Goal: Obtain resource: Obtain resource

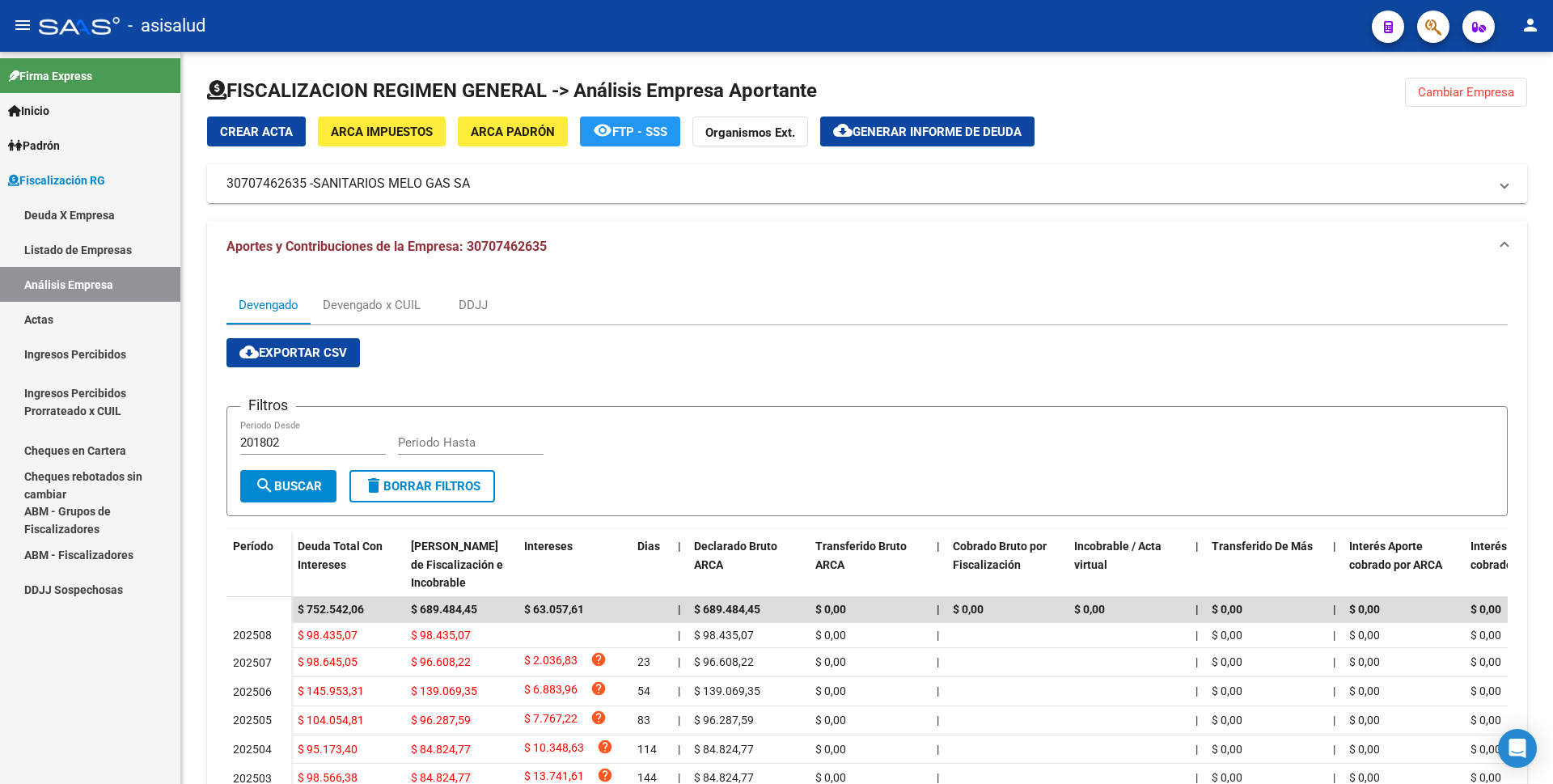
scroll to position [158, 0]
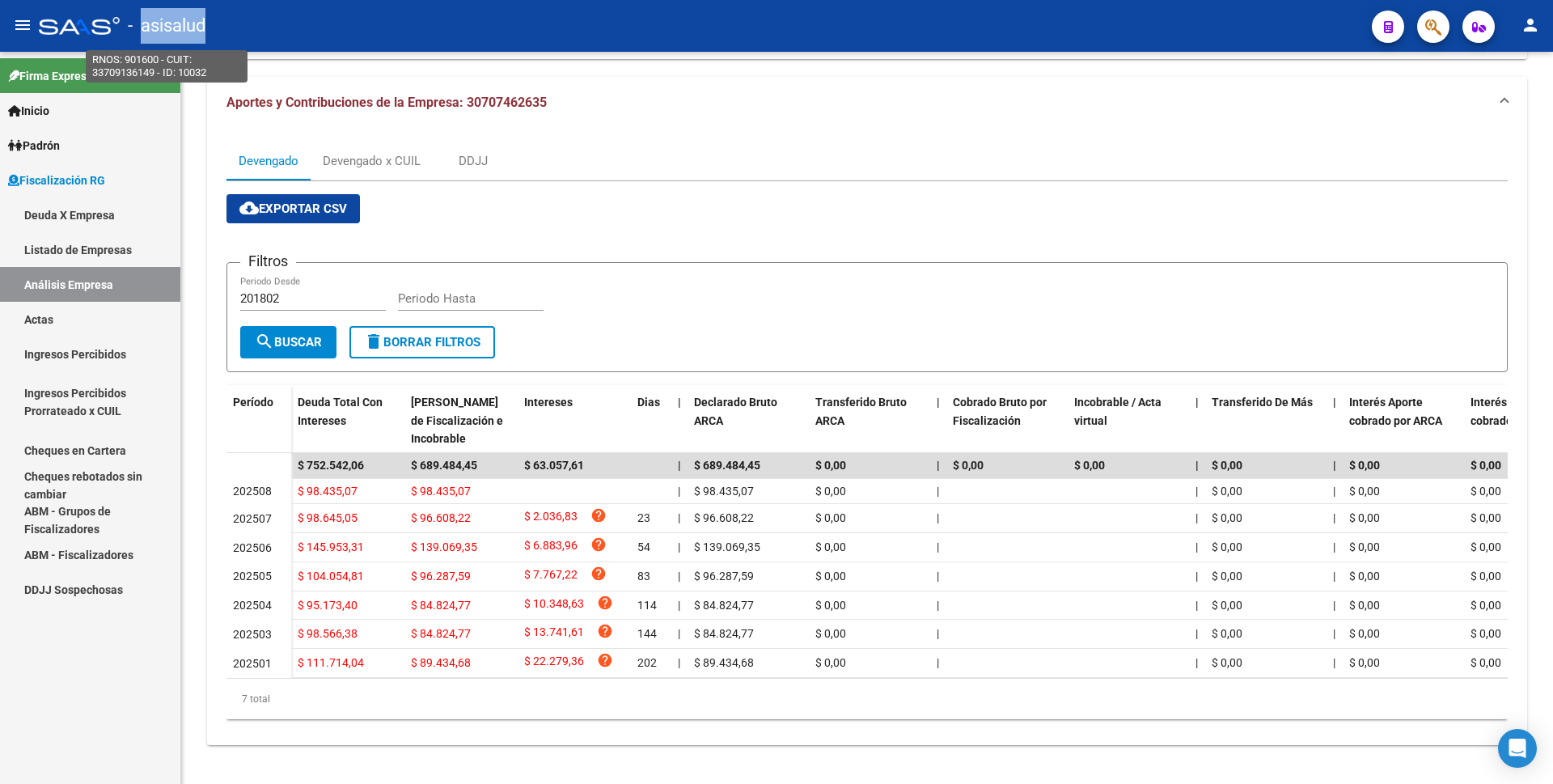
drag, startPoint x: 206, startPoint y: 26, endPoint x: 140, endPoint y: 26, distance: 66.0
click at [140, 26] on div "- asisalud" at bounding box center [698, 26] width 1320 height 35
click at [243, 23] on div "- asisalud" at bounding box center [698, 26] width 1320 height 35
drag, startPoint x: 143, startPoint y: 21, endPoint x: 239, endPoint y: 25, distance: 96.1
click at [239, 25] on div "- asisalud" at bounding box center [698, 26] width 1320 height 35
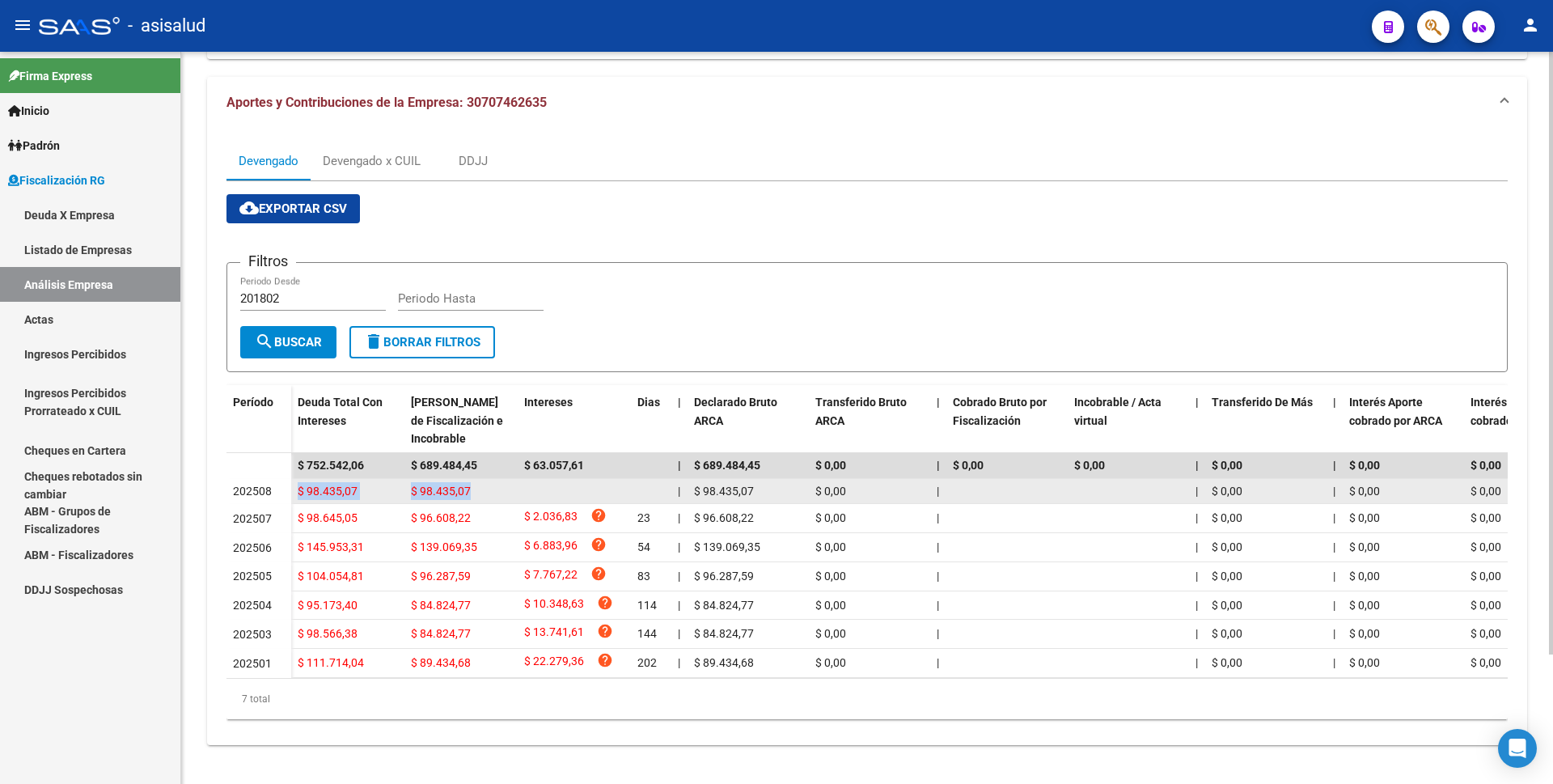
drag, startPoint x: 297, startPoint y: 480, endPoint x: 480, endPoint y: 487, distance: 183.1
click at [480, 487] on div "$ 98.435,07 $ 98.435,07 | $ 98.435,07 $ 0,00 | | $ 0,00 | $ 0,00 $ 0,00 | | $ 3…" at bounding box center [1258, 491] width 1933 height 26
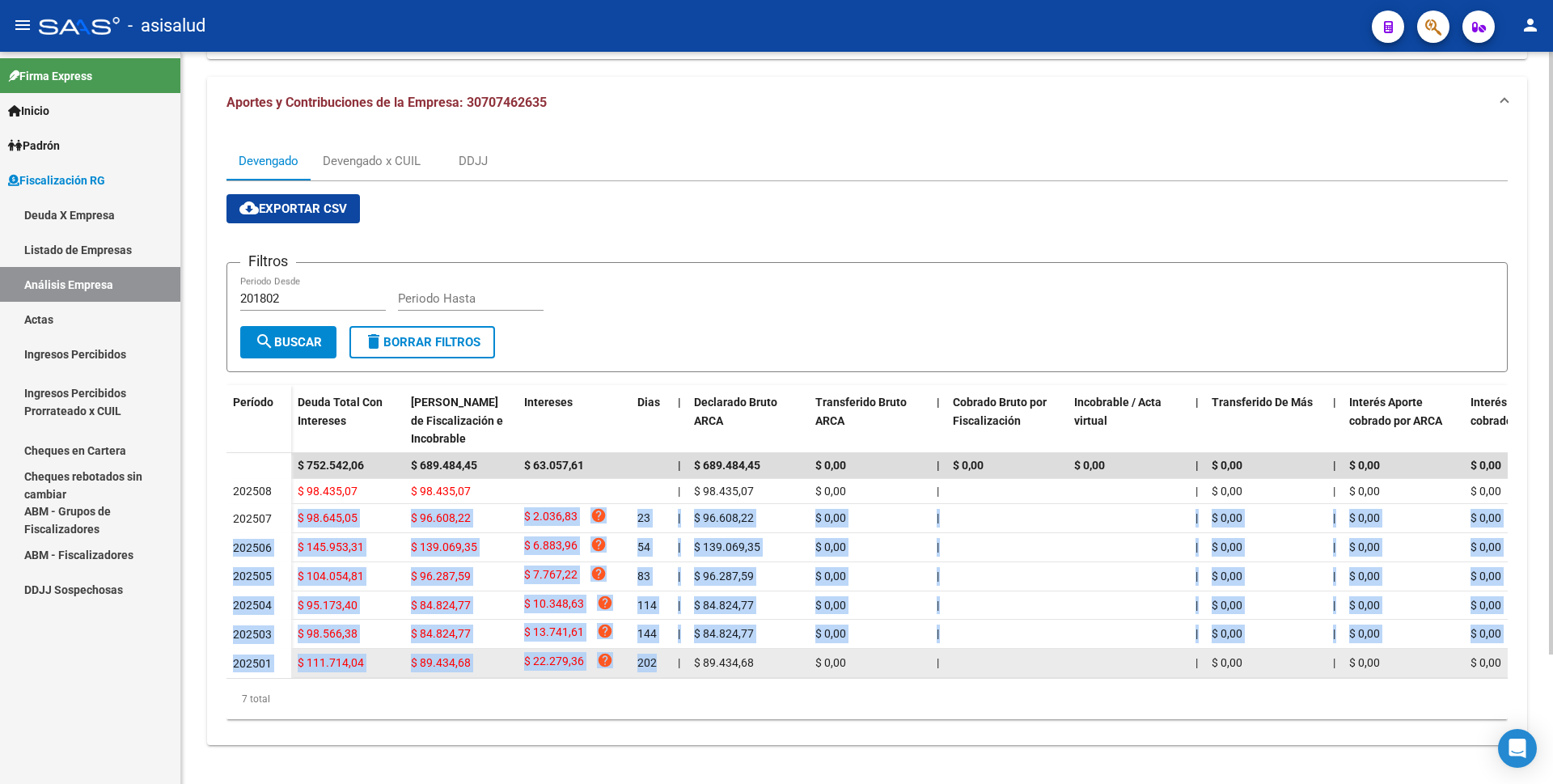
drag, startPoint x: 297, startPoint y: 504, endPoint x: 662, endPoint y: 649, distance: 392.7
click at [662, 649] on datatable-scroller "$ 752.542,06 $ 689.484,45 $ 63.057,61 | $ 689.484,45 $ 0,00 | $ 0,00 $ 0,00 | $…" at bounding box center [867, 565] width 1281 height 225
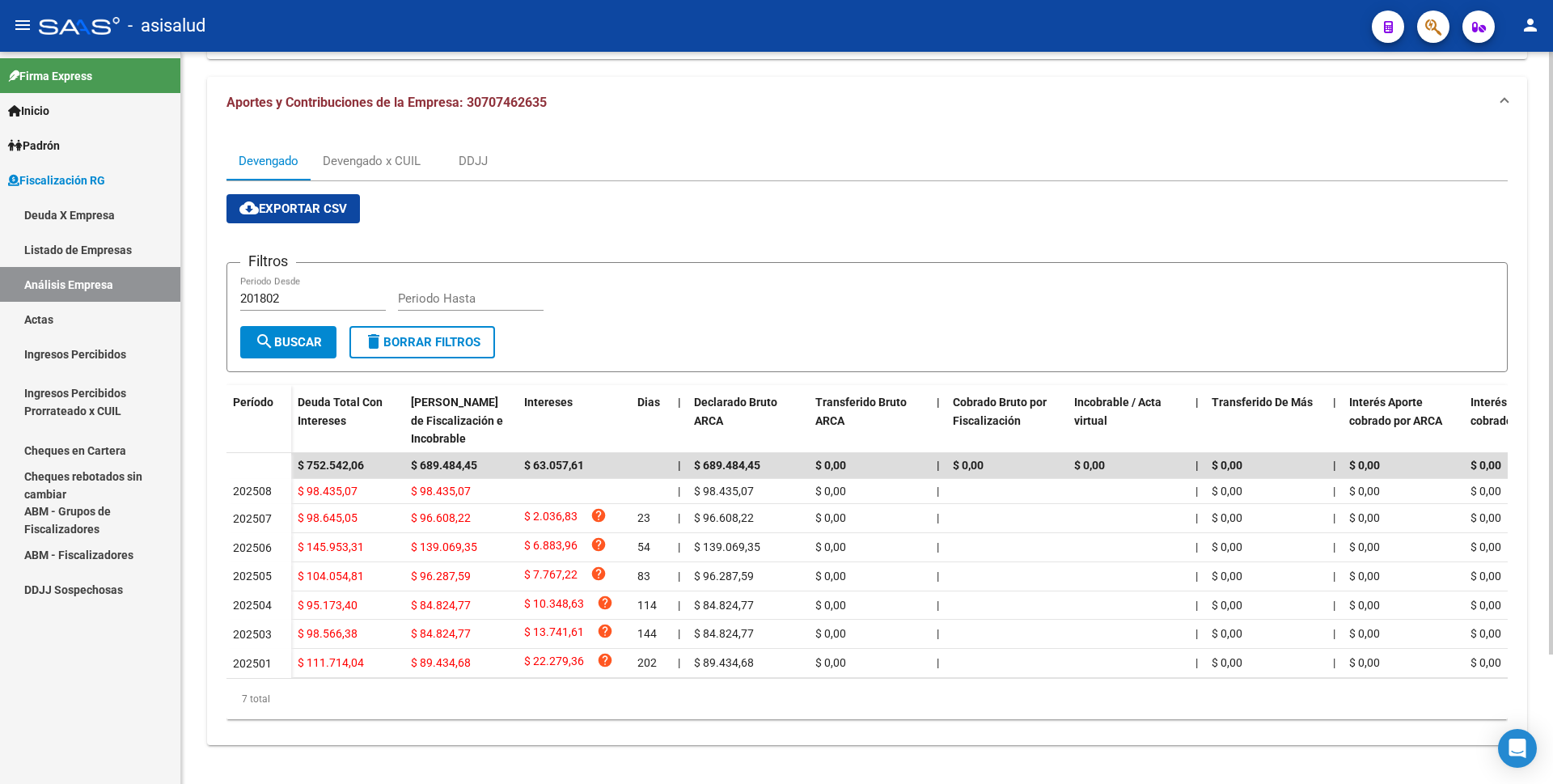
click at [199, 672] on div "FISCALIZACION REGIMEN GENERAL -> Análisis Empresa Aportante Cambiar Empresa Cre…" at bounding box center [866, 345] width 1371 height 876
drag, startPoint x: 297, startPoint y: 635, endPoint x: 195, endPoint y: 474, distance: 190.6
click at [195, 475] on div "FISCALIZACION REGIMEN GENERAL -> Análisis Empresa Aportante Cambiar Empresa Cre…" at bounding box center [866, 345] width 1371 height 876
click at [190, 466] on div "FISCALIZACION REGIMEN GENERAL -> Análisis Empresa Aportante Cambiar Empresa Cre…" at bounding box center [866, 345] width 1371 height 876
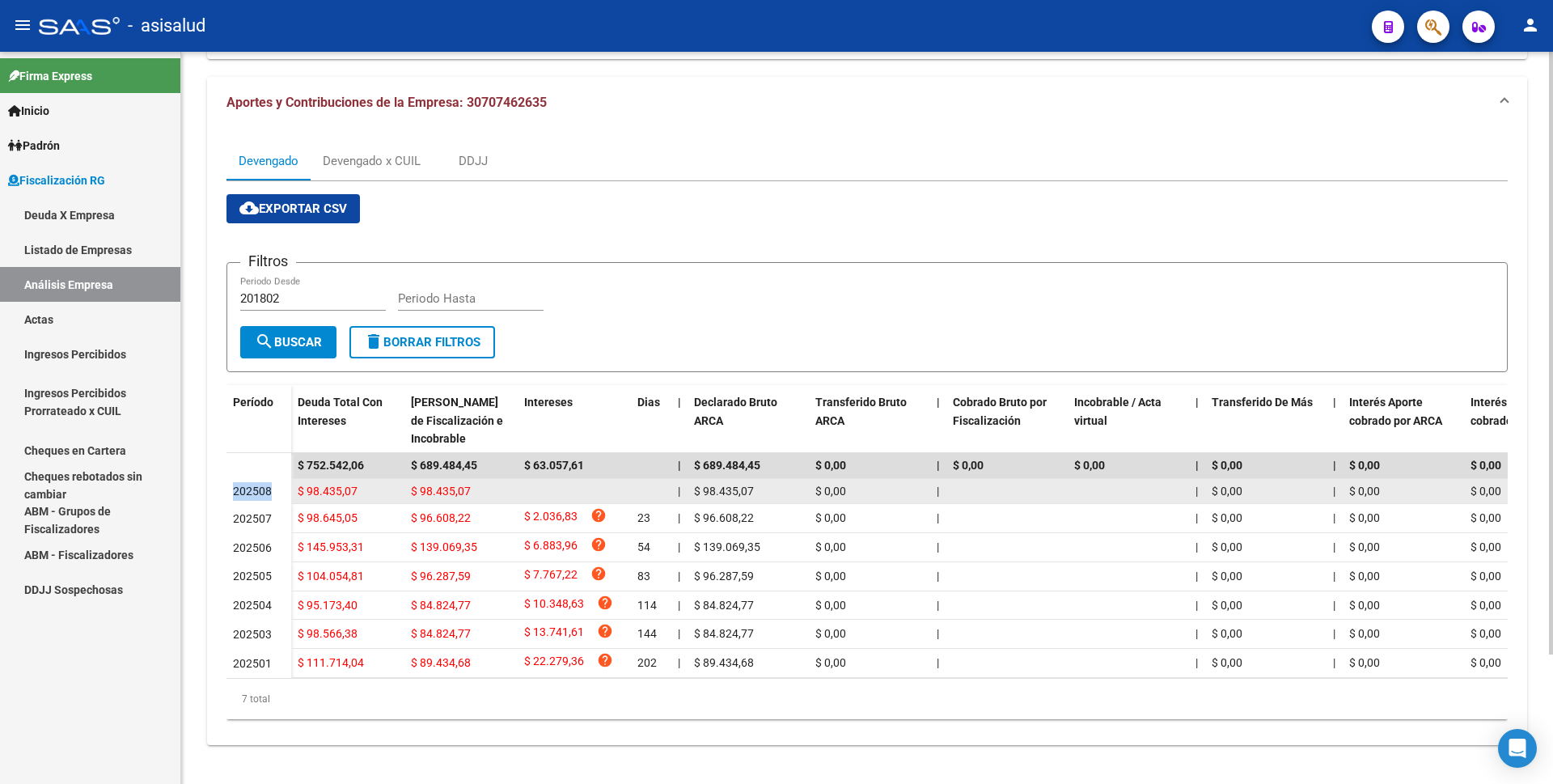
drag, startPoint x: 233, startPoint y: 636, endPoint x: 269, endPoint y: 482, distance: 158.2
click at [270, 484] on div "202508" at bounding box center [258, 491] width 52 height 19
click at [276, 482] on div "202508" at bounding box center [258, 491] width 52 height 19
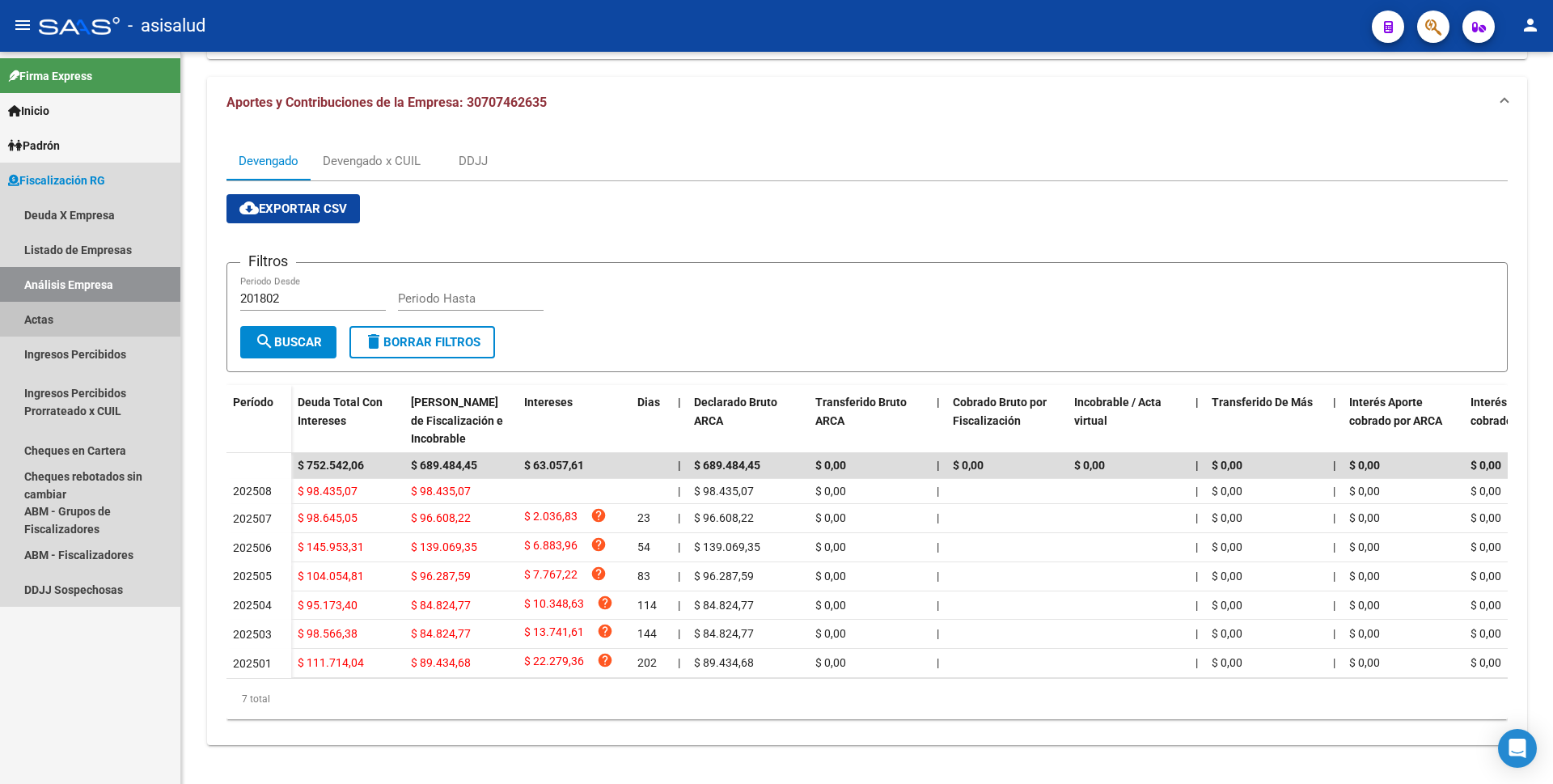
click at [71, 310] on link "Actas" at bounding box center [90, 318] width 180 height 34
click at [119, 278] on link "Análisis Empresa" at bounding box center [90, 284] width 180 height 34
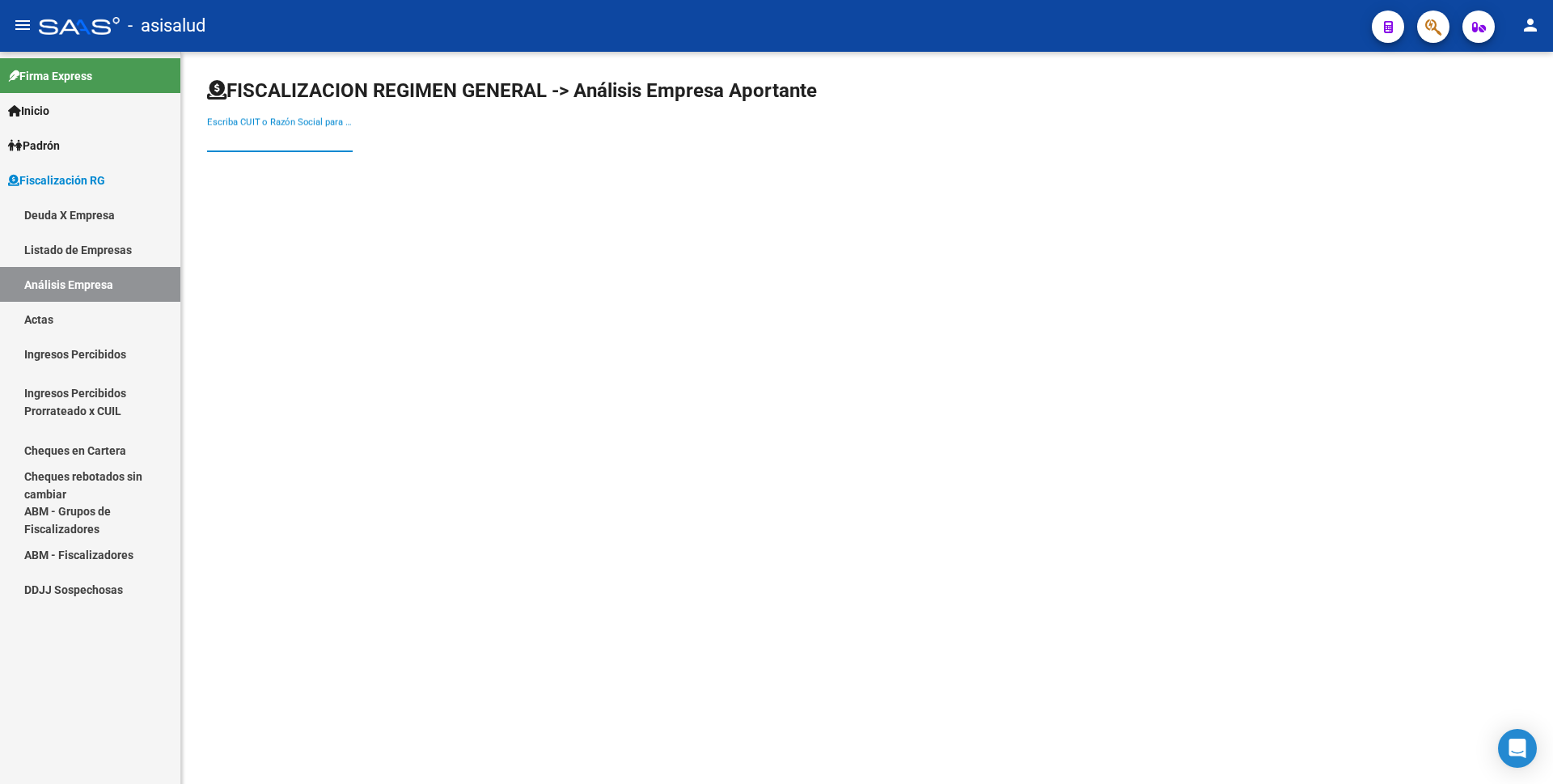
click at [340, 141] on input "Escriba CUIT o Razón Social para buscar" at bounding box center [280, 138] width 146 height 15
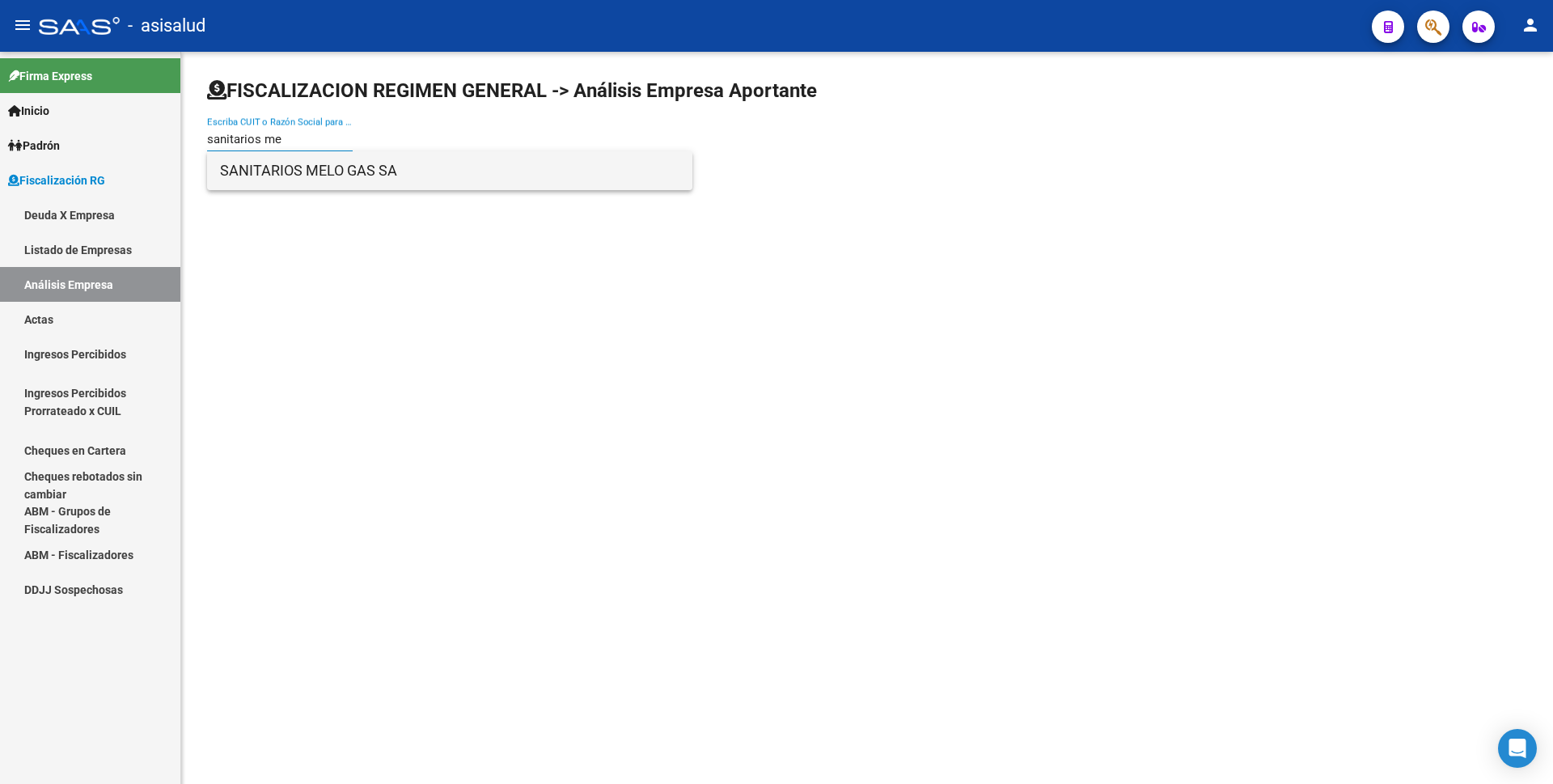
type input "sanitarios me"
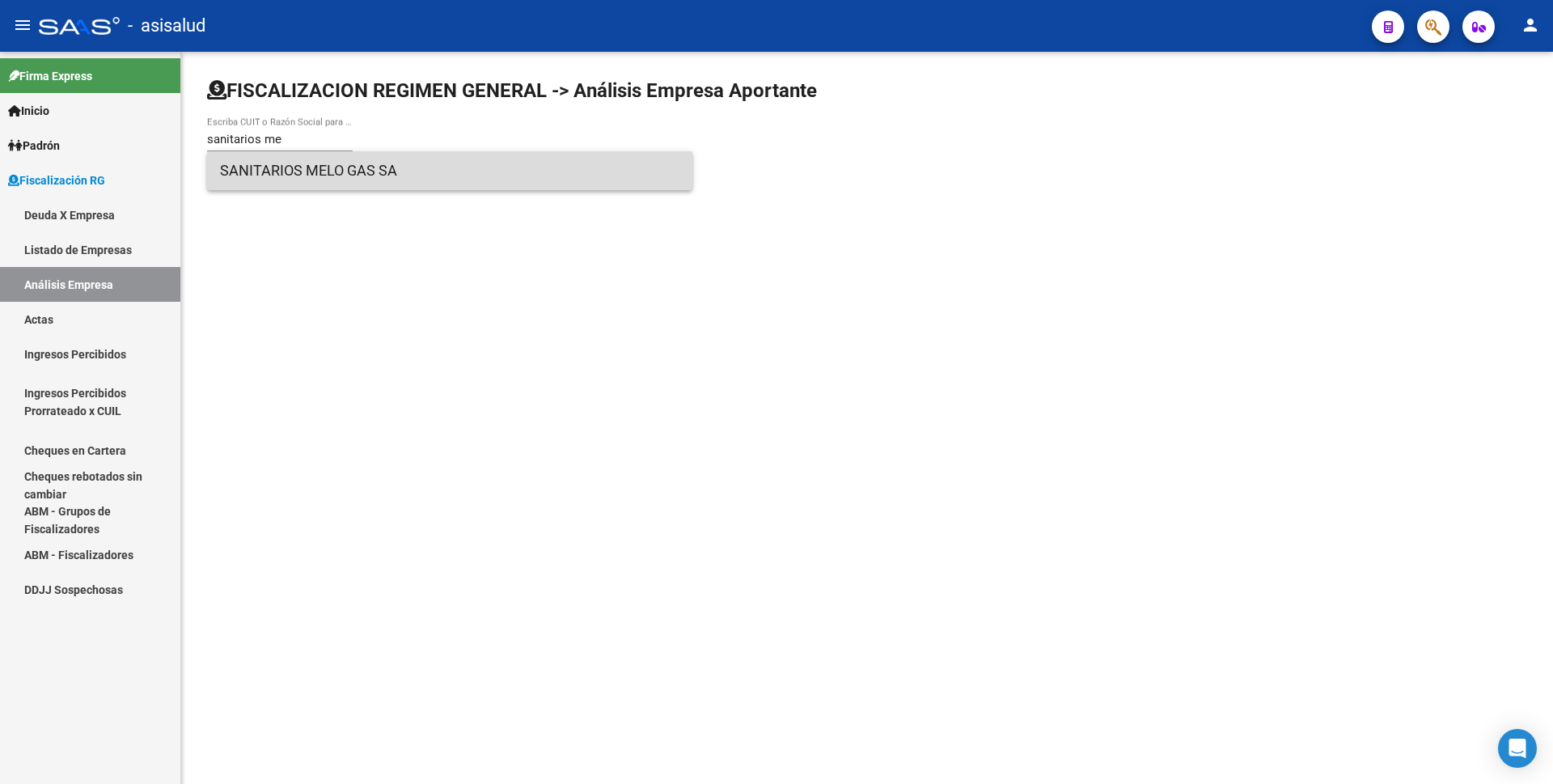
click at [347, 175] on span "SANITARIOS MELO GAS SA" at bounding box center [449, 170] width 459 height 39
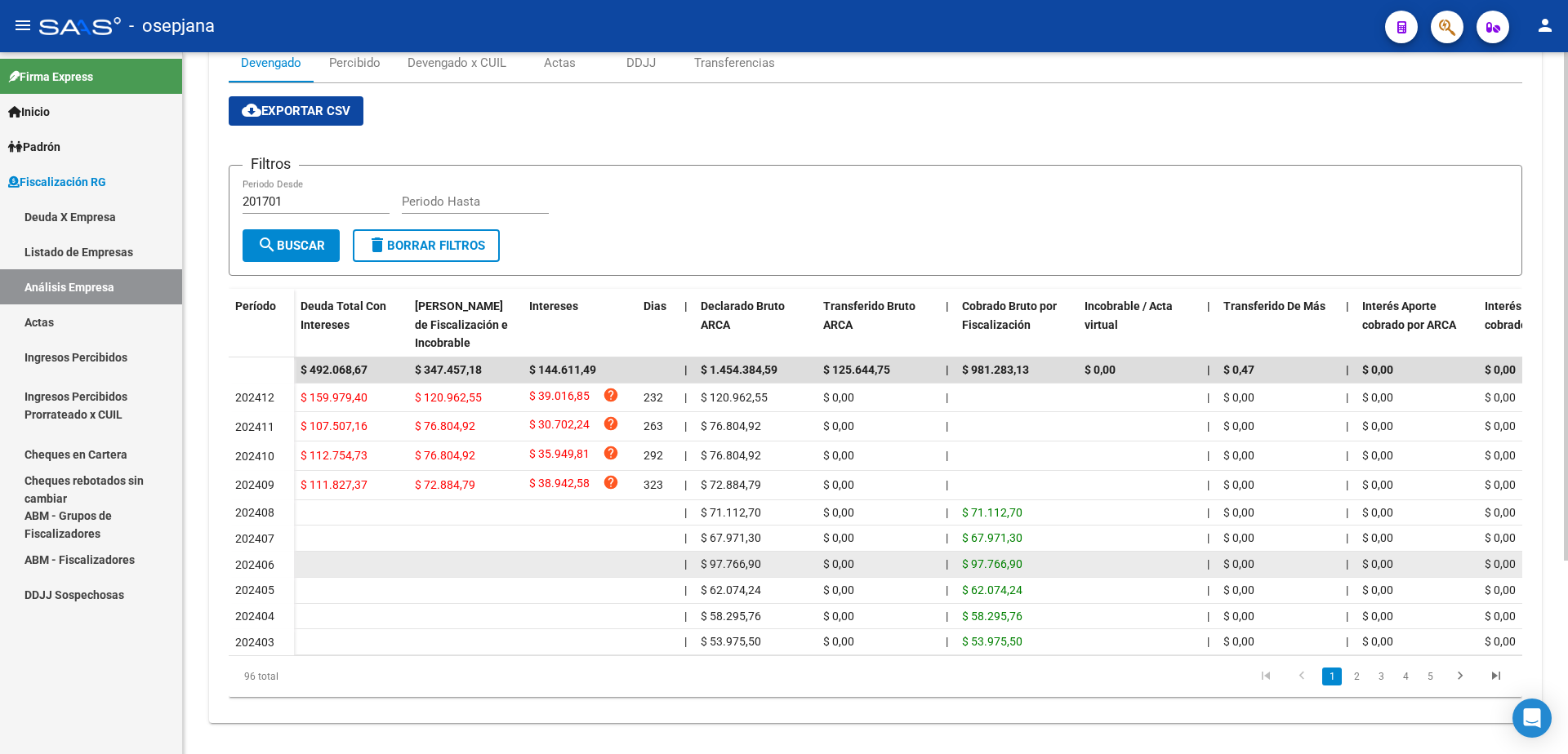
scroll to position [163, 0]
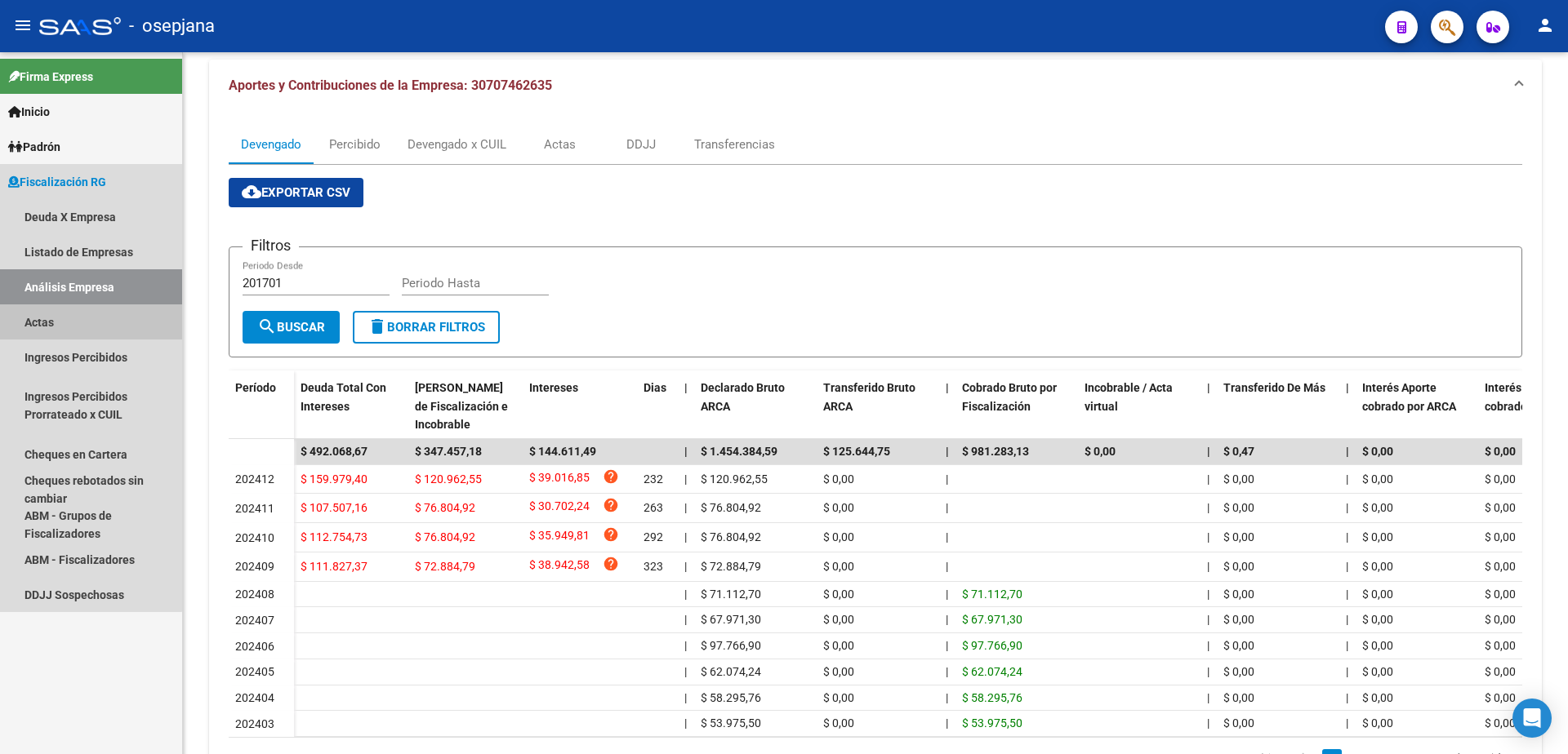
click at [82, 318] on link "Actas" at bounding box center [91, 321] width 182 height 35
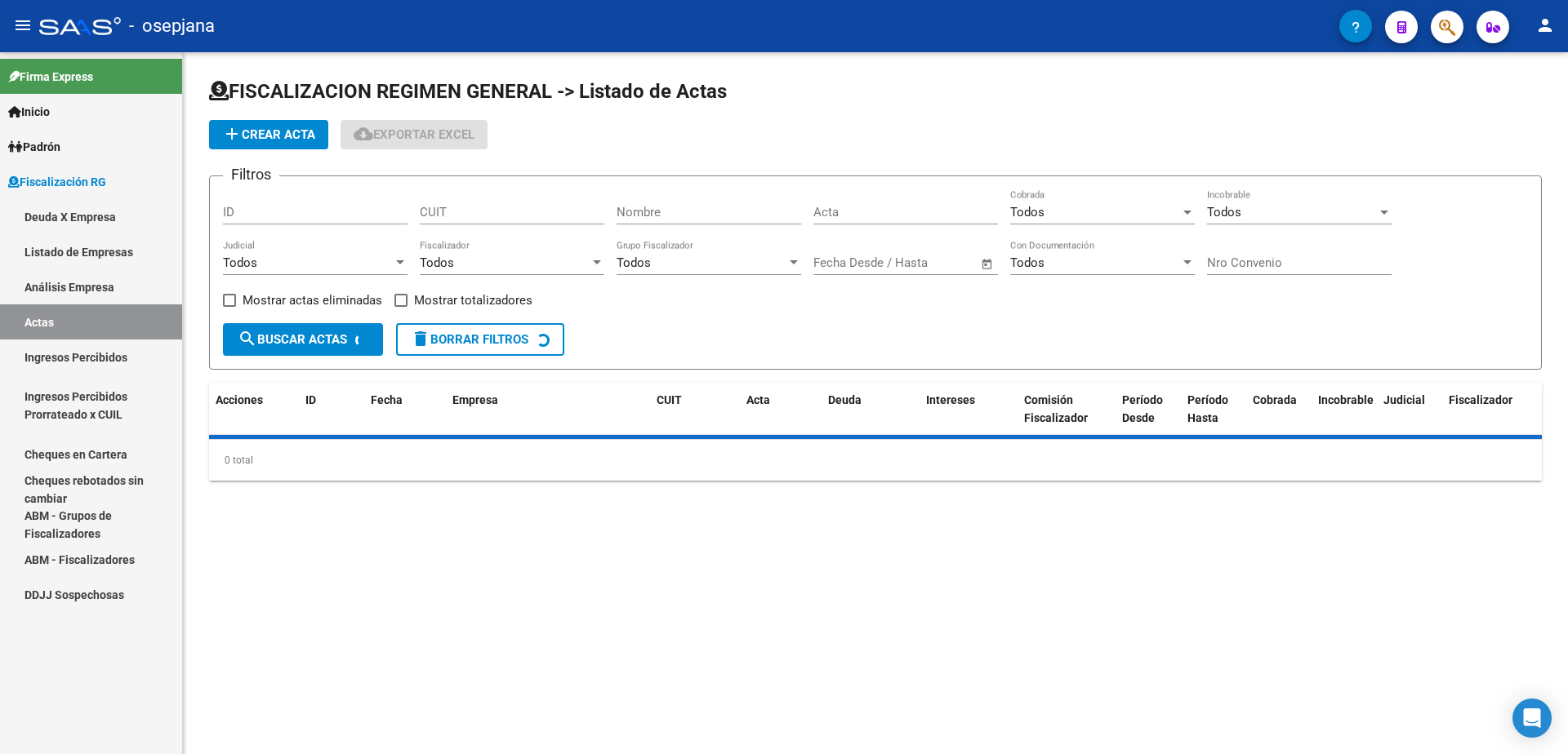
click at [110, 284] on link "Análisis Empresa" at bounding box center [91, 287] width 182 height 35
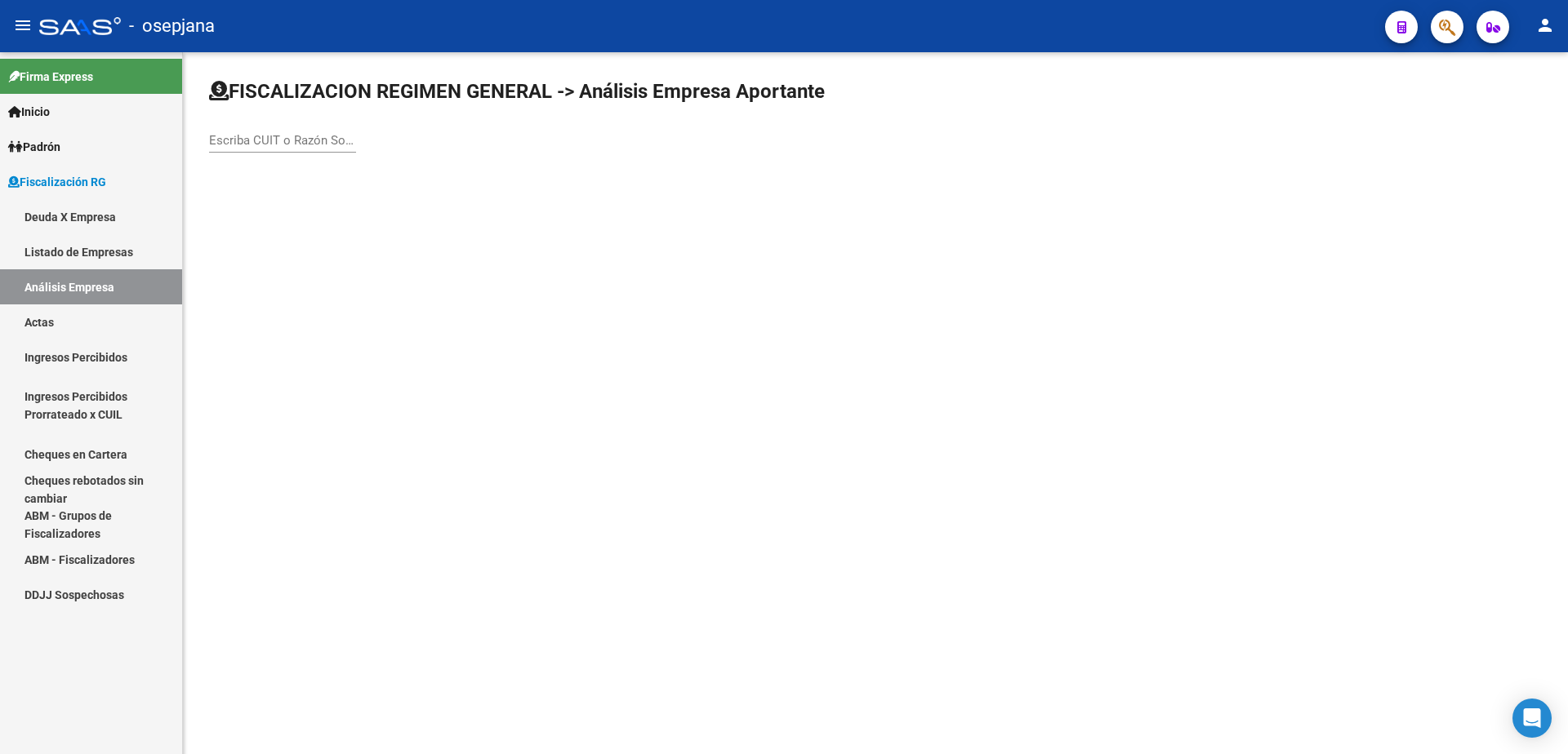
click at [264, 142] on input "Escriba CUIT o Razón Social para buscar" at bounding box center [282, 140] width 147 height 15
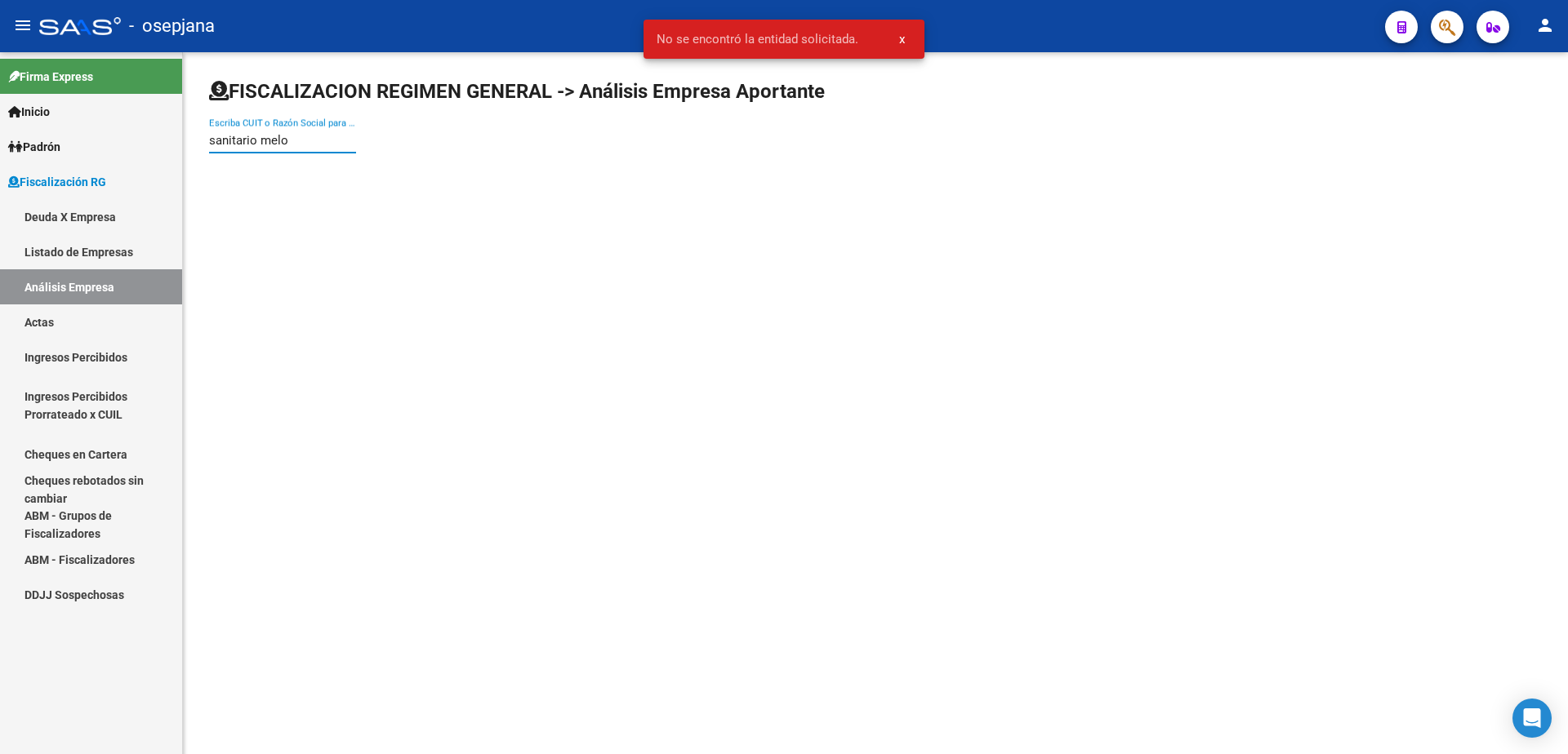
click at [258, 141] on input "sanitario melo" at bounding box center [282, 140] width 147 height 15
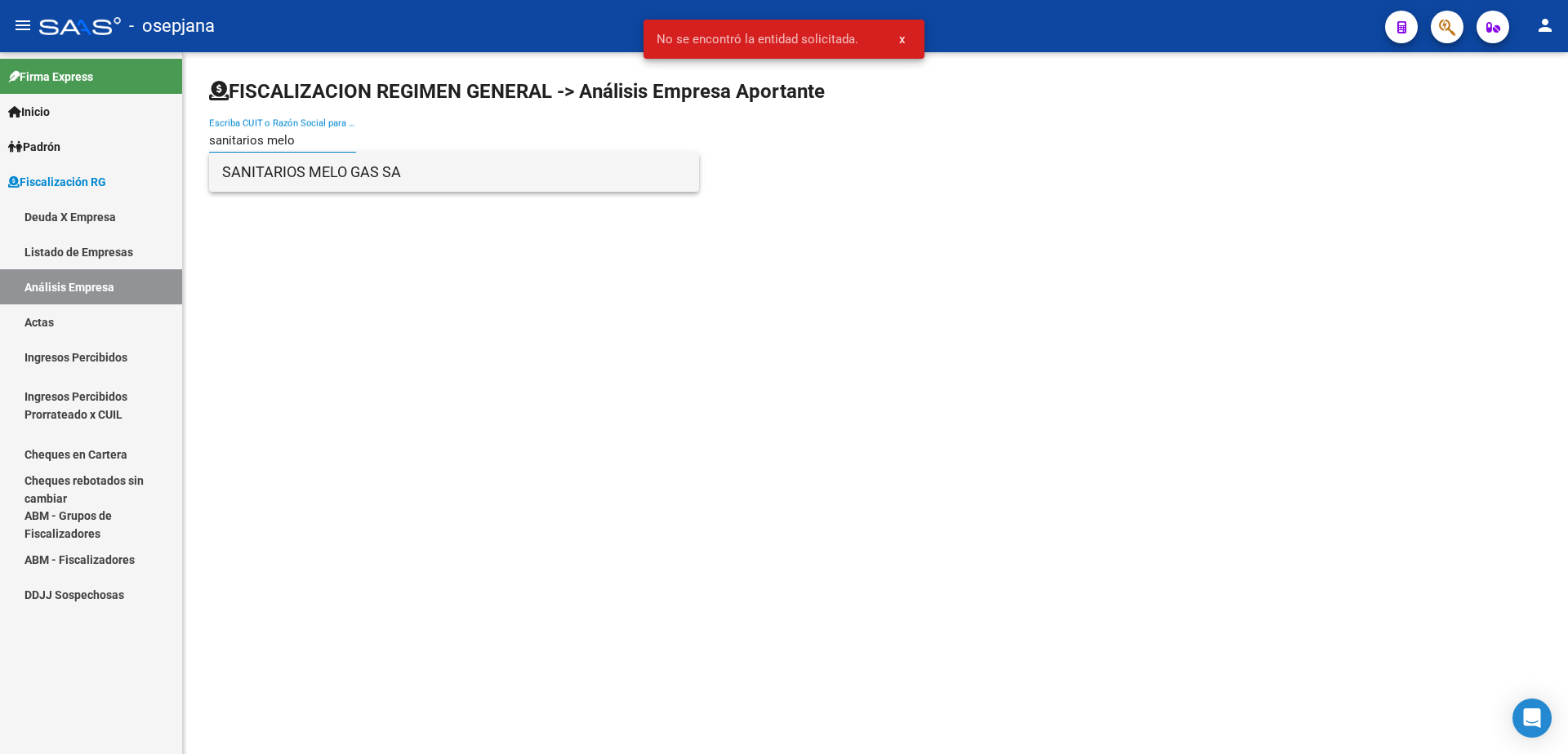
type input "sanitarios melo"
click at [316, 168] on span "SANITARIOS MELO GAS SA" at bounding box center [453, 172] width 464 height 39
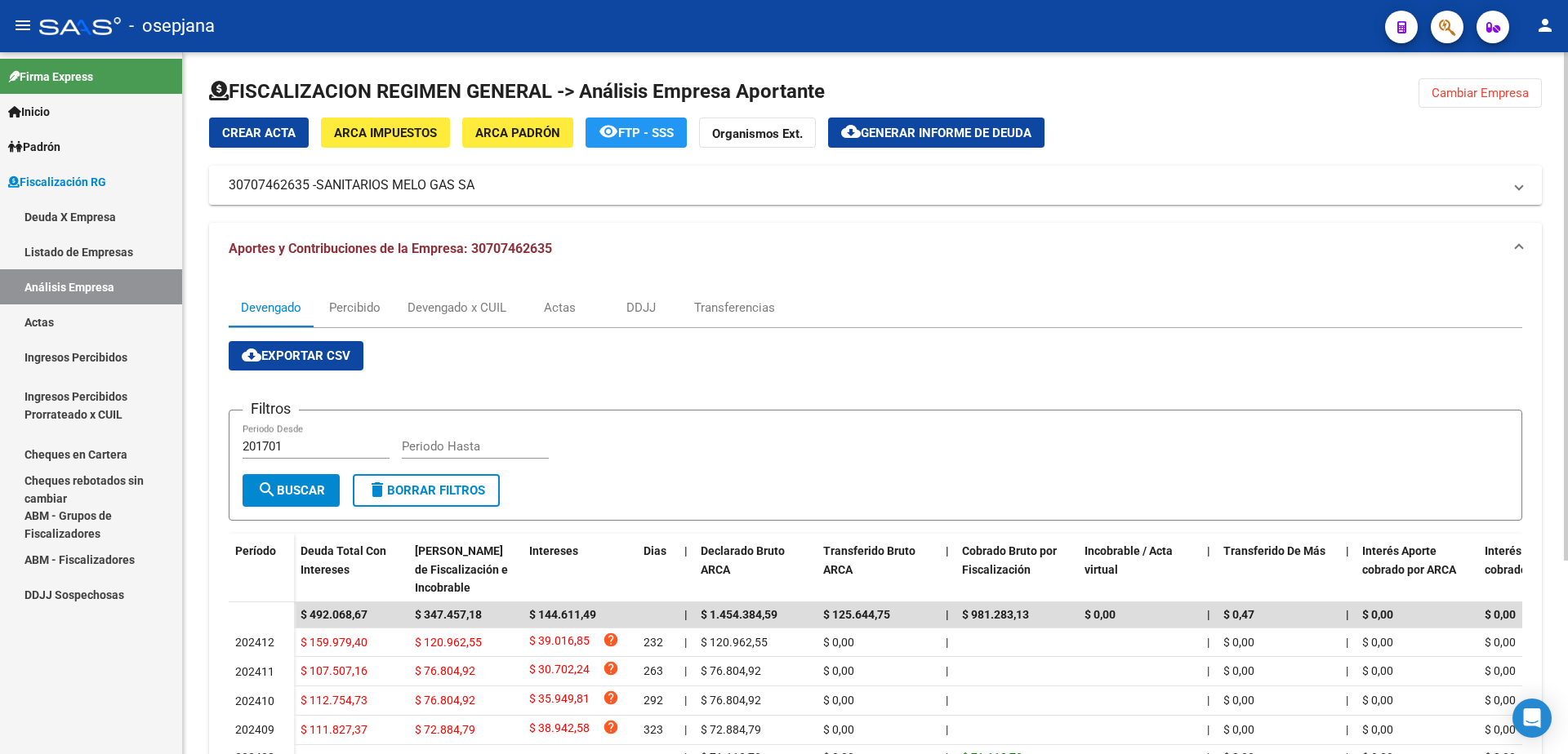
click at [505, 130] on span "ARCA Padrón" at bounding box center [517, 133] width 85 height 15
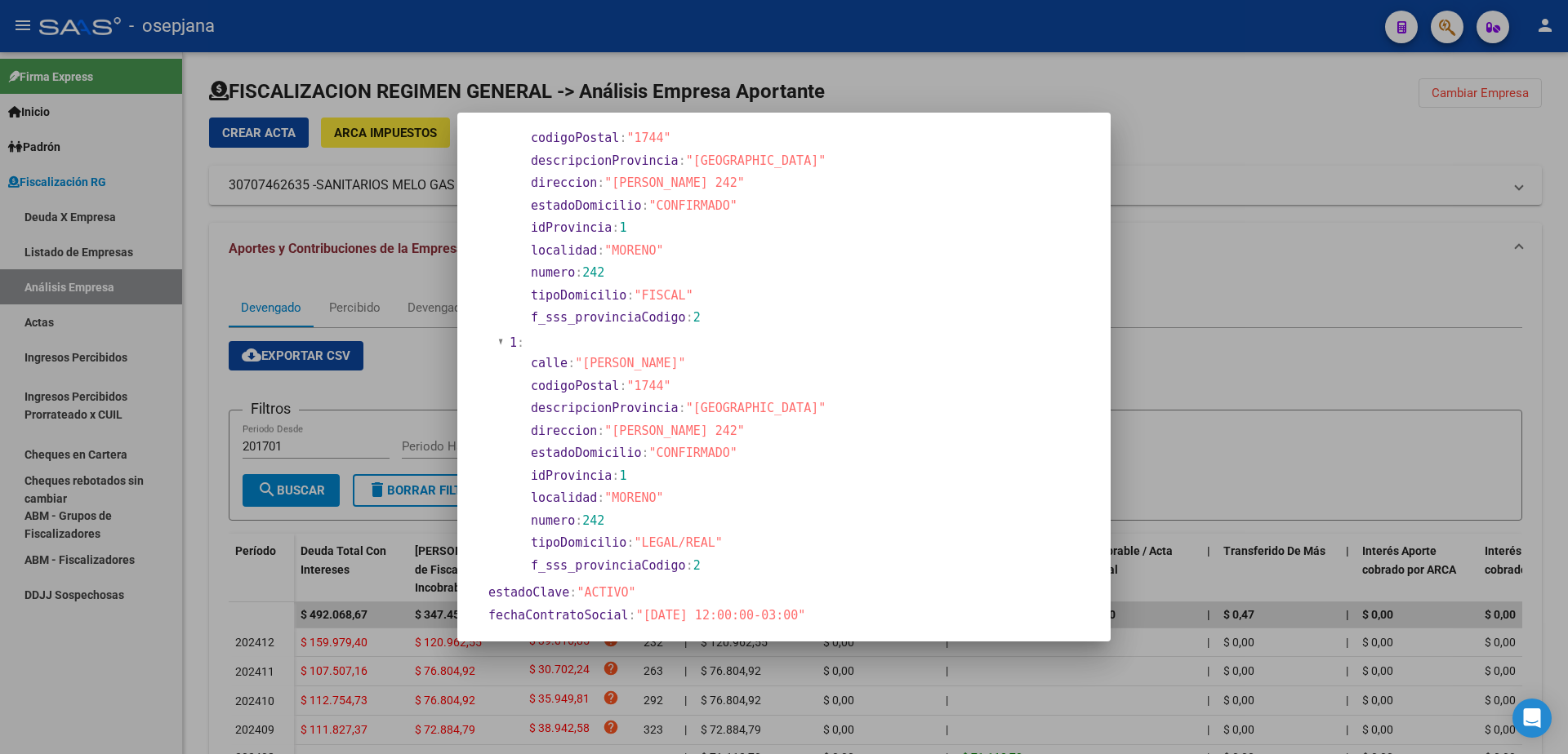
scroll to position [163, 0]
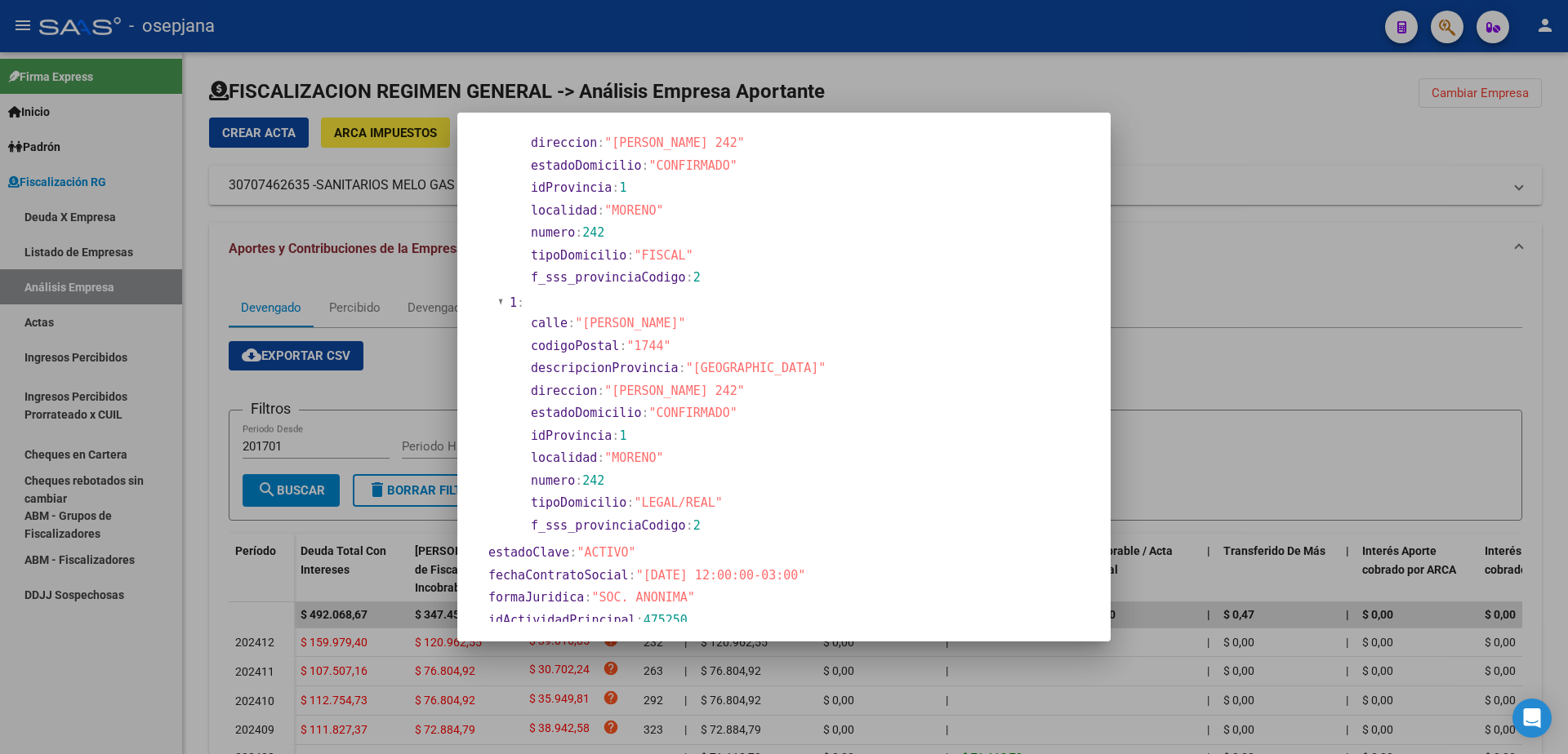
click at [92, 630] on div at bounding box center [784, 377] width 1568 height 754
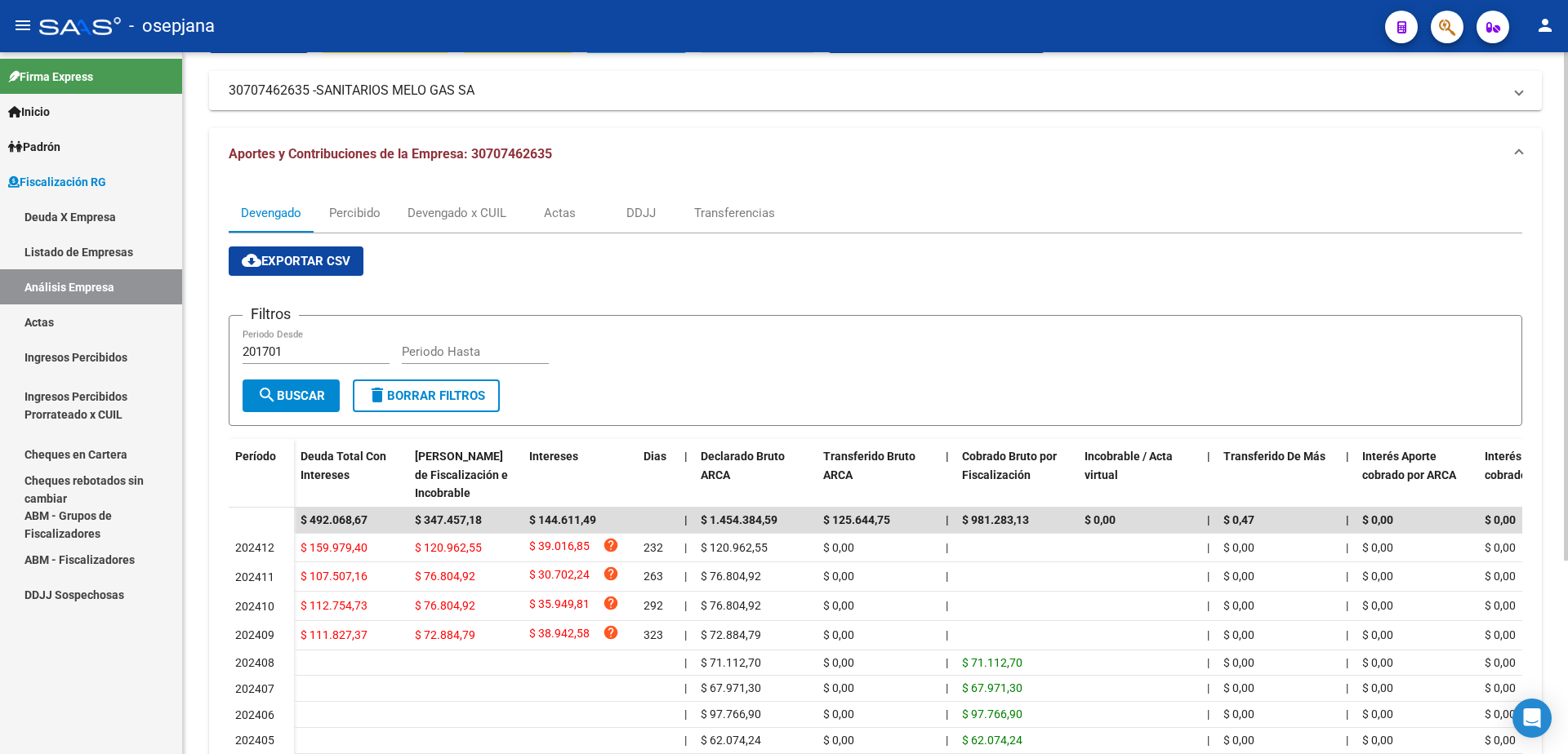
scroll to position [245, 0]
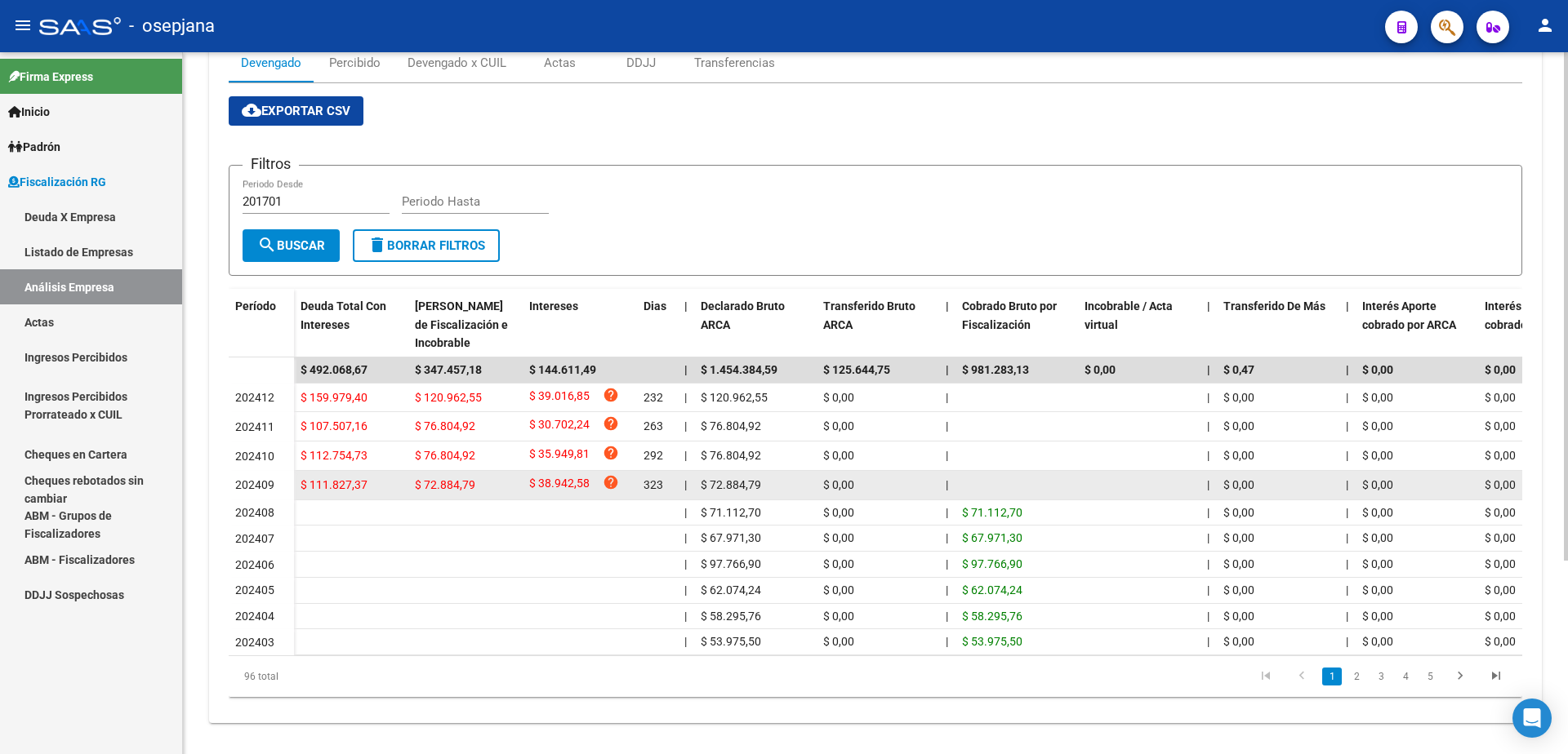
drag, startPoint x: 645, startPoint y: 484, endPoint x: 664, endPoint y: 484, distance: 19.0
click at [664, 484] on div "323" at bounding box center [657, 485] width 28 height 19
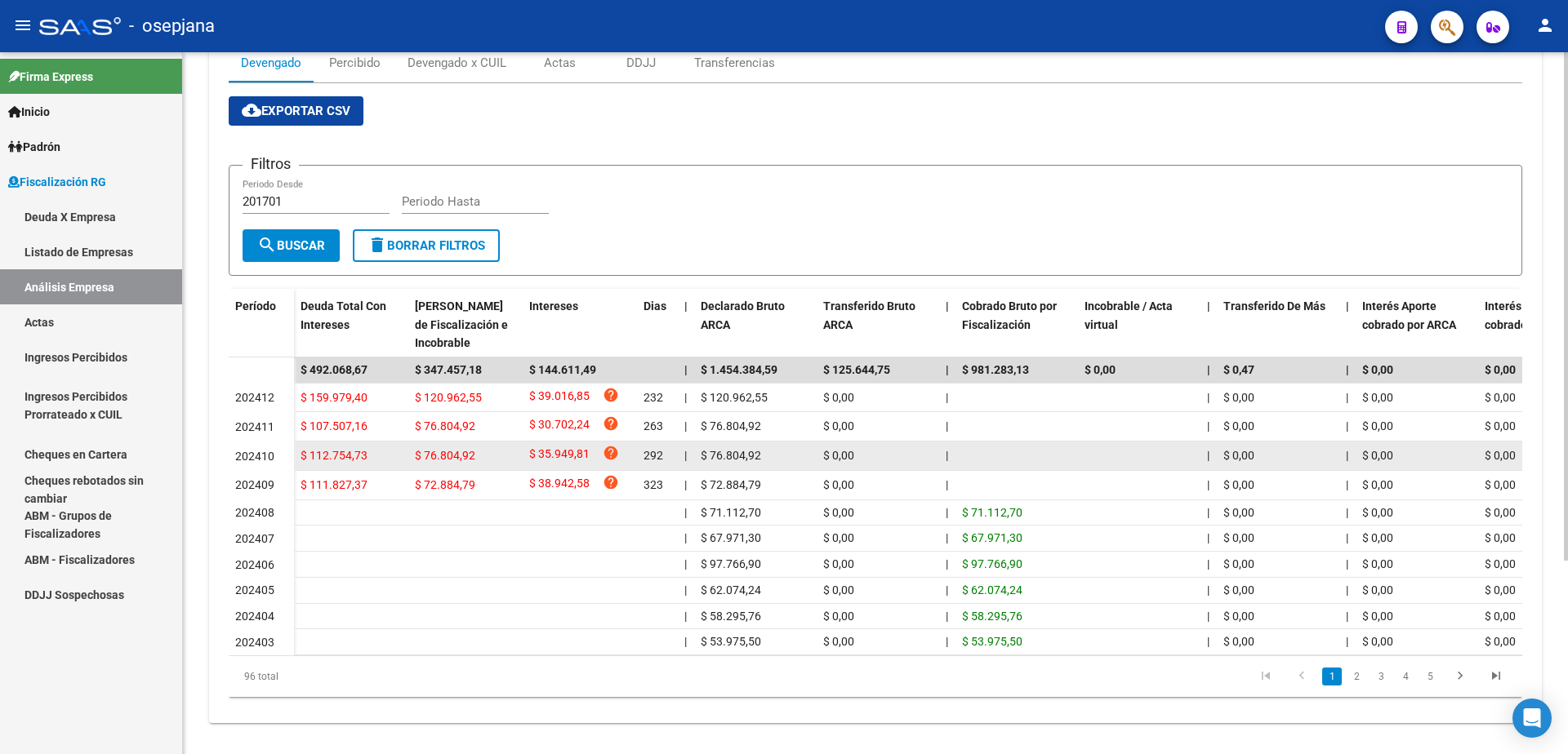
drag, startPoint x: 644, startPoint y: 455, endPoint x: 668, endPoint y: 456, distance: 24.0
click at [668, 456] on div "292" at bounding box center [657, 456] width 28 height 19
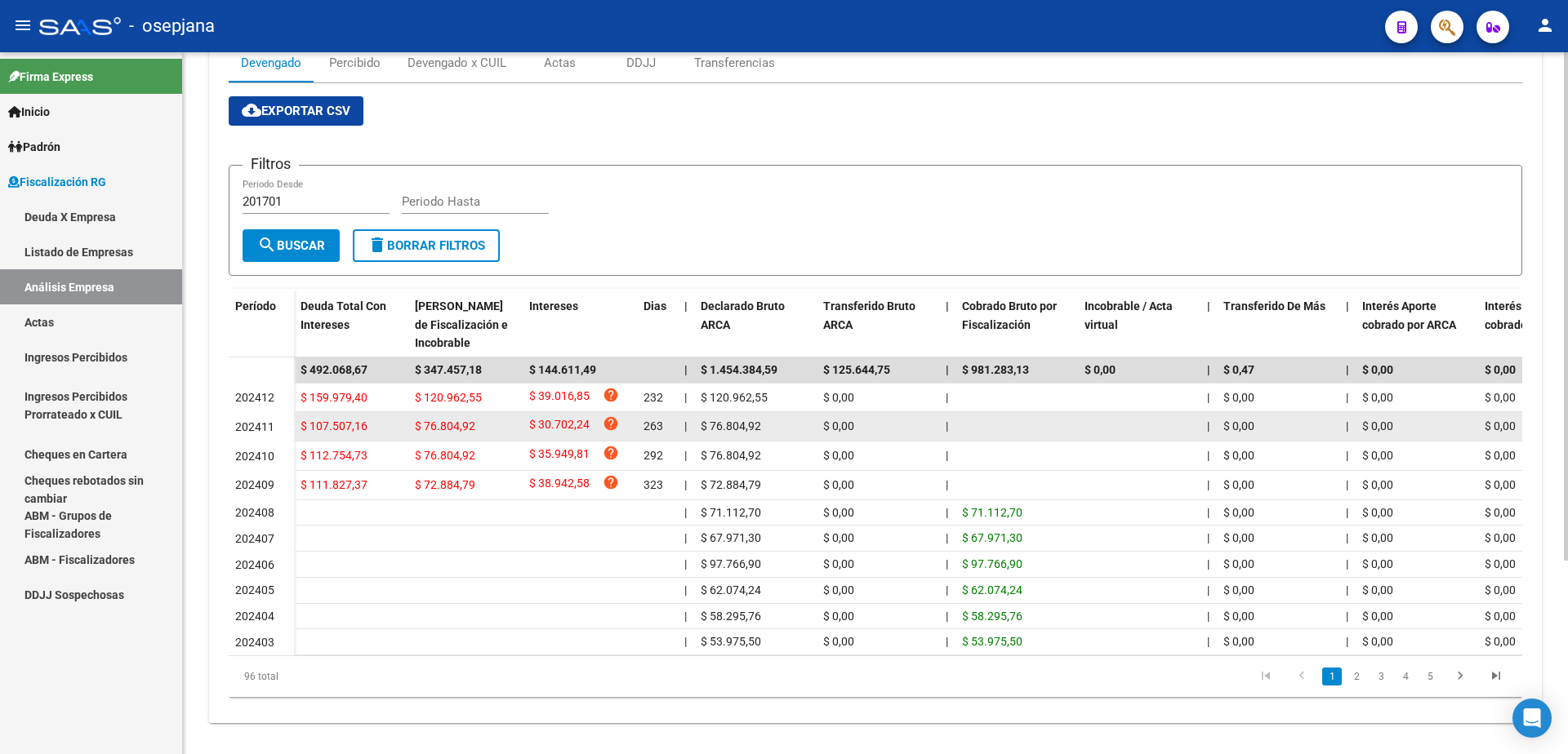
drag, startPoint x: 644, startPoint y: 427, endPoint x: 661, endPoint y: 427, distance: 17.0
click at [661, 427] on span "263" at bounding box center [654, 426] width 20 height 13
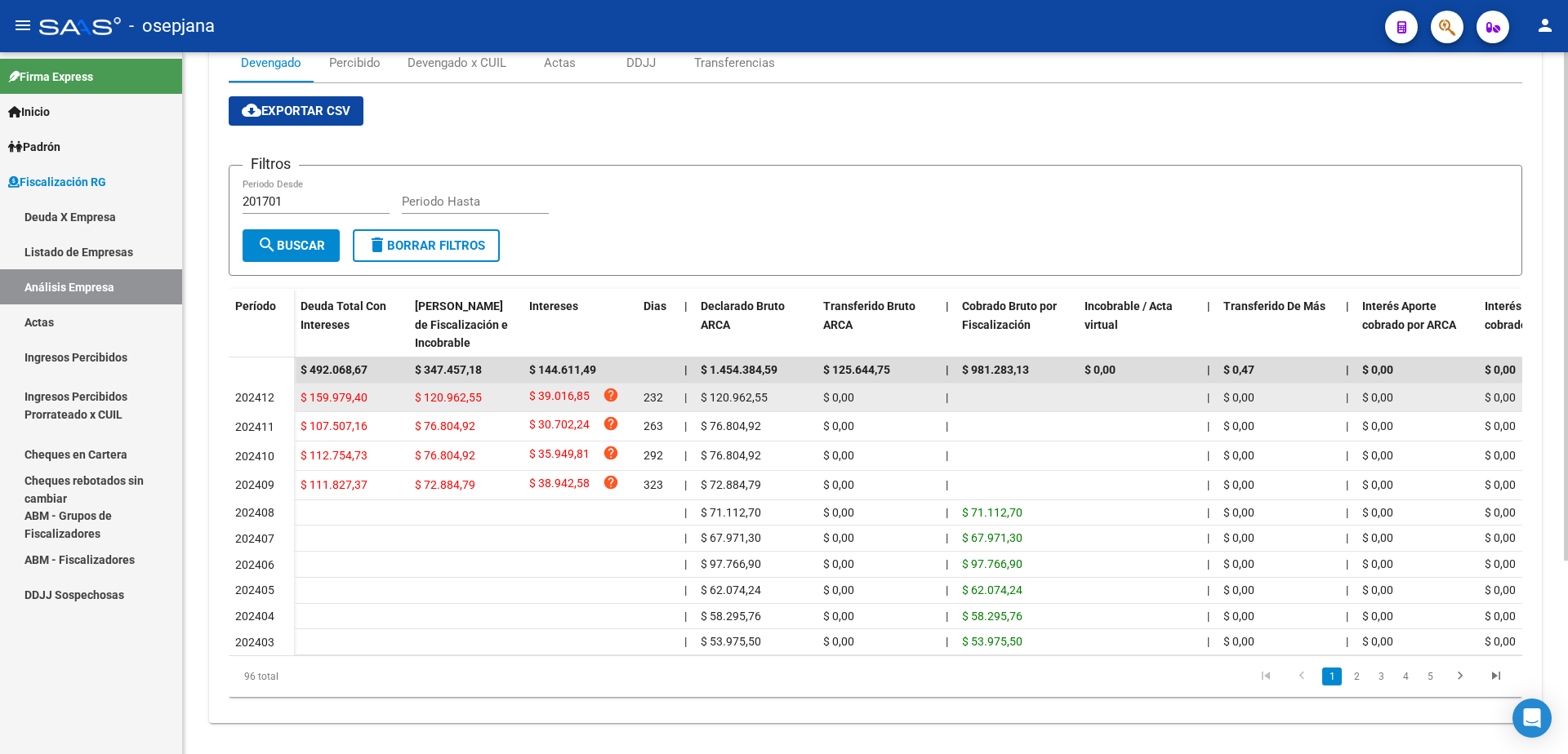
drag, startPoint x: 645, startPoint y: 393, endPoint x: 665, endPoint y: 399, distance: 20.9
click at [665, 399] on div "232" at bounding box center [657, 398] width 28 height 19
drag, startPoint x: 703, startPoint y: 399, endPoint x: 772, endPoint y: 409, distance: 69.7
click at [772, 409] on datatable-body-cell "$ 120.962,55" at bounding box center [755, 398] width 123 height 28
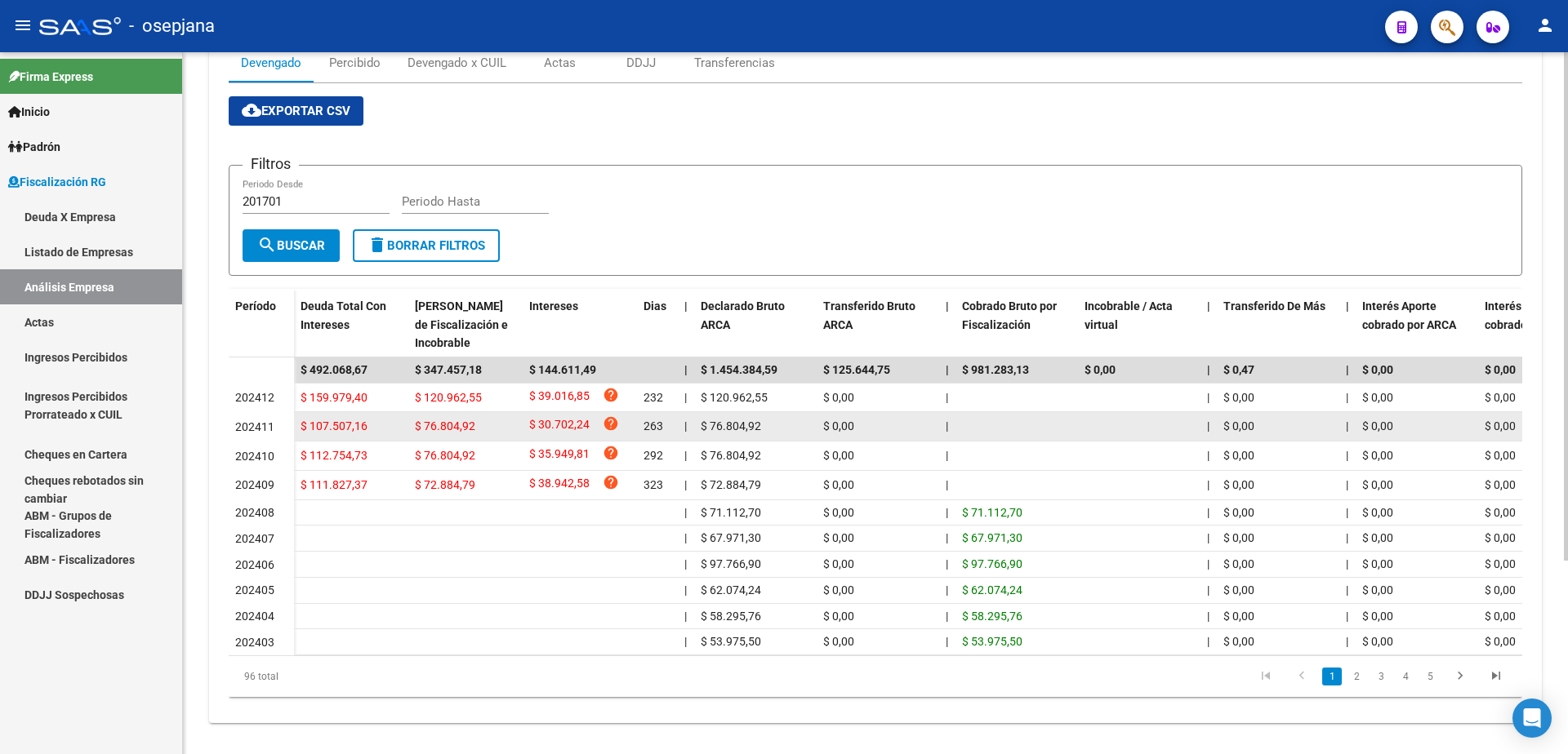
drag, startPoint x: 701, startPoint y: 427, endPoint x: 761, endPoint y: 436, distance: 60.7
click at [761, 436] on div "$ 76.804,92" at bounding box center [755, 426] width 110 height 19
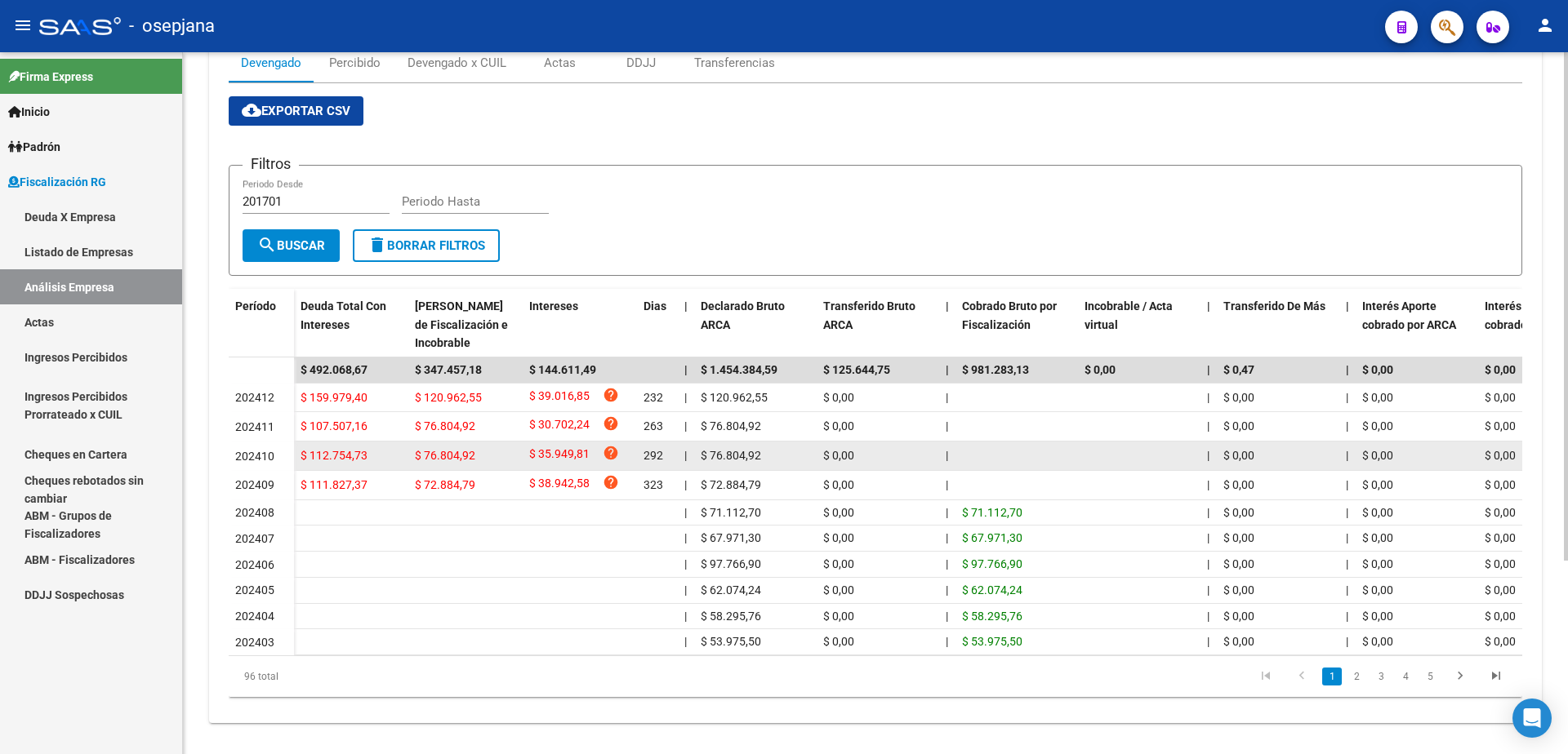
drag, startPoint x: 705, startPoint y: 457, endPoint x: 764, endPoint y: 464, distance: 59.4
click at [764, 464] on div "$ 76.804,92" at bounding box center [755, 456] width 110 height 19
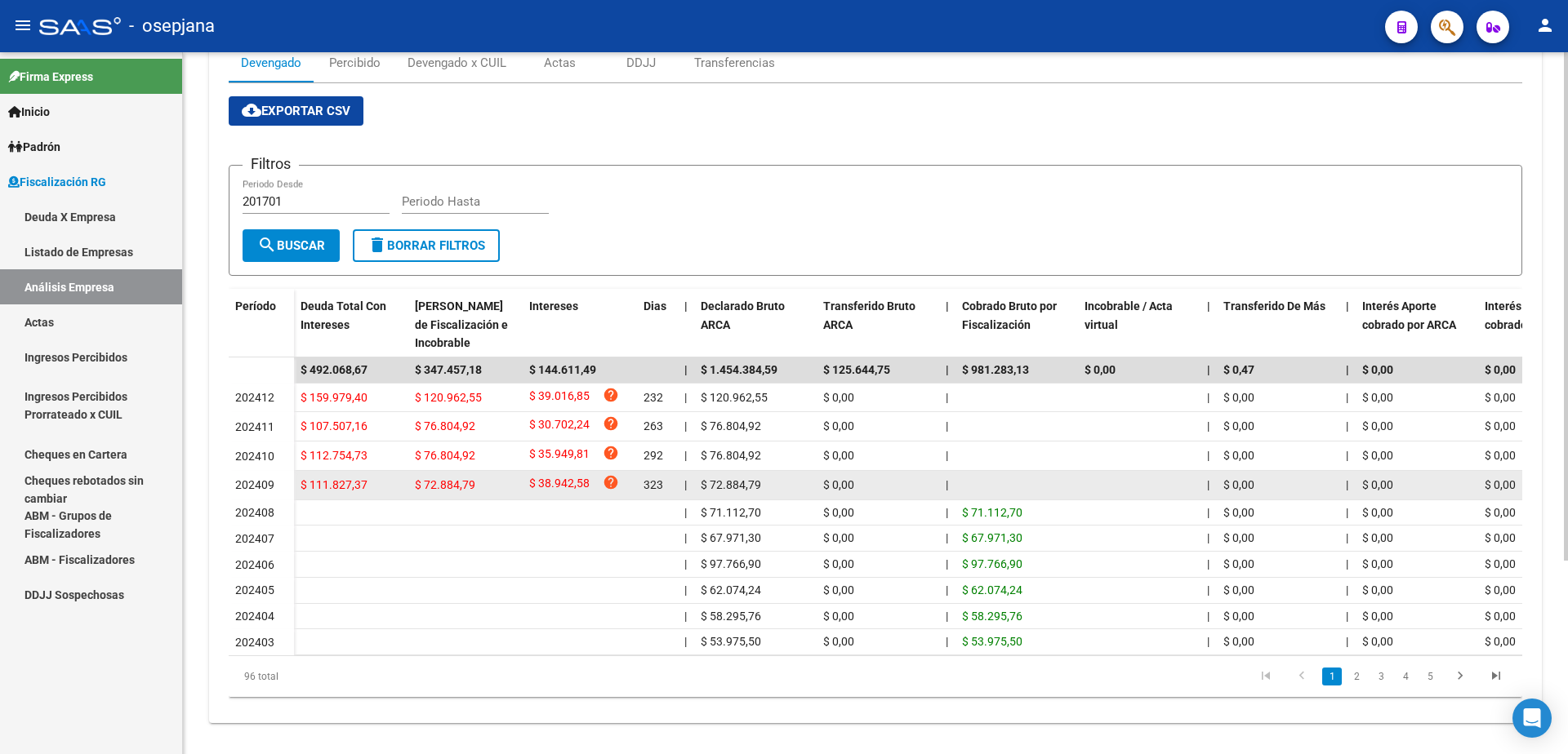
drag, startPoint x: 702, startPoint y: 486, endPoint x: 760, endPoint y: 486, distance: 58.0
click at [760, 486] on span "$ 72.884,79" at bounding box center [731, 484] width 61 height 13
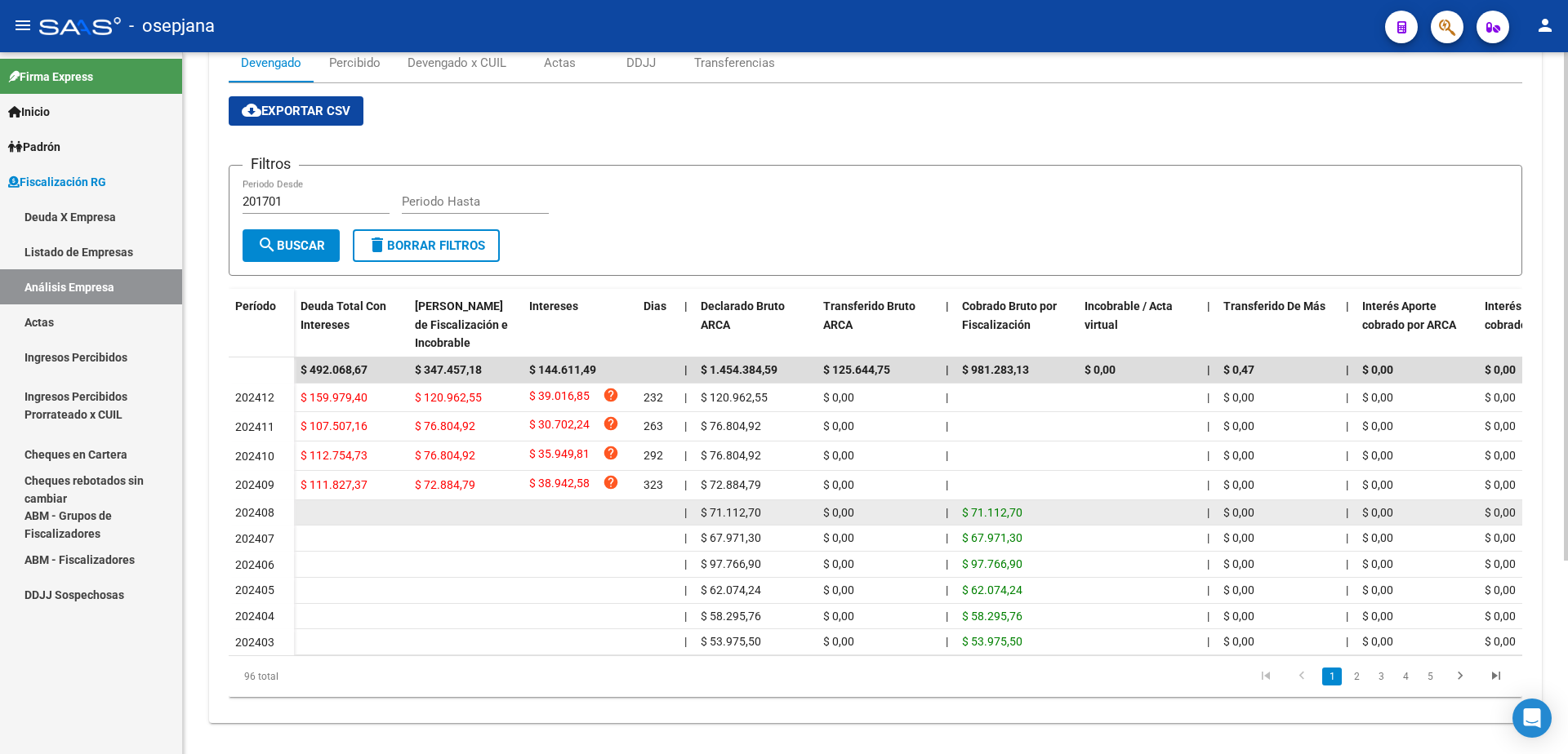
drag, startPoint x: 703, startPoint y: 511, endPoint x: 763, endPoint y: 511, distance: 60.0
click at [763, 511] on div "$ 71.112,70" at bounding box center [755, 513] width 110 height 19
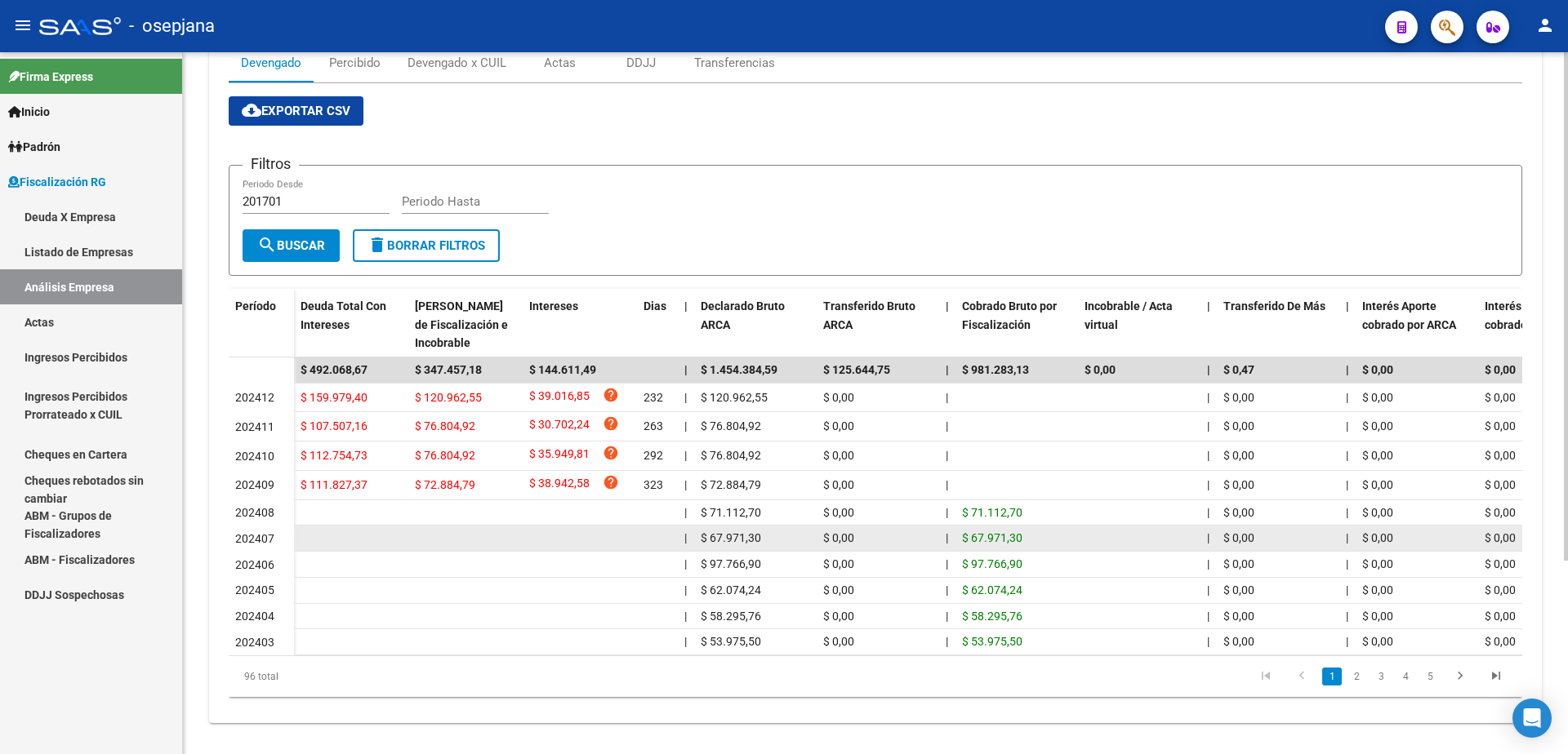
drag, startPoint x: 703, startPoint y: 538, endPoint x: 760, endPoint y: 536, distance: 57.0
click at [760, 536] on span "$ 67.971,30" at bounding box center [731, 538] width 61 height 13
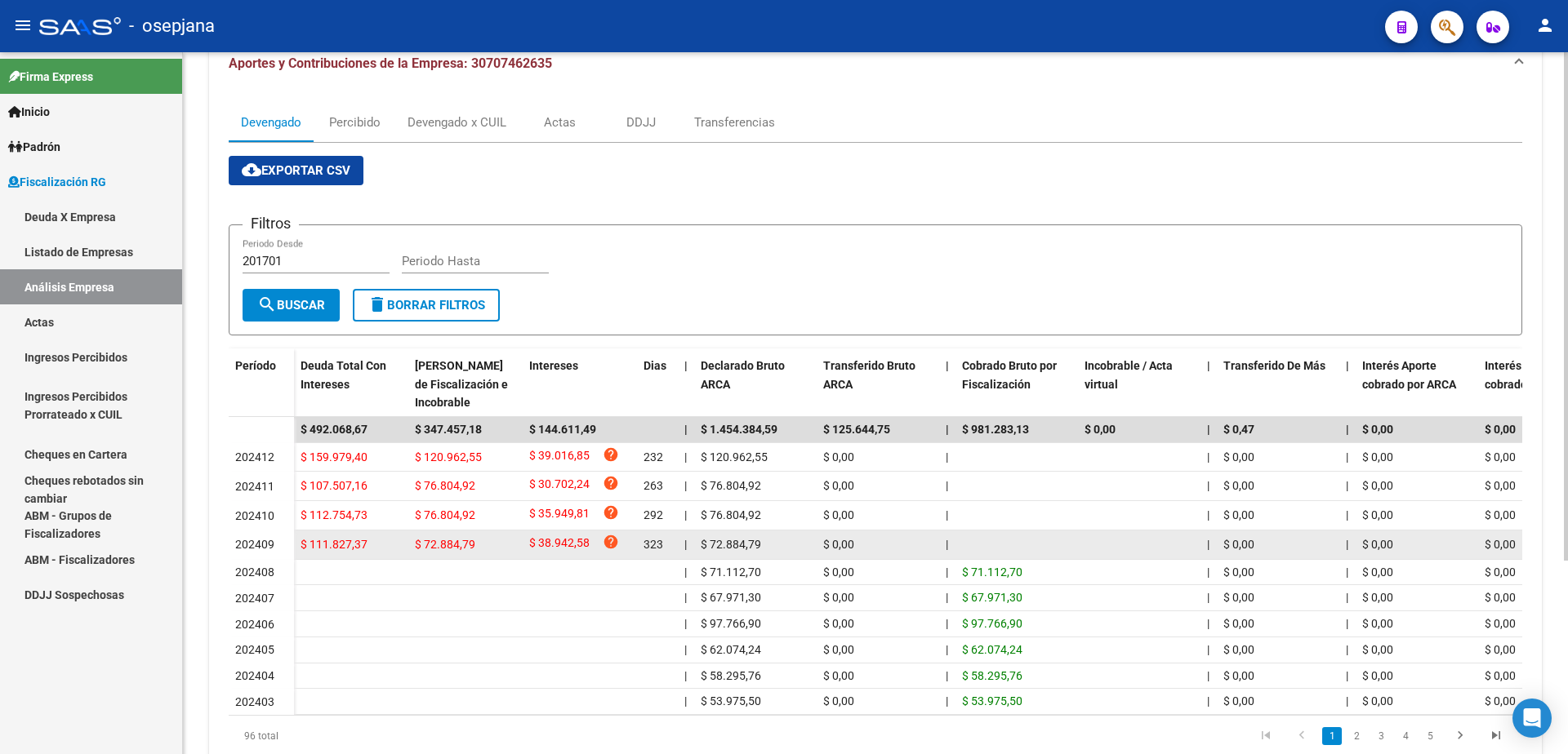
scroll to position [103, 0]
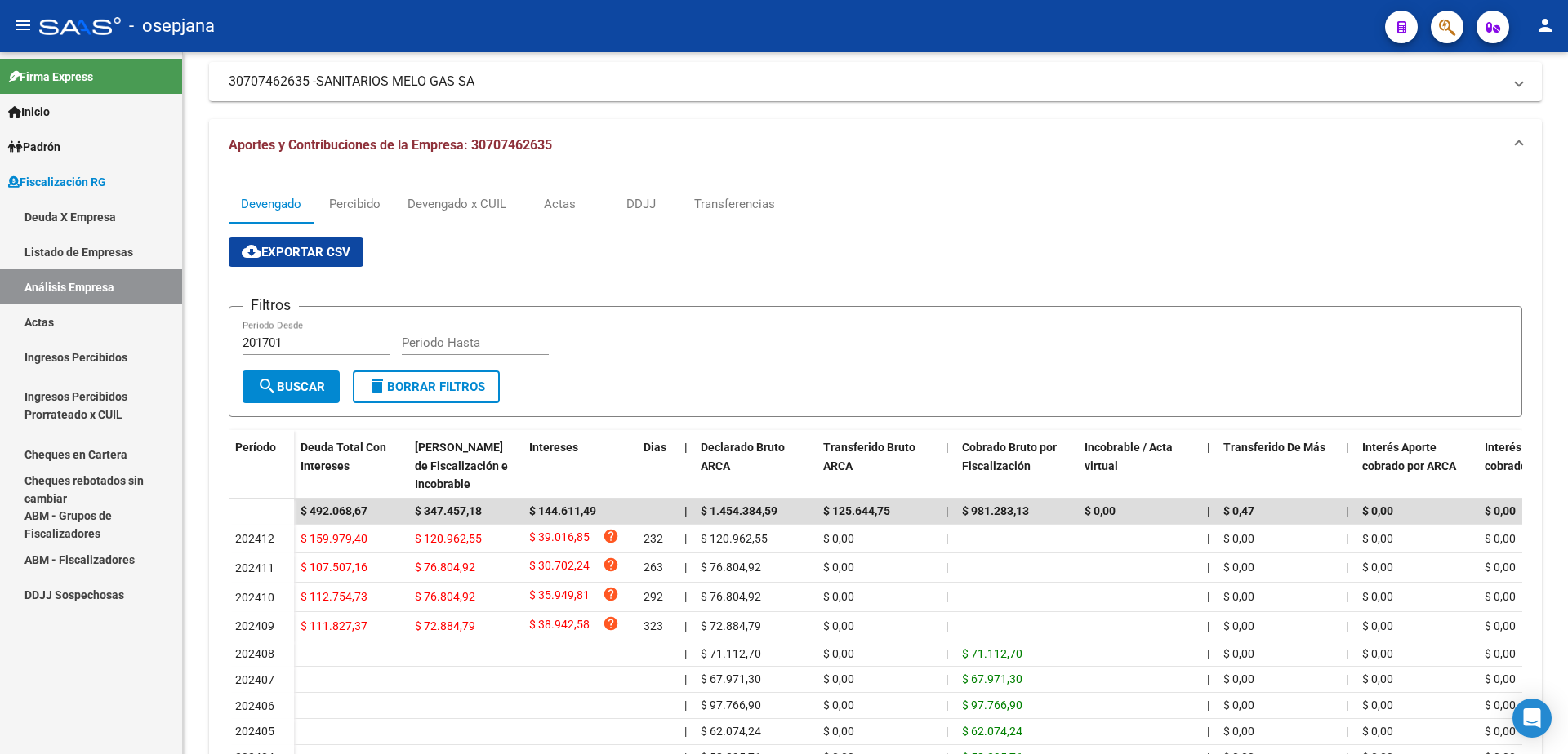
click at [69, 330] on link "Actas" at bounding box center [91, 321] width 182 height 35
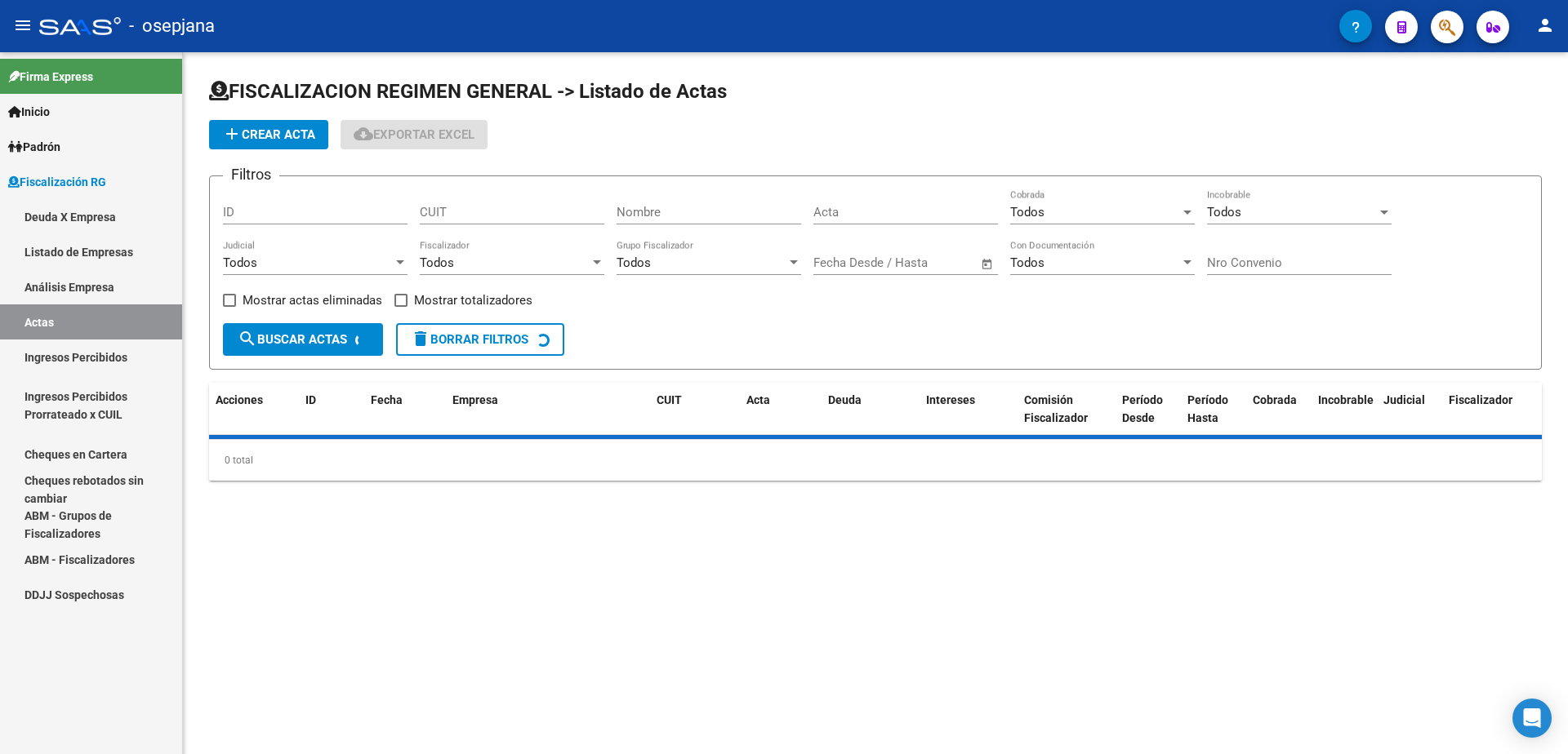
click at [86, 290] on link "Análisis Empresa" at bounding box center [91, 287] width 182 height 35
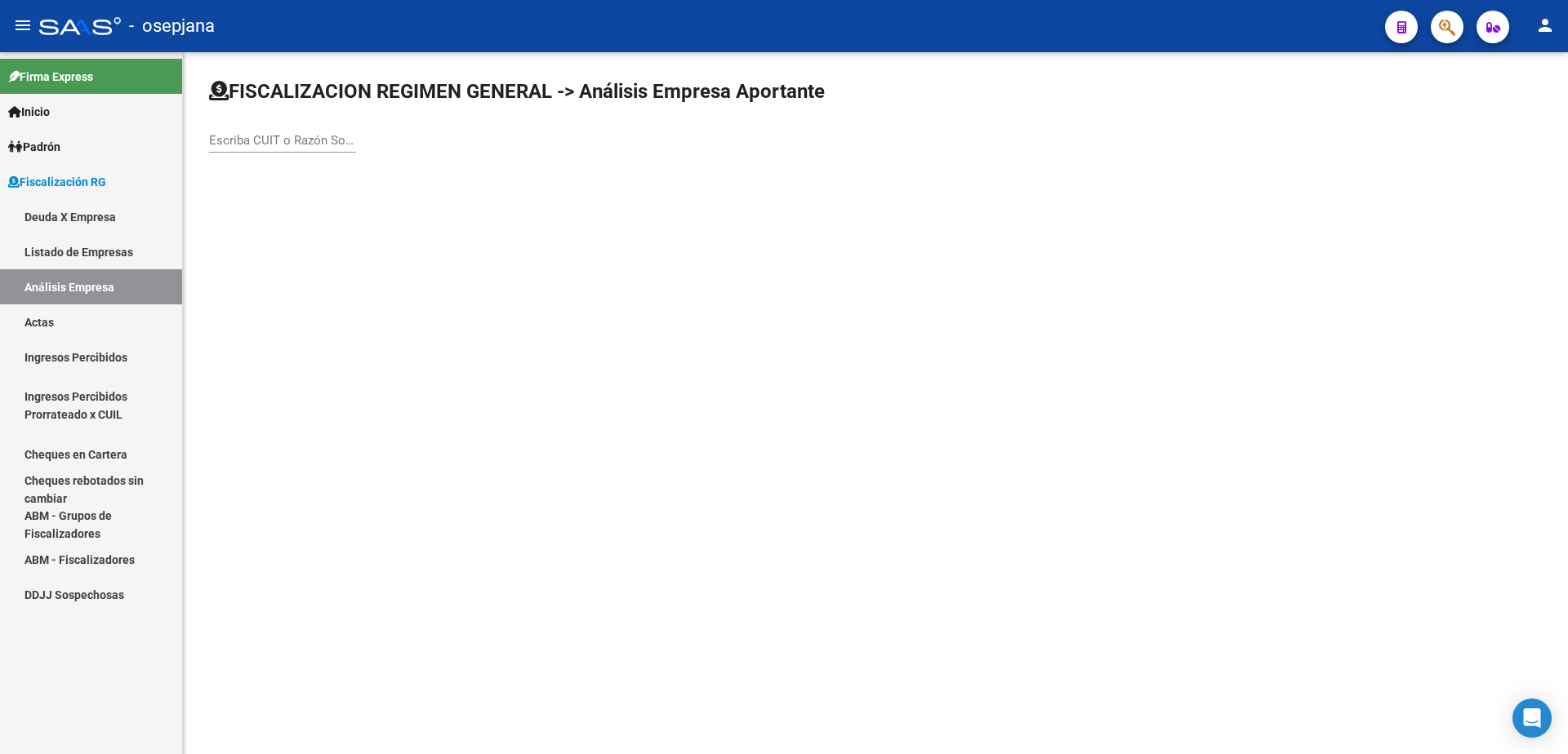
click at [264, 142] on input "Escriba CUIT o Razón Social para buscar" at bounding box center [282, 140] width 147 height 15
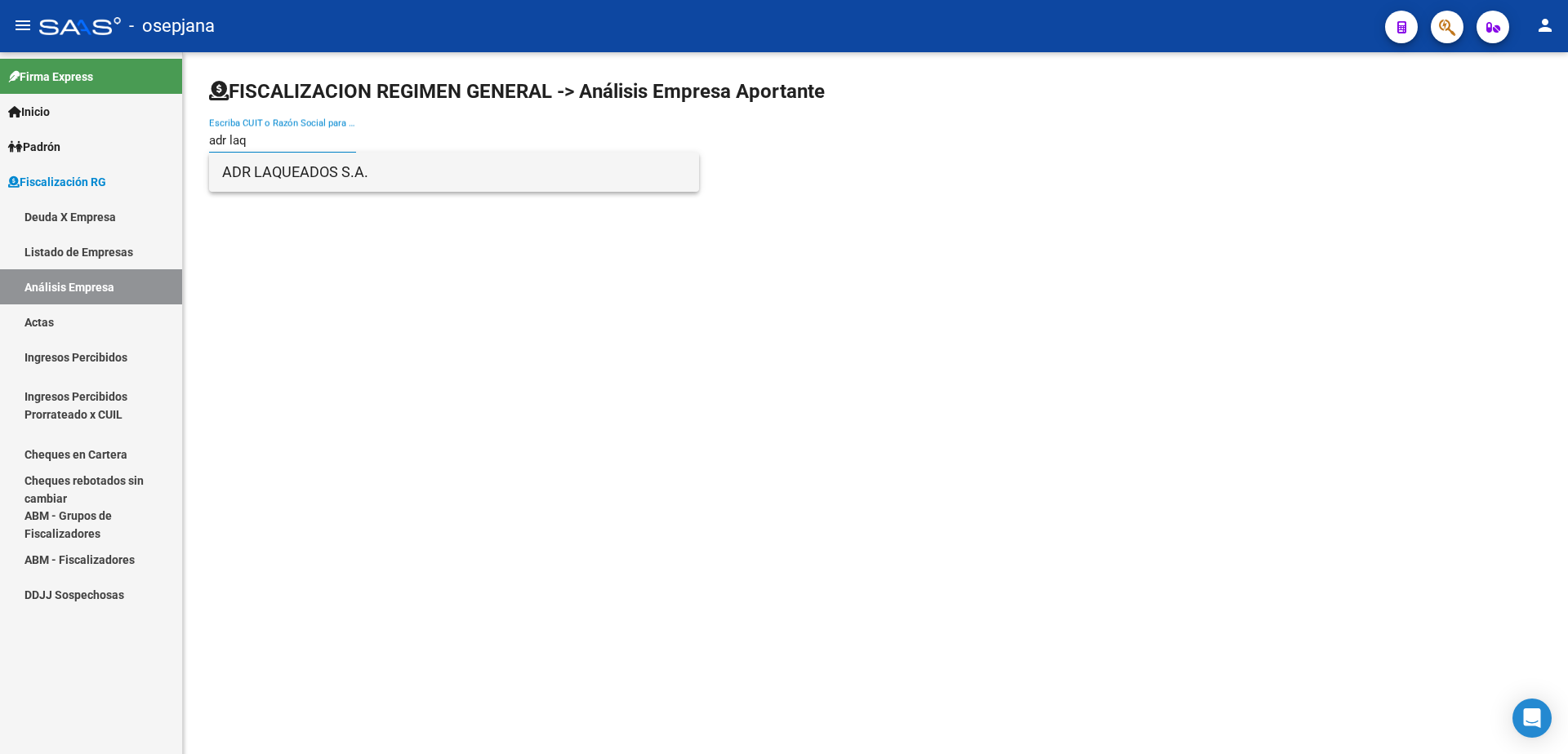
type input "adr laq"
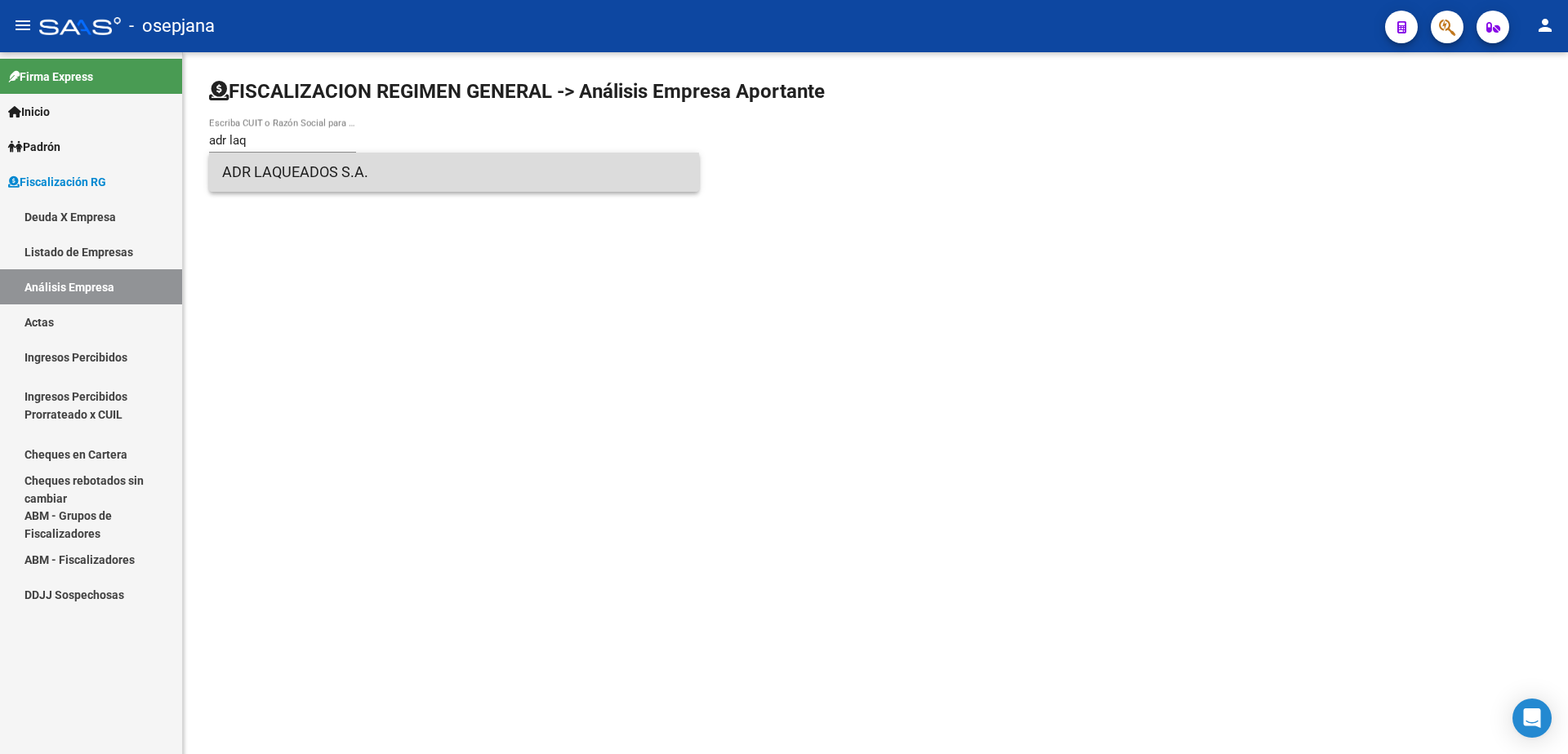
click at [300, 179] on span "ADR LAQUEADOS S.A." at bounding box center [453, 172] width 464 height 39
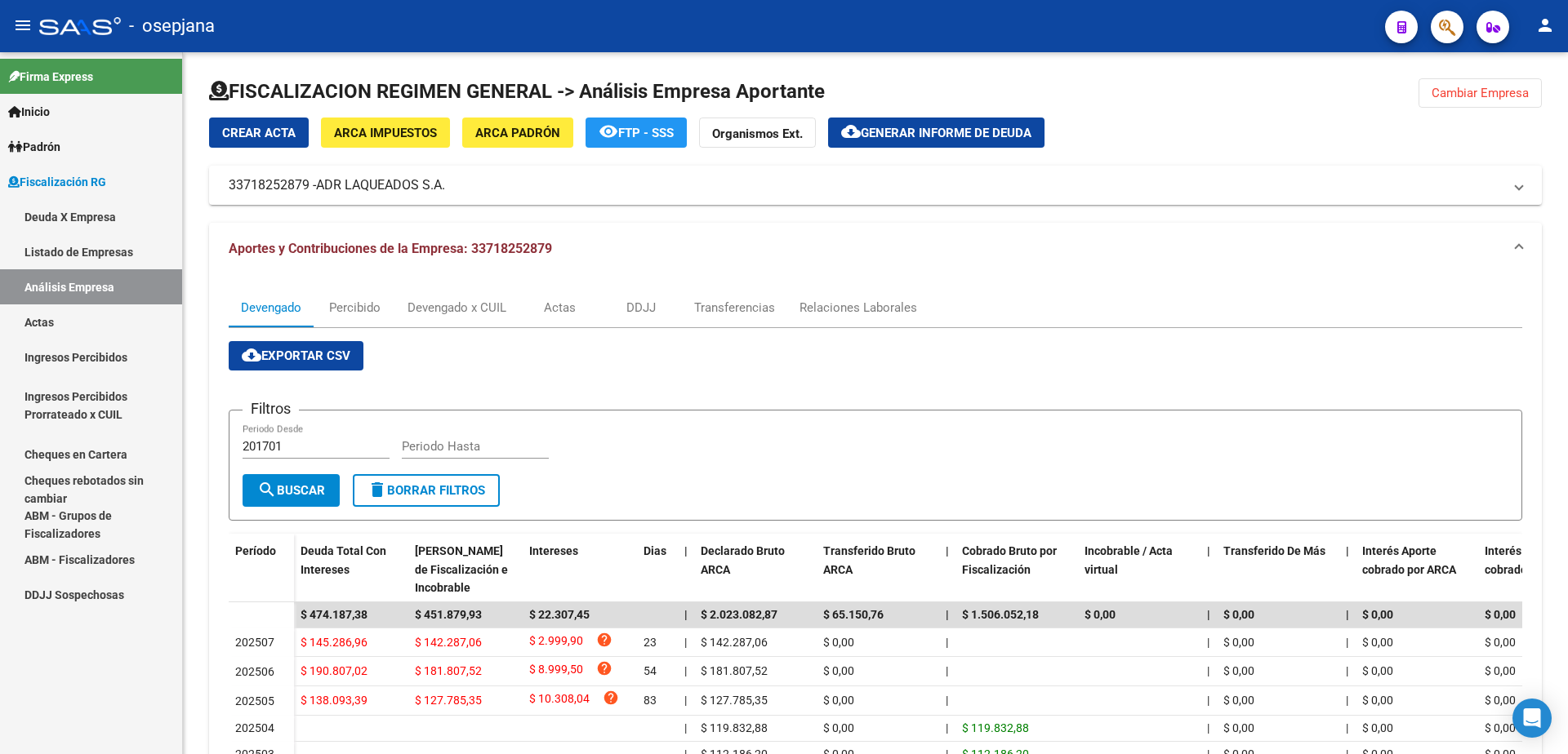
drag, startPoint x: 94, startPoint y: 247, endPoint x: 93, endPoint y: 280, distance: 33.0
click at [94, 247] on link "Listado de Empresas" at bounding box center [91, 251] width 182 height 35
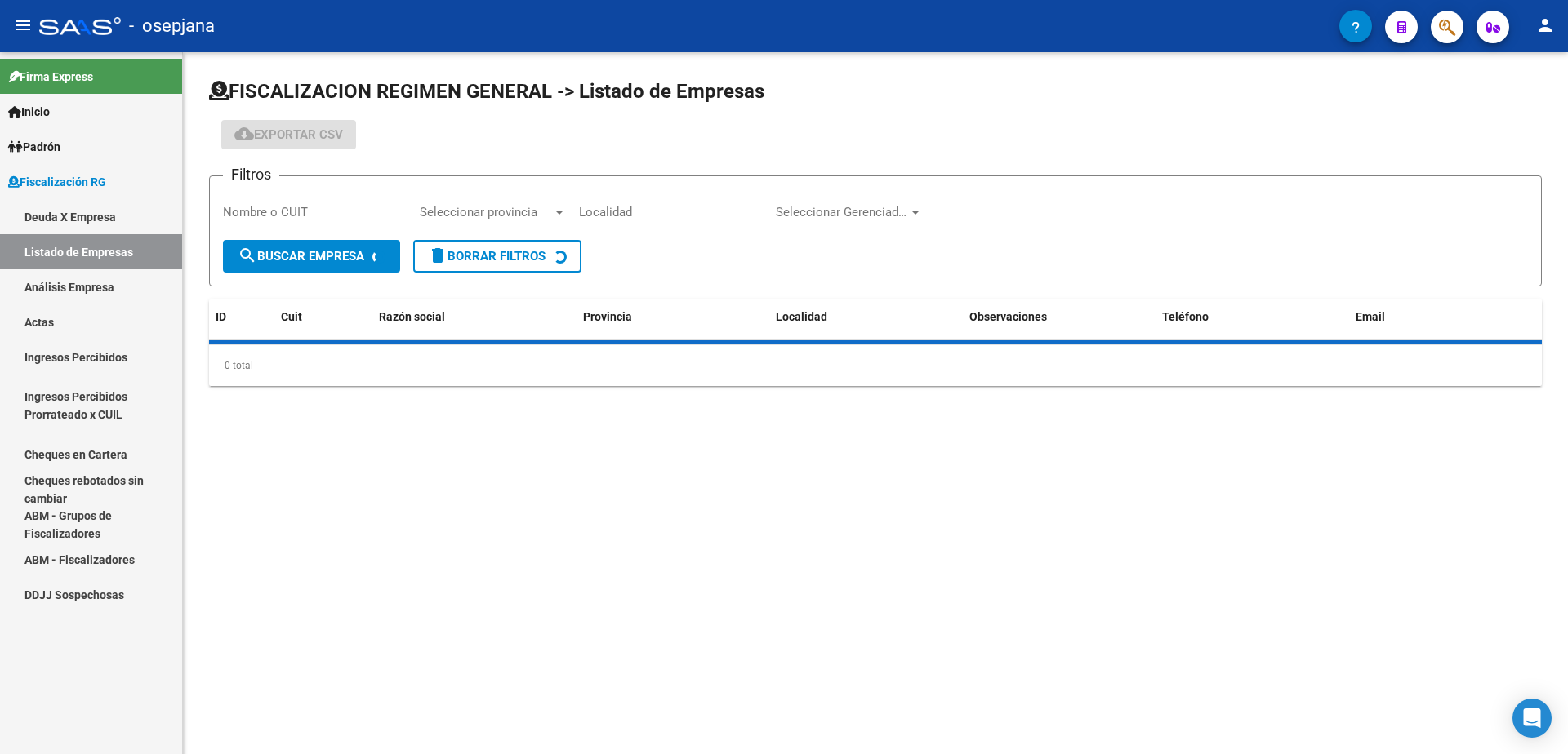
click at [93, 280] on link "Análisis Empresa" at bounding box center [91, 287] width 182 height 35
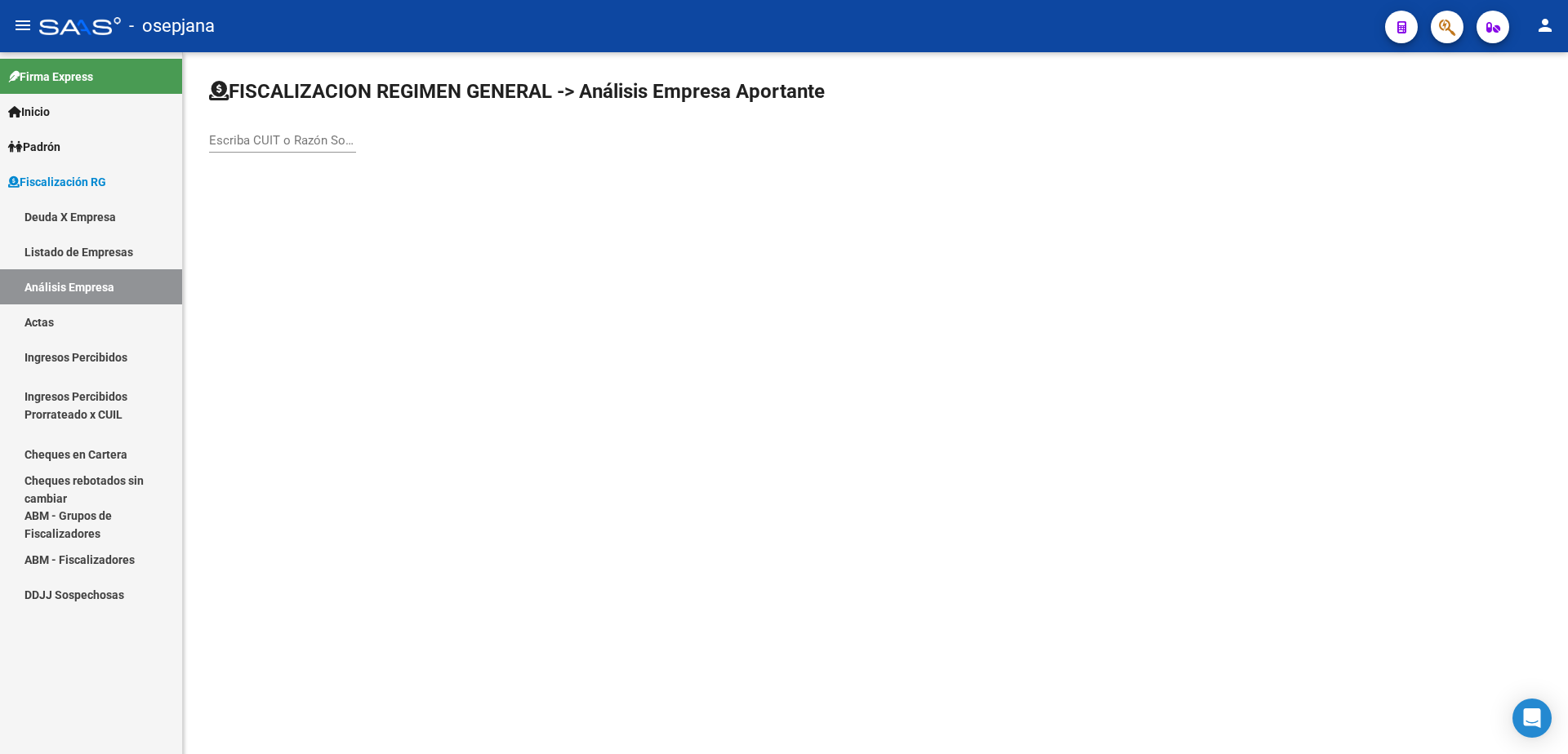
click at [285, 134] on input "Escriba CUIT o Razón Social para buscar" at bounding box center [282, 140] width 147 height 15
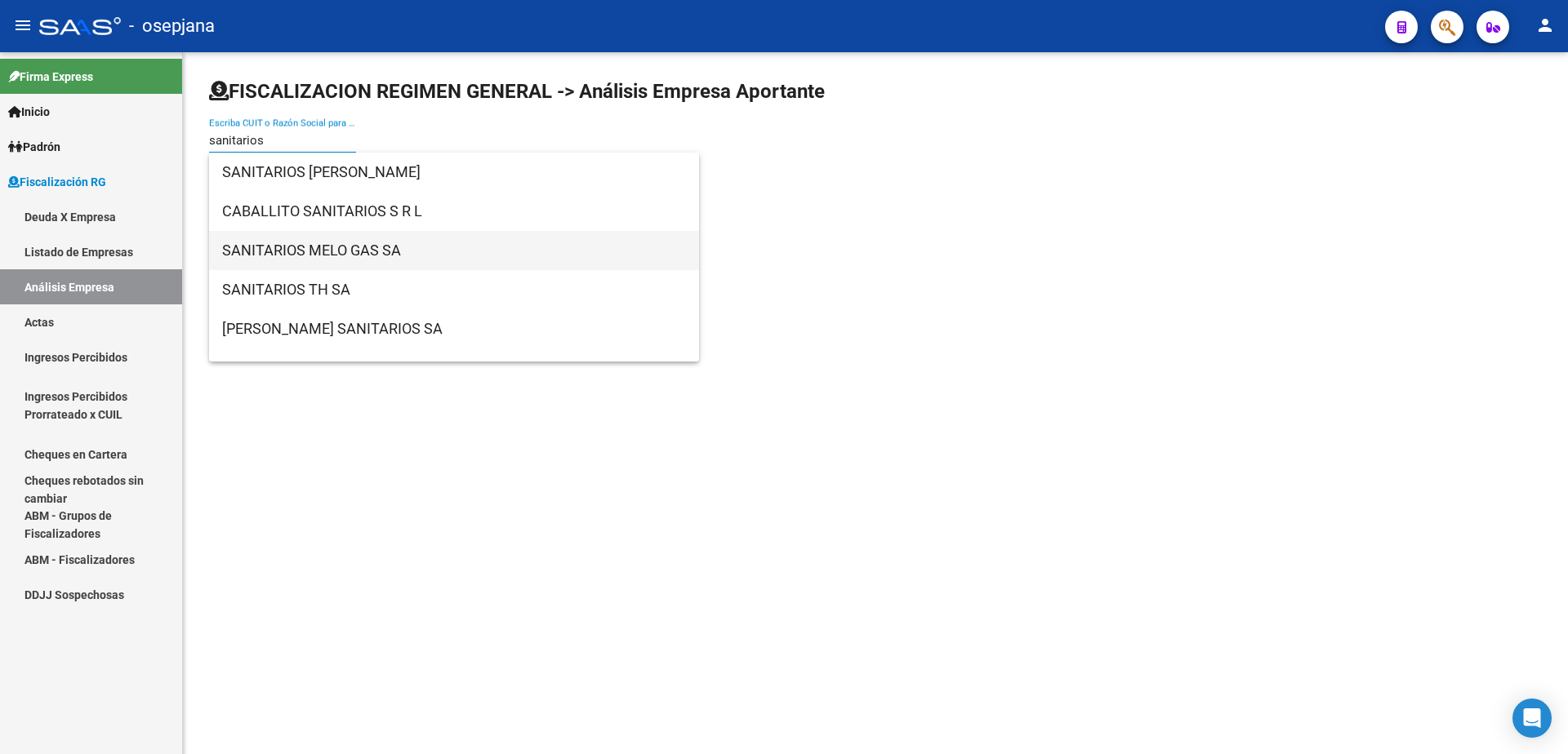
type input "sanitarios"
click at [418, 256] on span "SANITARIOS MELO GAS SA" at bounding box center [453, 251] width 464 height 39
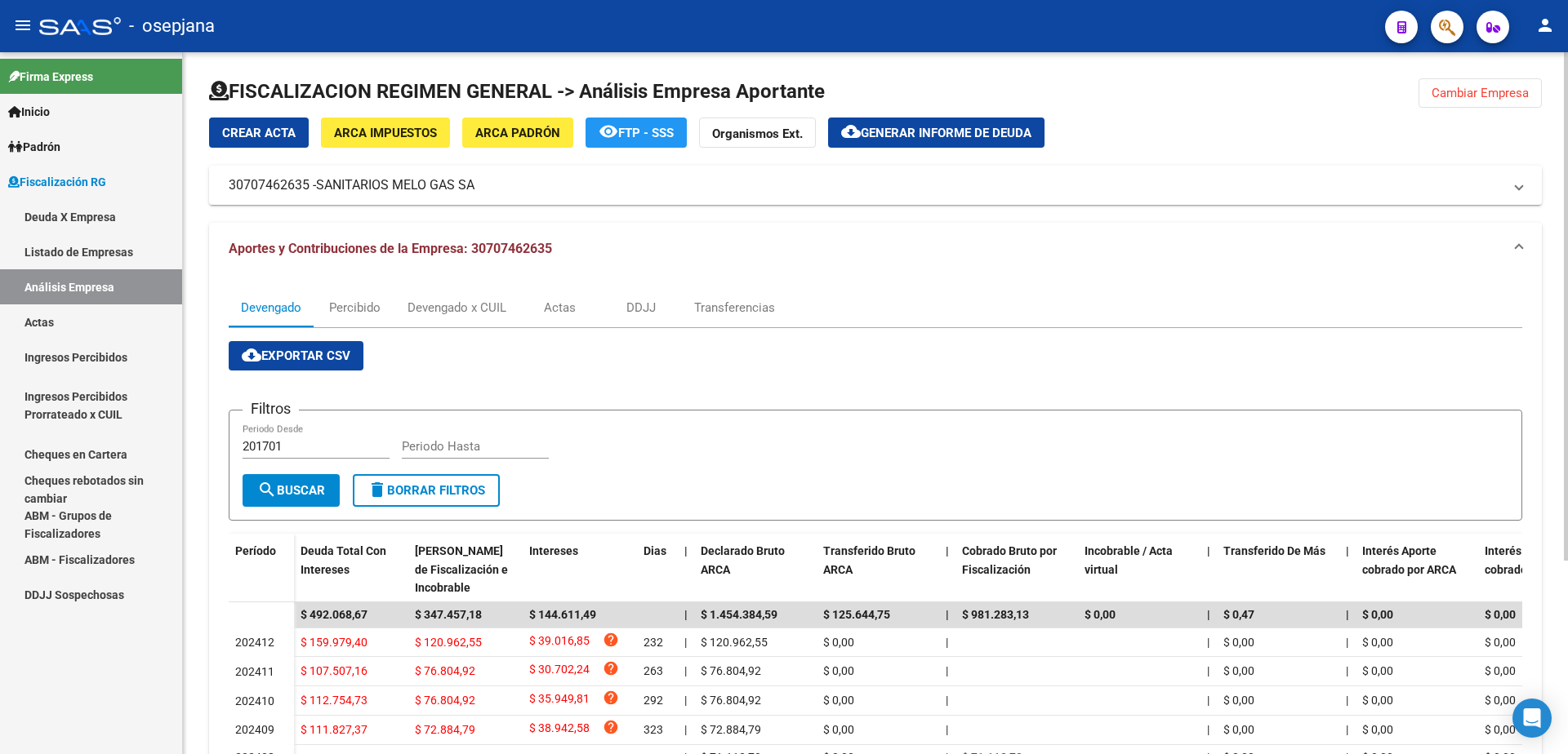
click at [922, 122] on button "cloud_download Generar informe de deuda" at bounding box center [936, 133] width 216 height 30
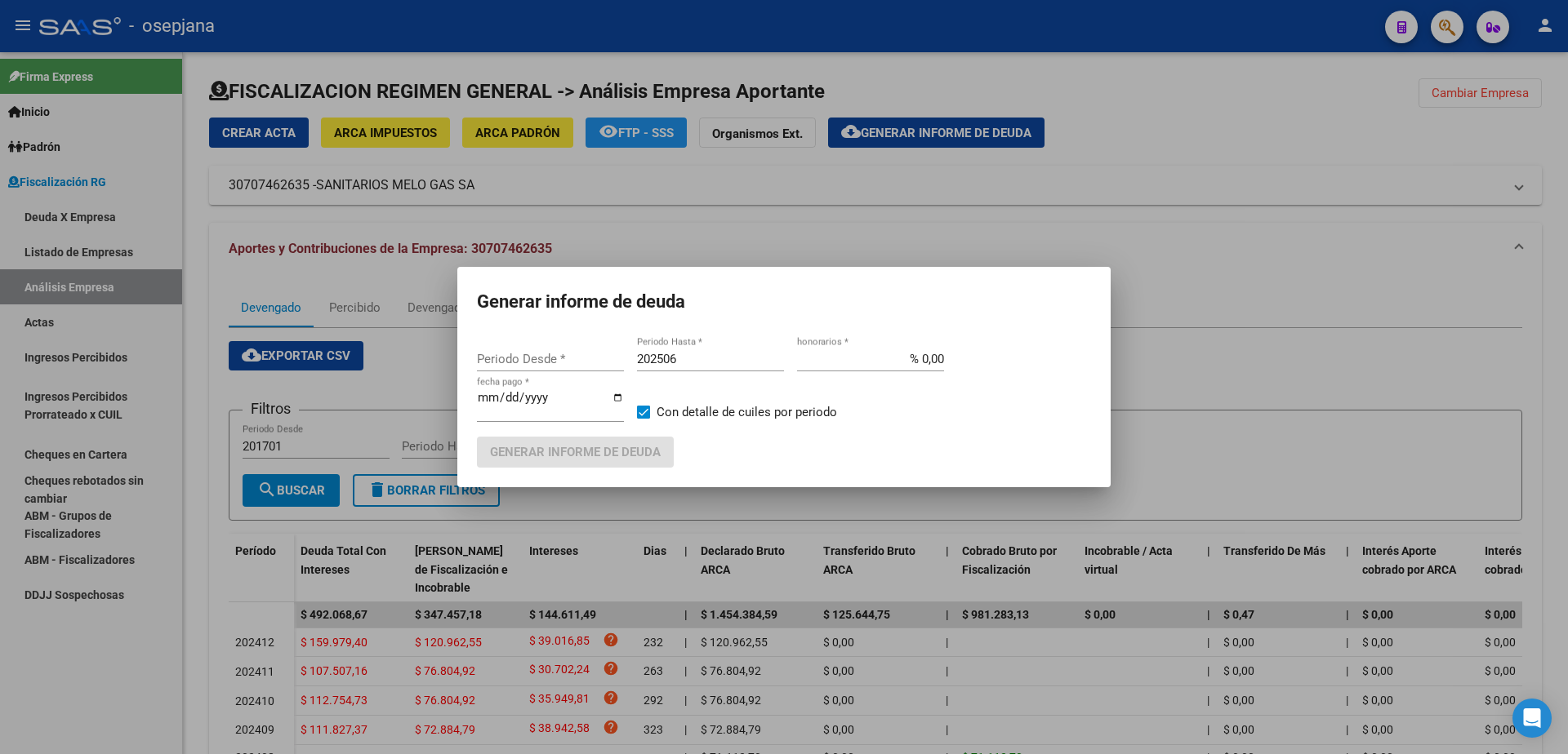
type input "202409"
click at [708, 365] on input "202506" at bounding box center [710, 359] width 147 height 15
type input "202412"
click at [917, 362] on input "% 0,00" at bounding box center [870, 359] width 147 height 15
type input "% 10,00"
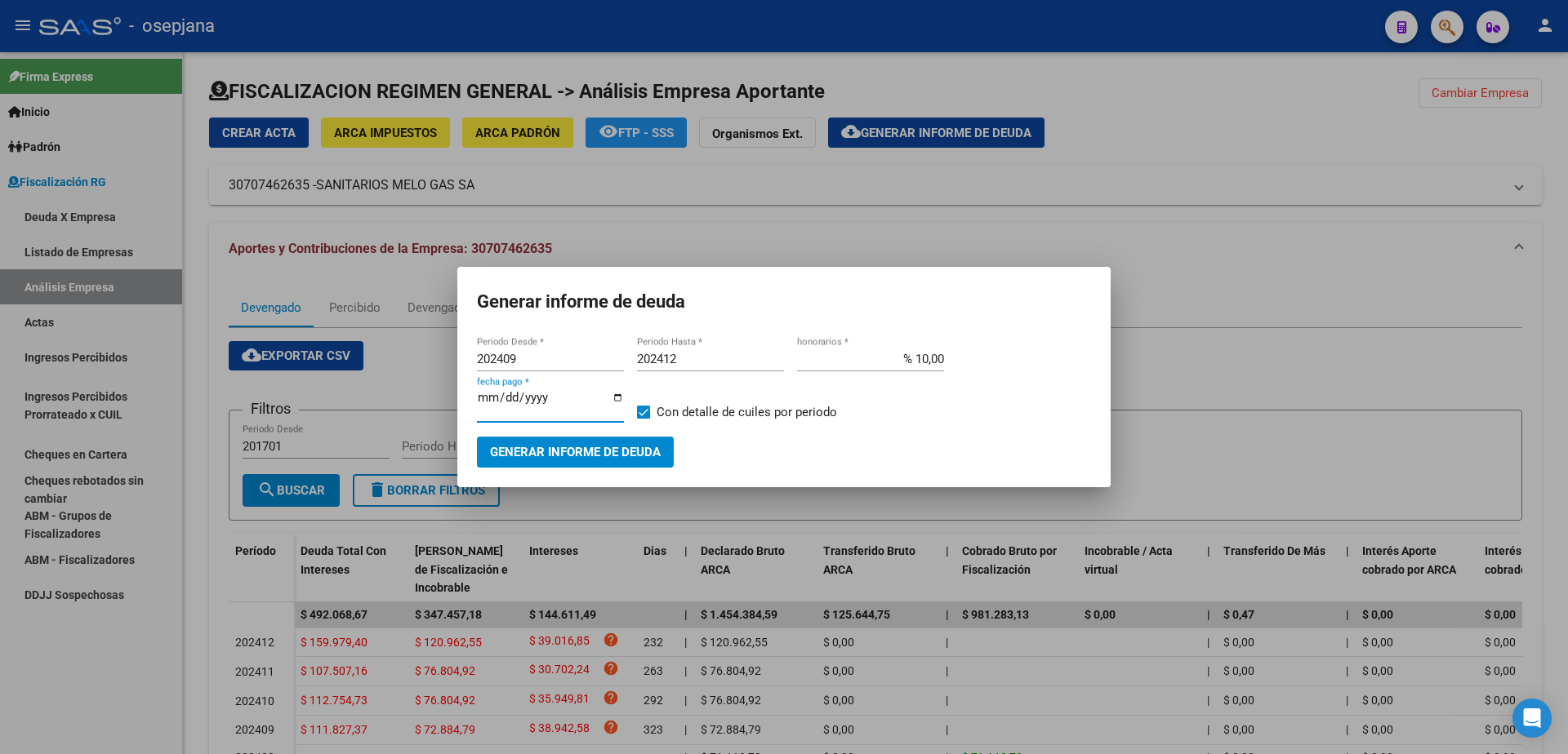
click at [500, 406] on input "[DATE]" at bounding box center [550, 403] width 147 height 26
type input "[DATE]"
click at [647, 412] on span at bounding box center [643, 412] width 13 height 13
click at [644, 418] on input "Con detalle de cuiles por periodo" at bounding box center [643, 418] width 1 height 1
checkbox input "false"
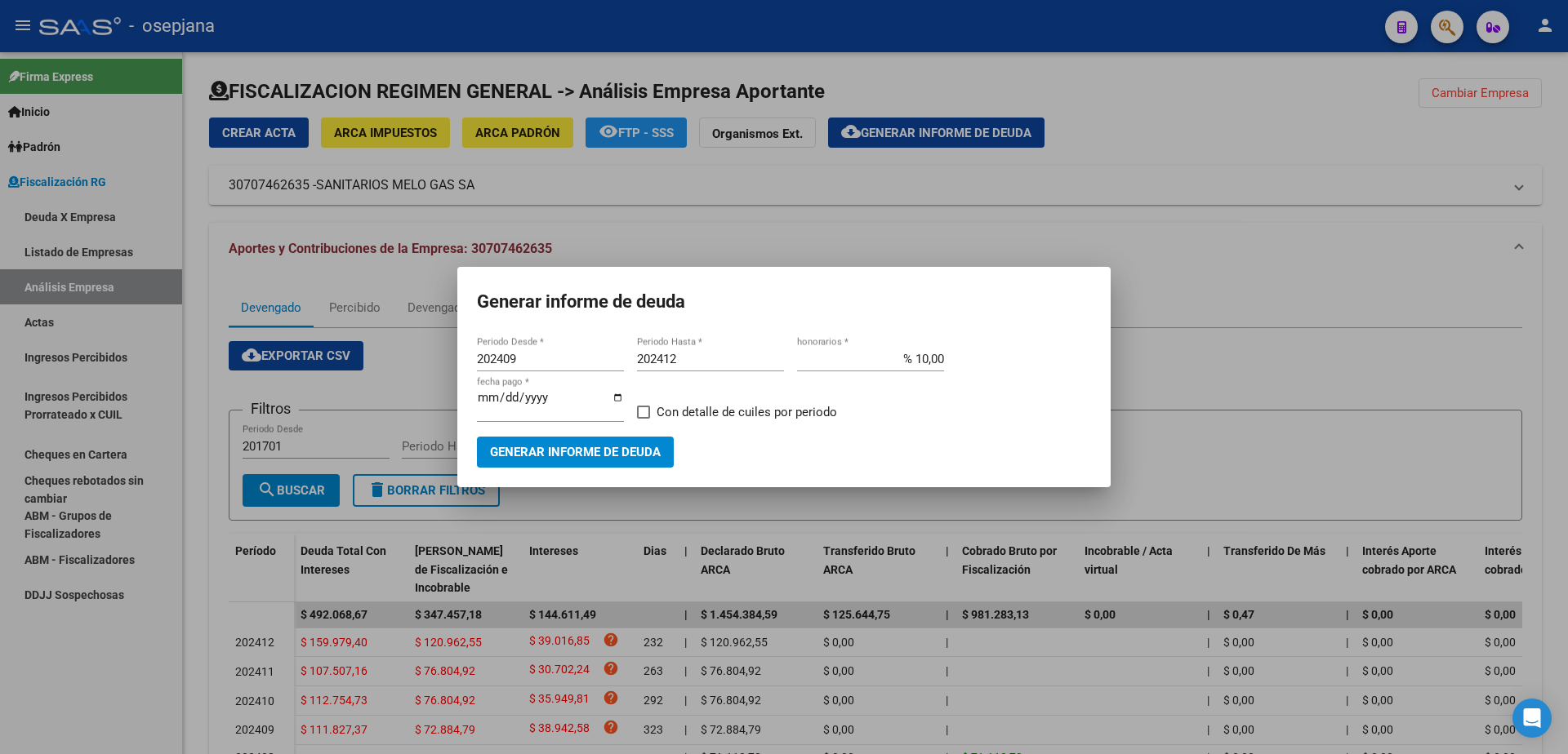
click at [646, 447] on span "Generar informe de deuda" at bounding box center [575, 453] width 171 height 15
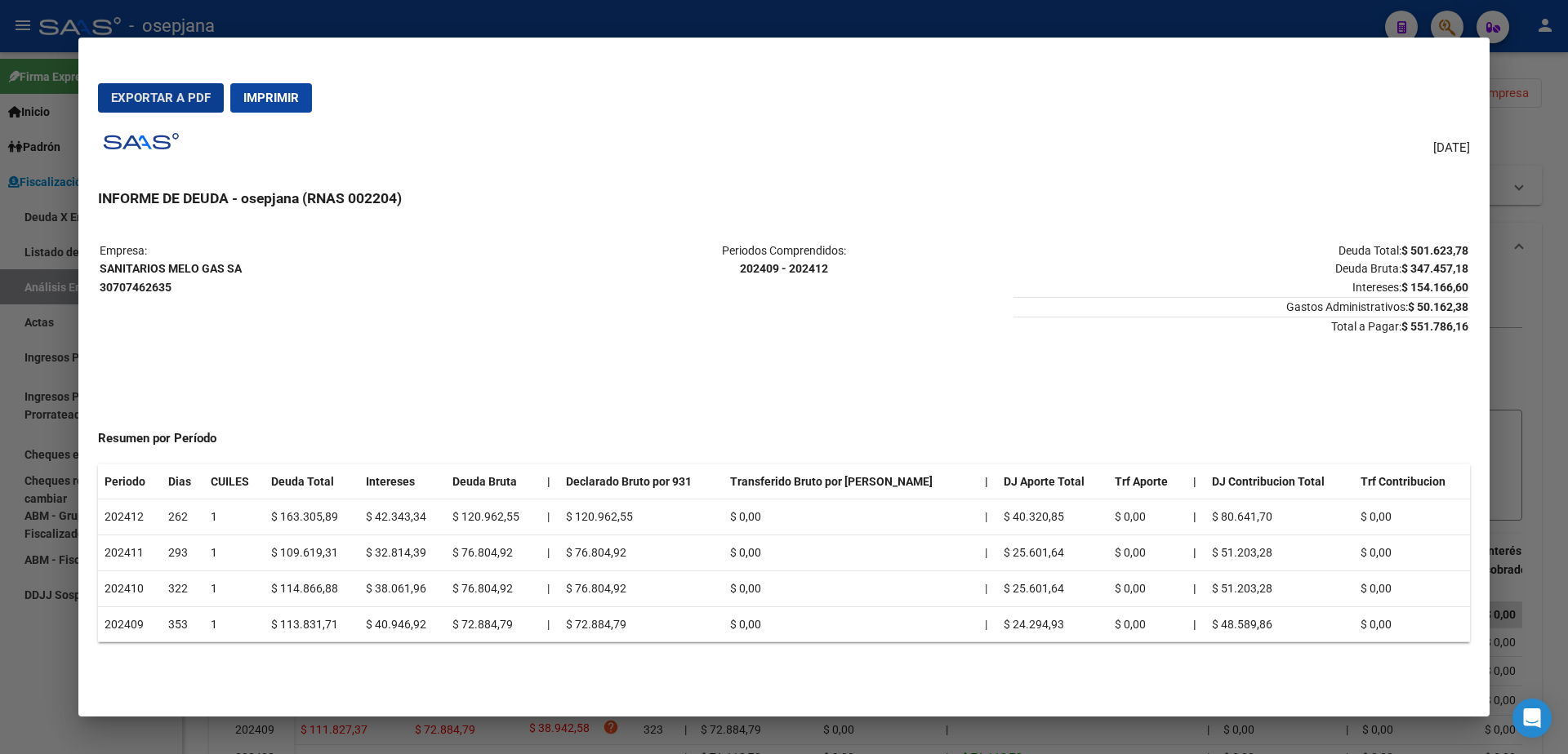
click at [142, 88] on button "Exportar a PDF" at bounding box center [160, 98] width 126 height 29
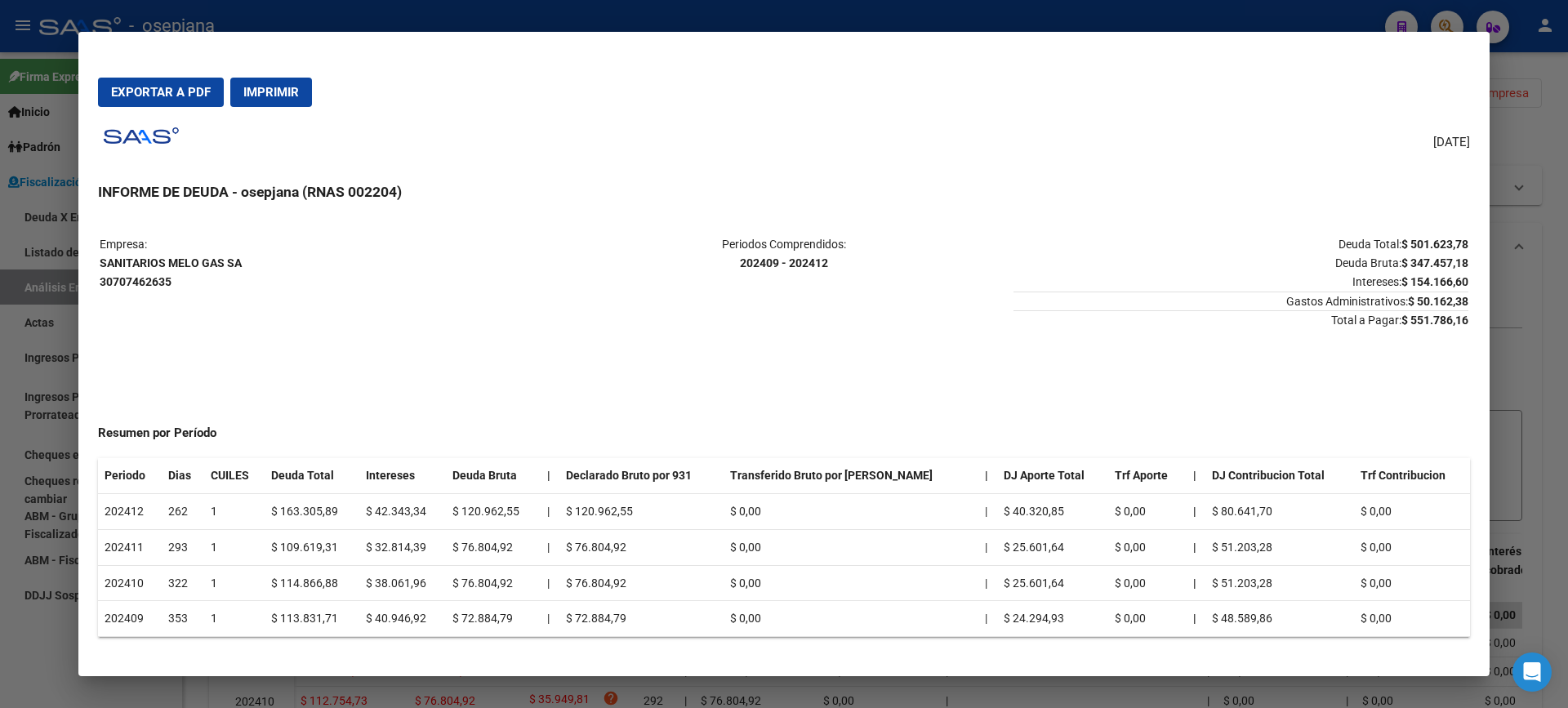
click at [7, 323] on div at bounding box center [784, 354] width 1568 height 708
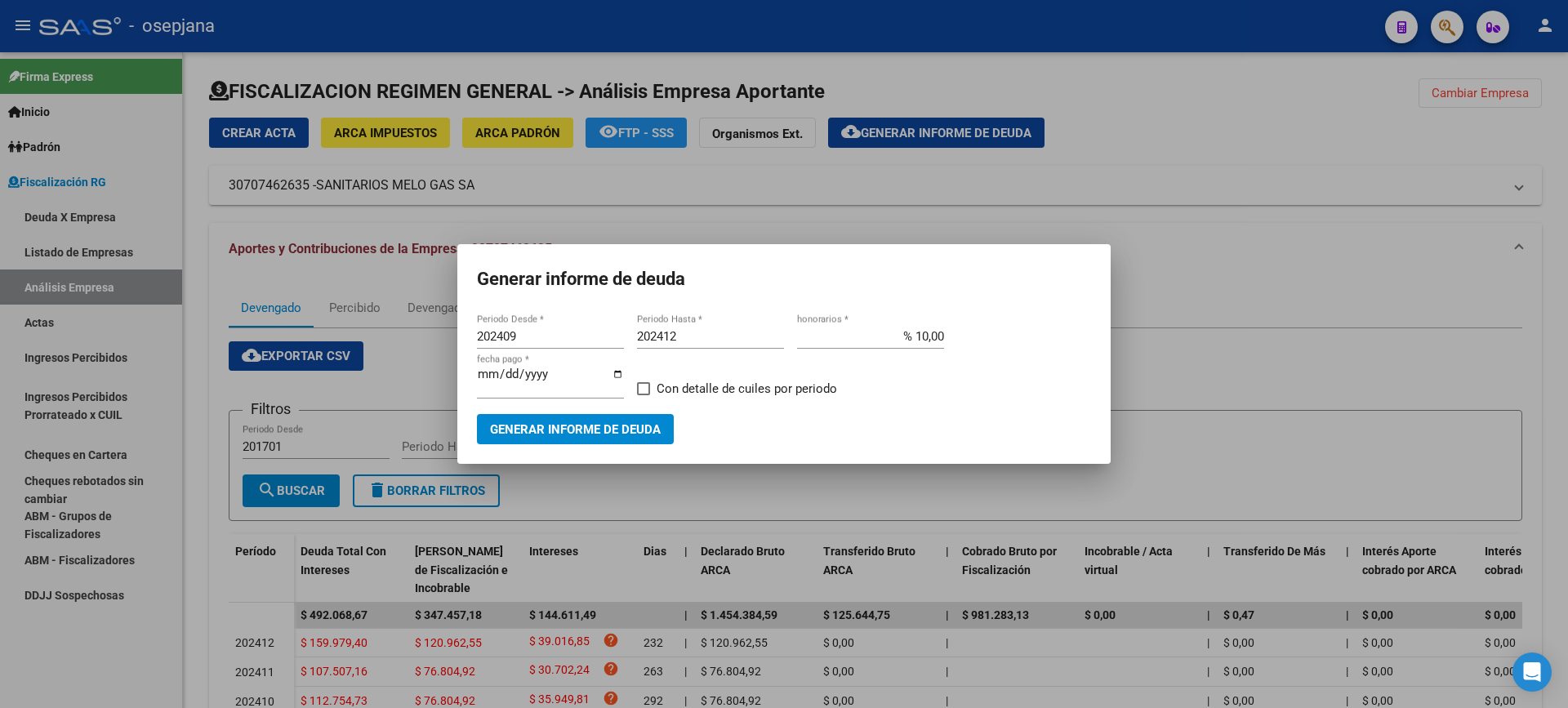
click at [28, 319] on div at bounding box center [784, 354] width 1568 height 708
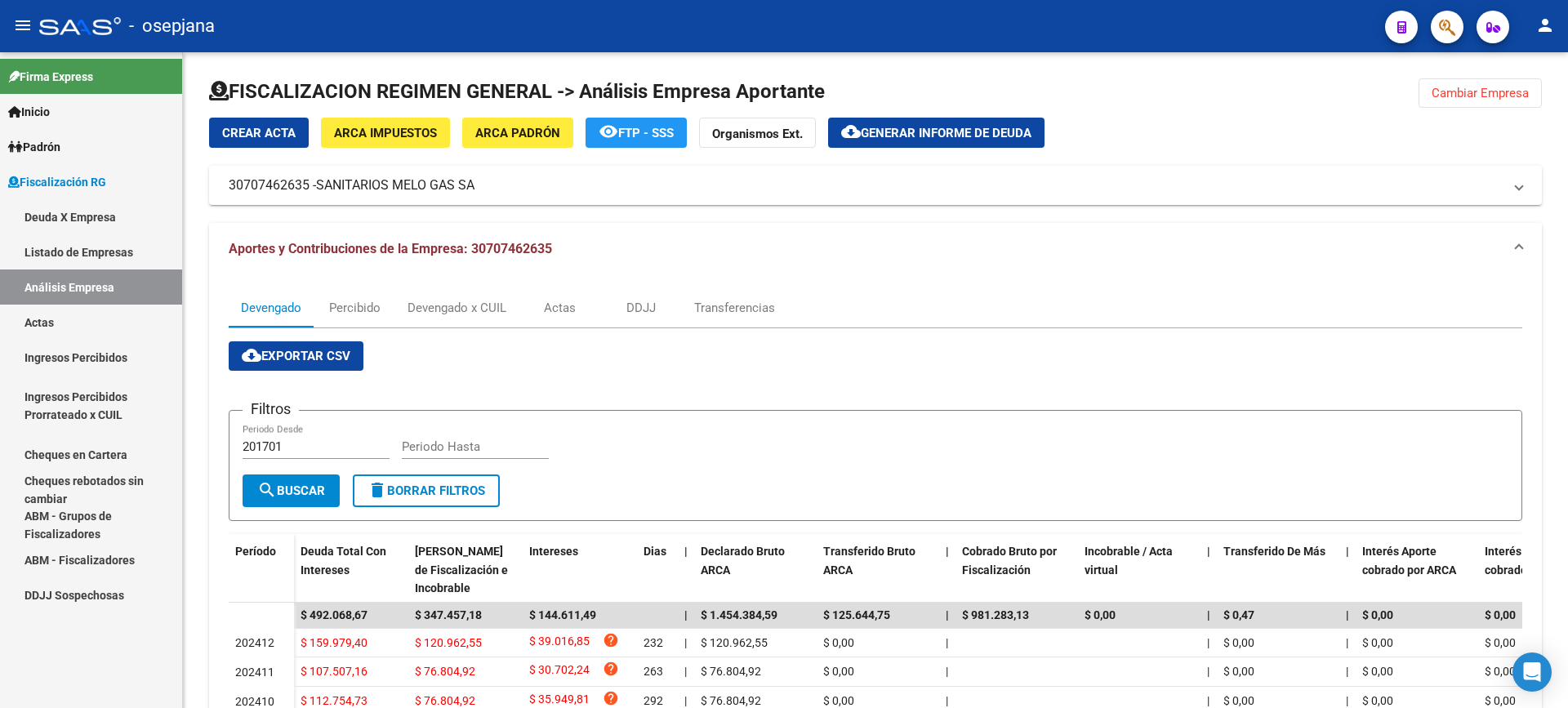
click at [35, 328] on link "Actas" at bounding box center [91, 321] width 182 height 35
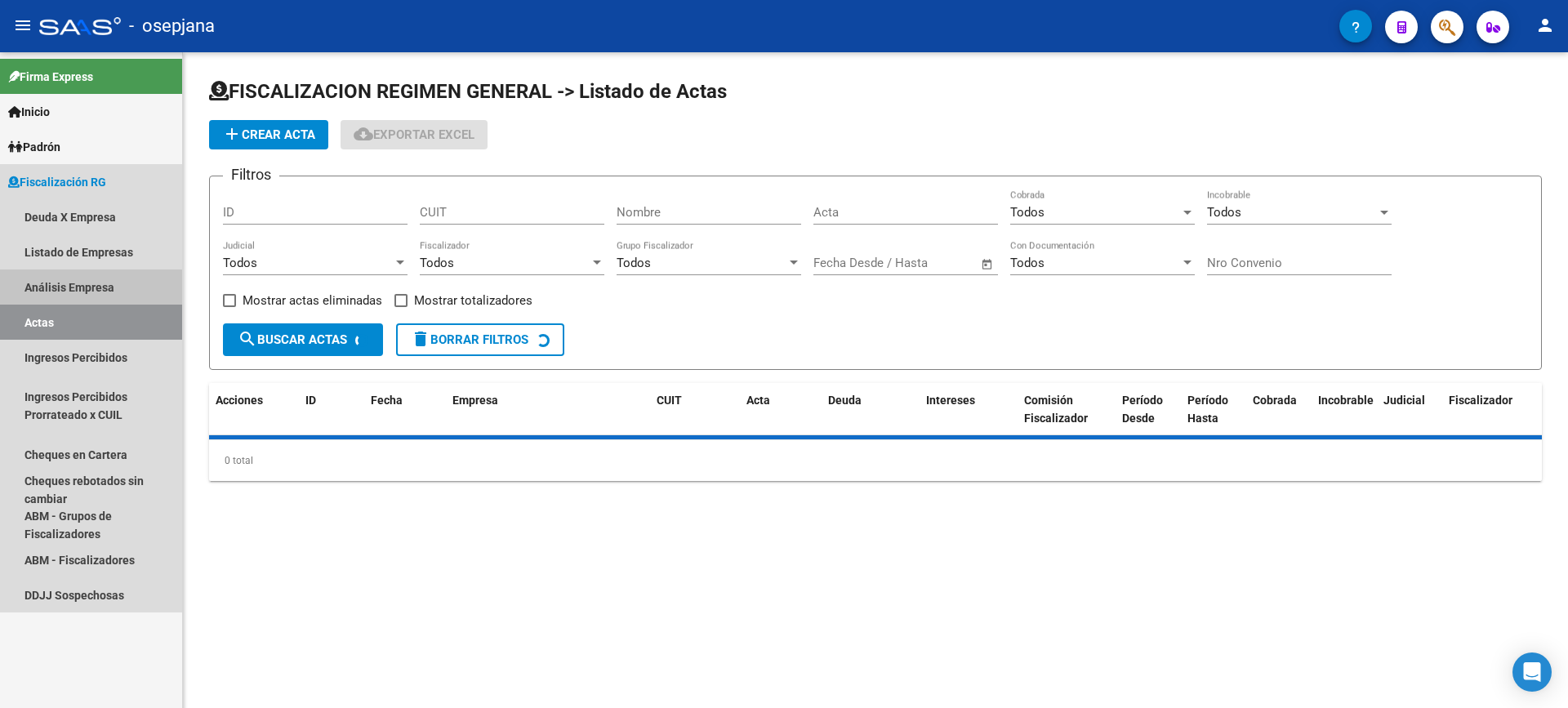
click at [69, 293] on link "Análisis Empresa" at bounding box center [91, 287] width 182 height 35
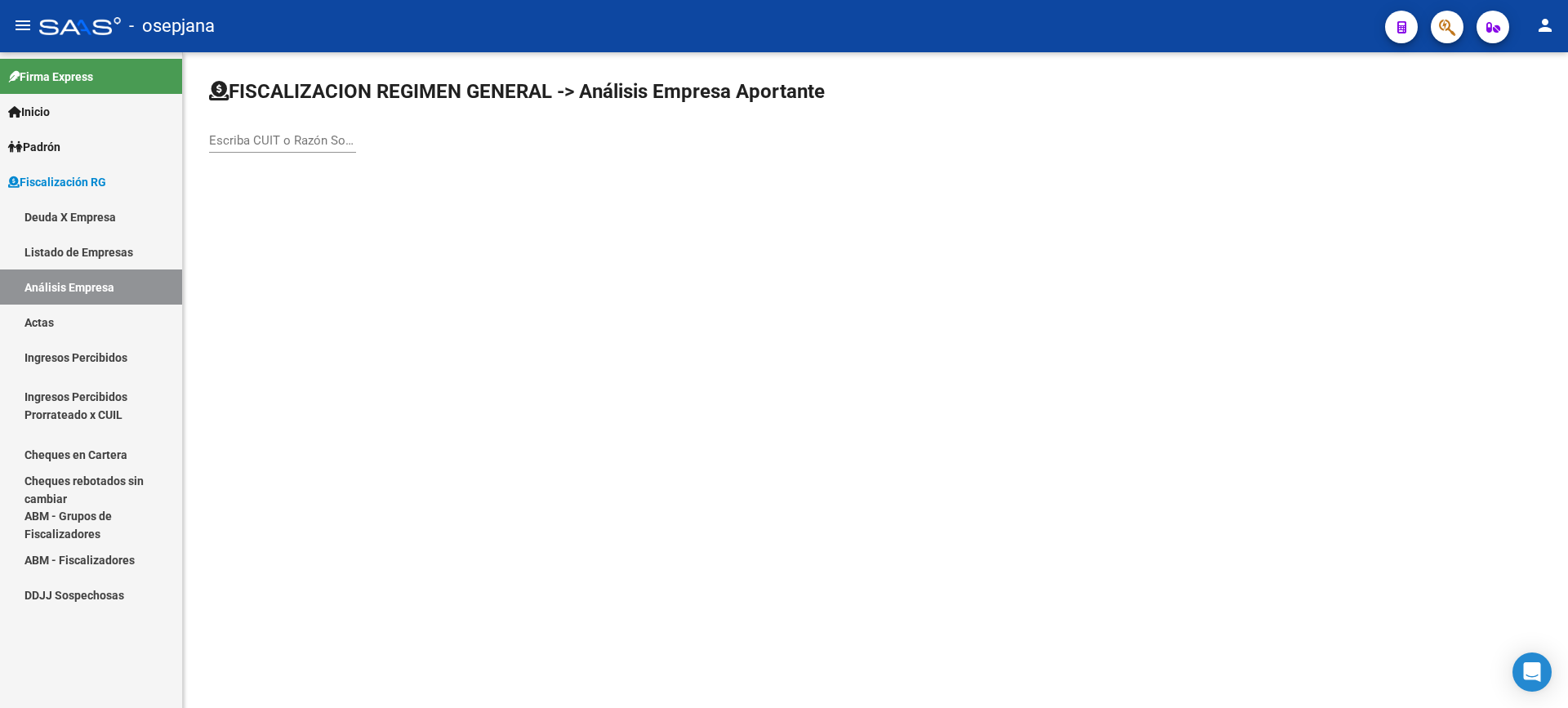
click at [307, 134] on input "Escriba CUIT o Razón Social para buscar" at bounding box center [282, 140] width 147 height 15
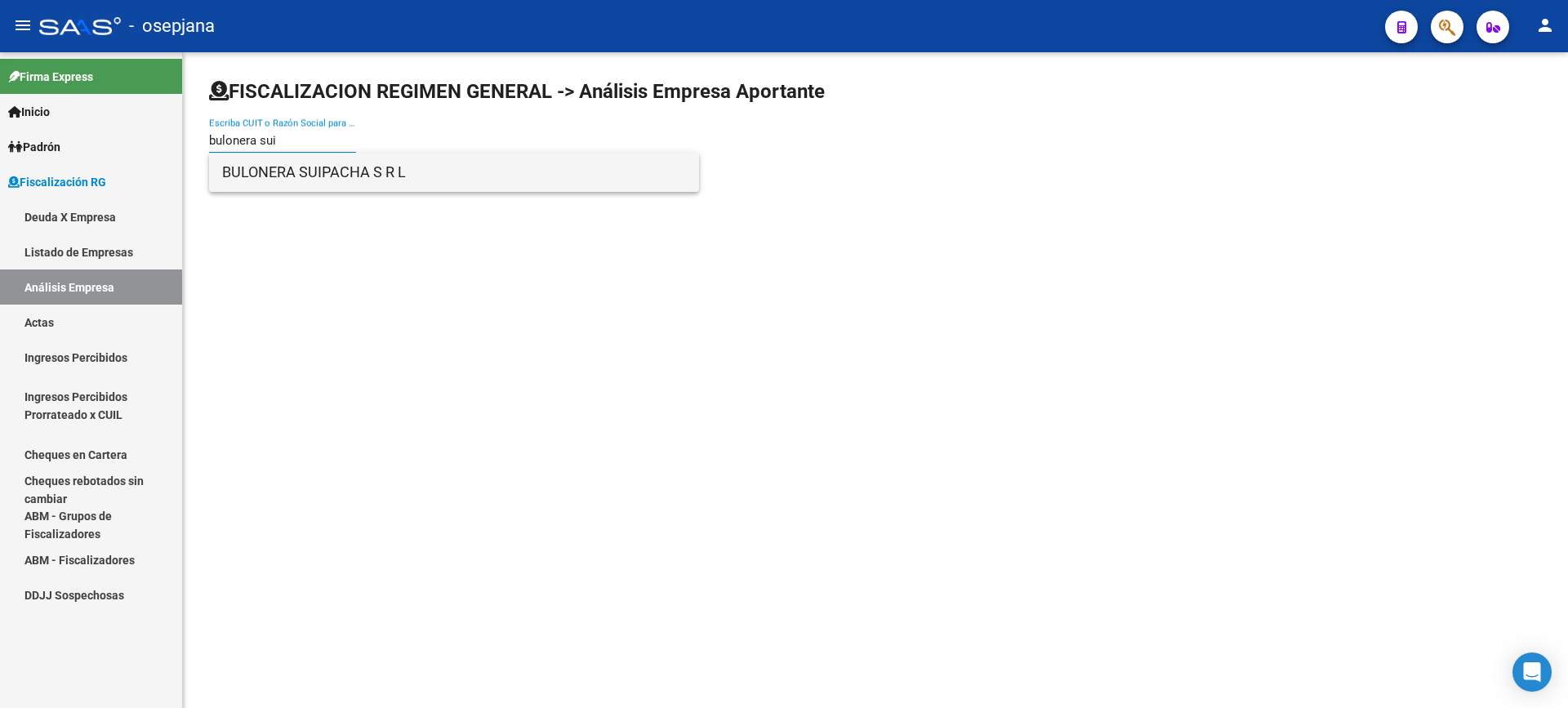
type input "bulonera sui"
click at [349, 189] on span "BULONERA SUIPACHA S R L" at bounding box center [453, 172] width 464 height 39
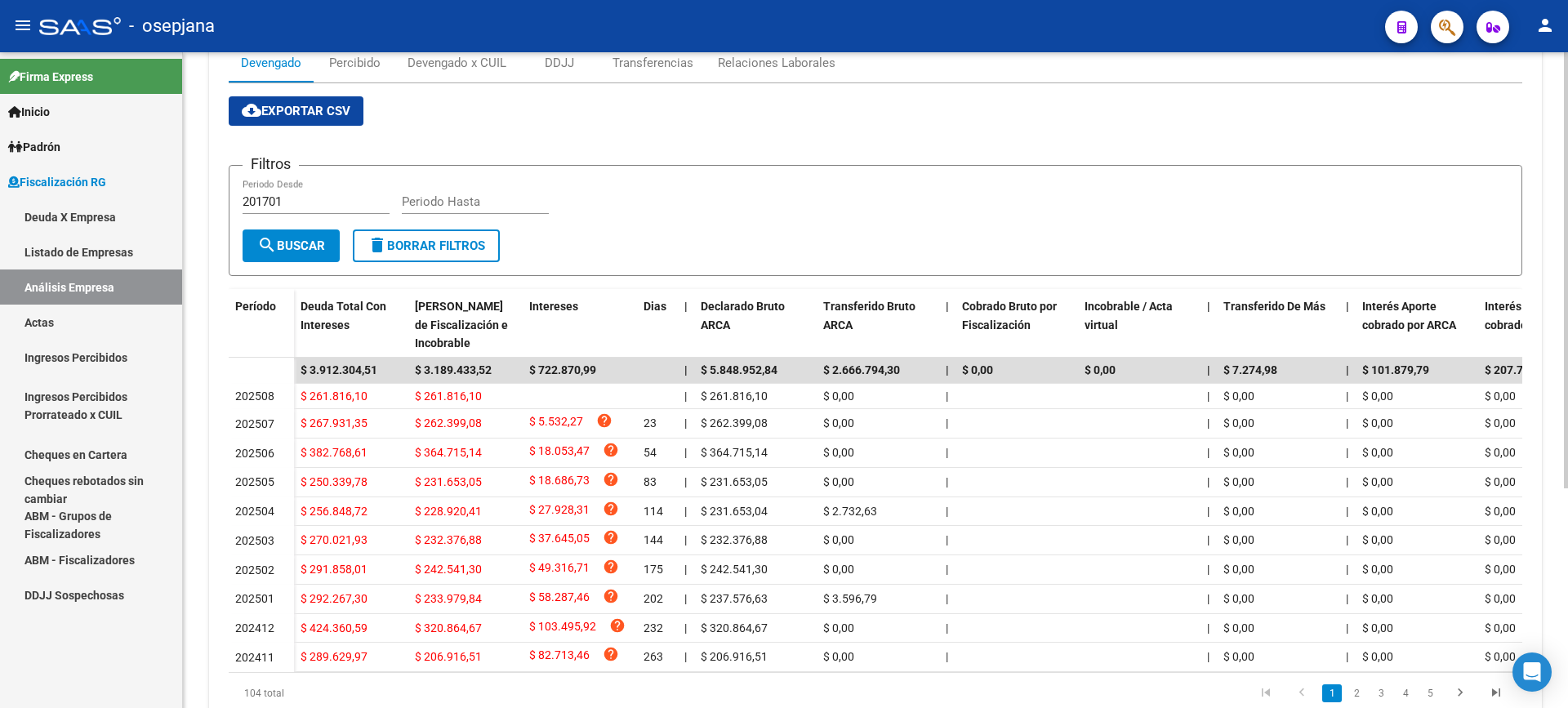
scroll to position [327, 0]
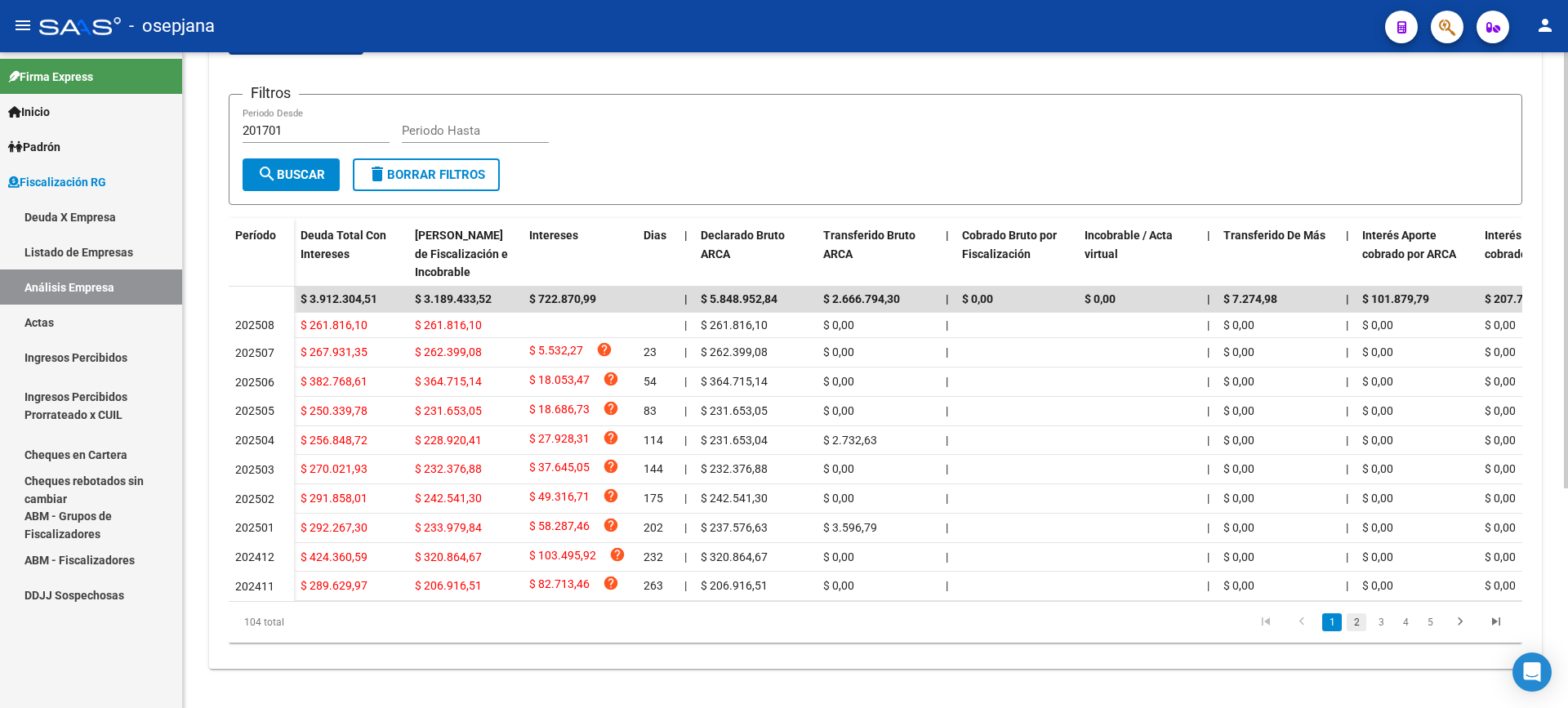
click at [1359, 624] on link "2" at bounding box center [1356, 623] width 20 height 18
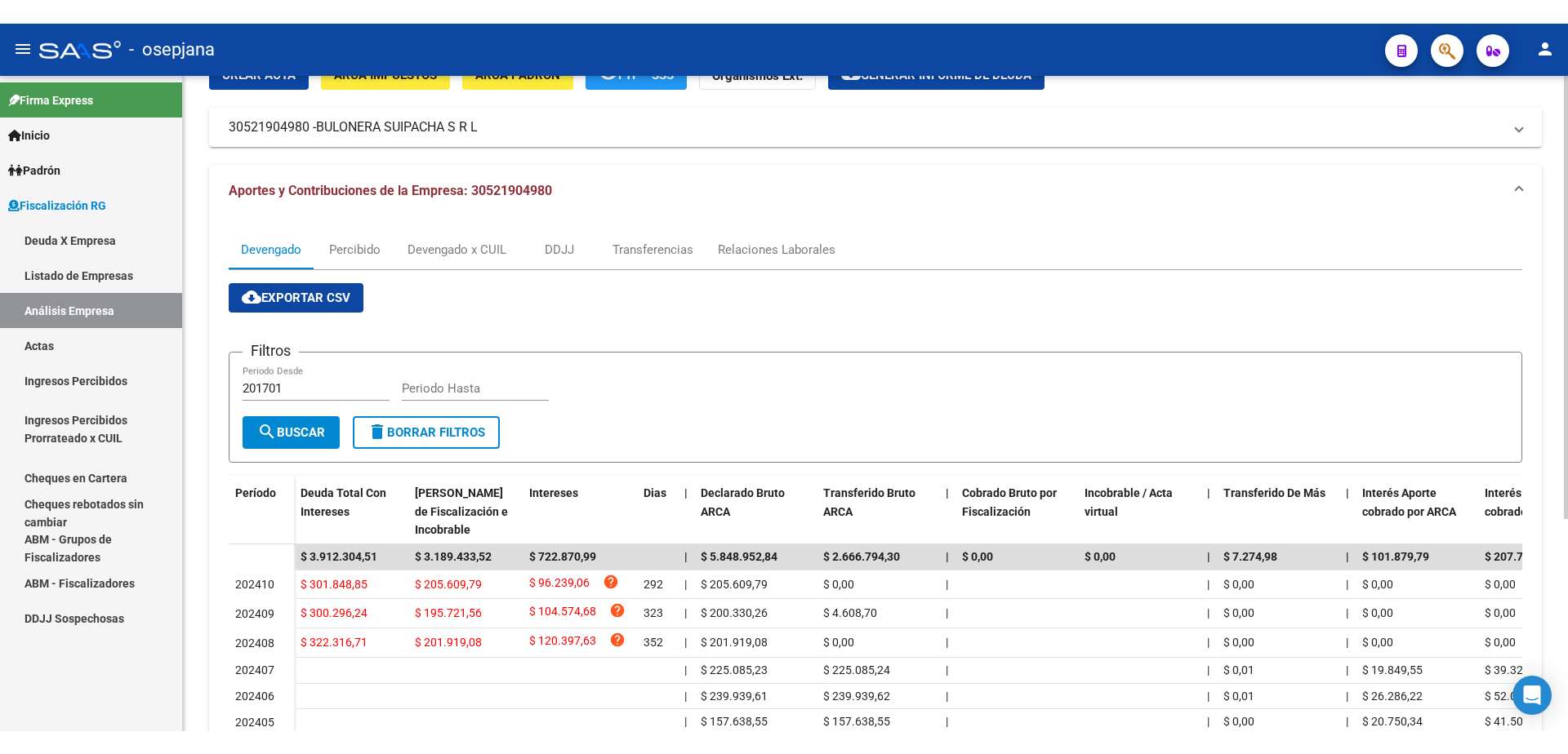
scroll to position [0, 0]
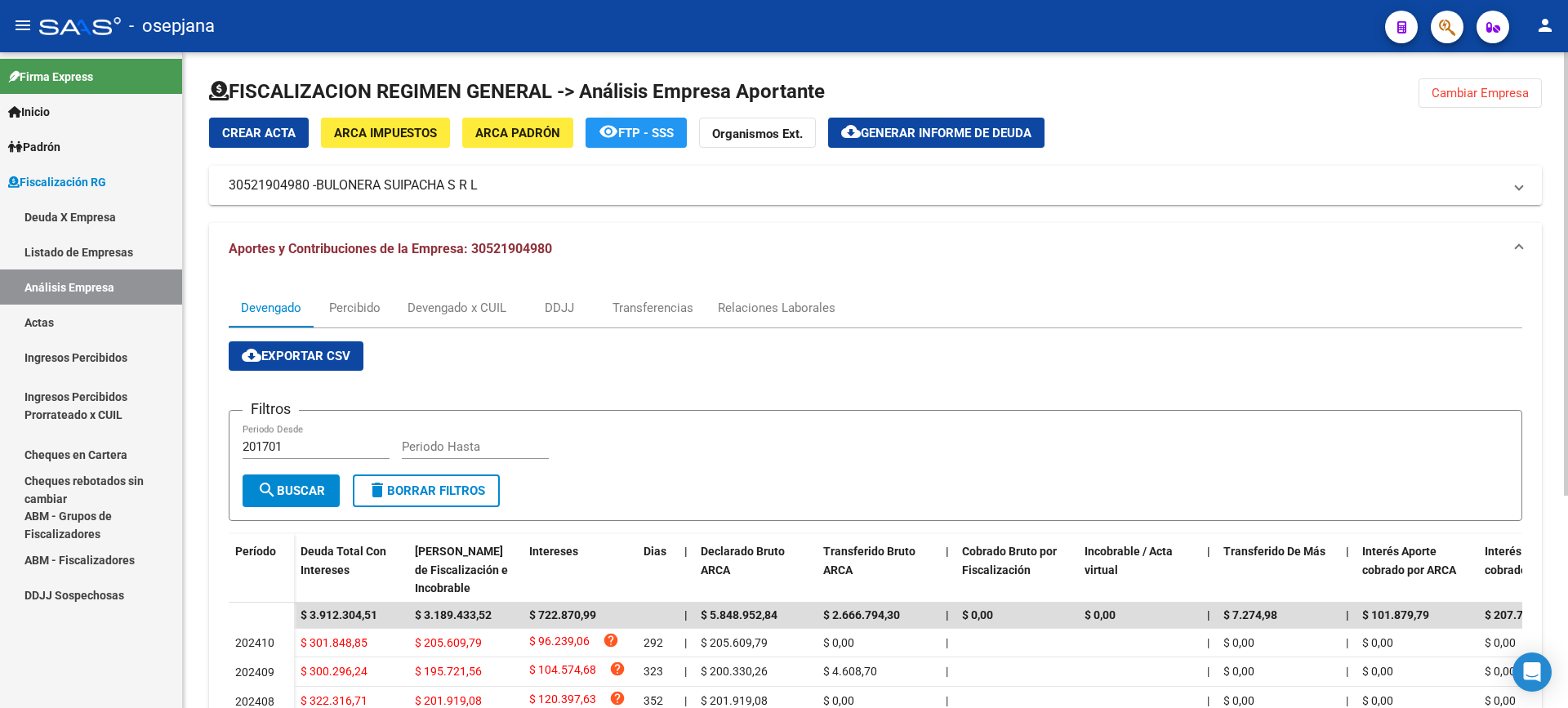
click at [879, 129] on span "Generar informe de deuda" at bounding box center [946, 133] width 171 height 15
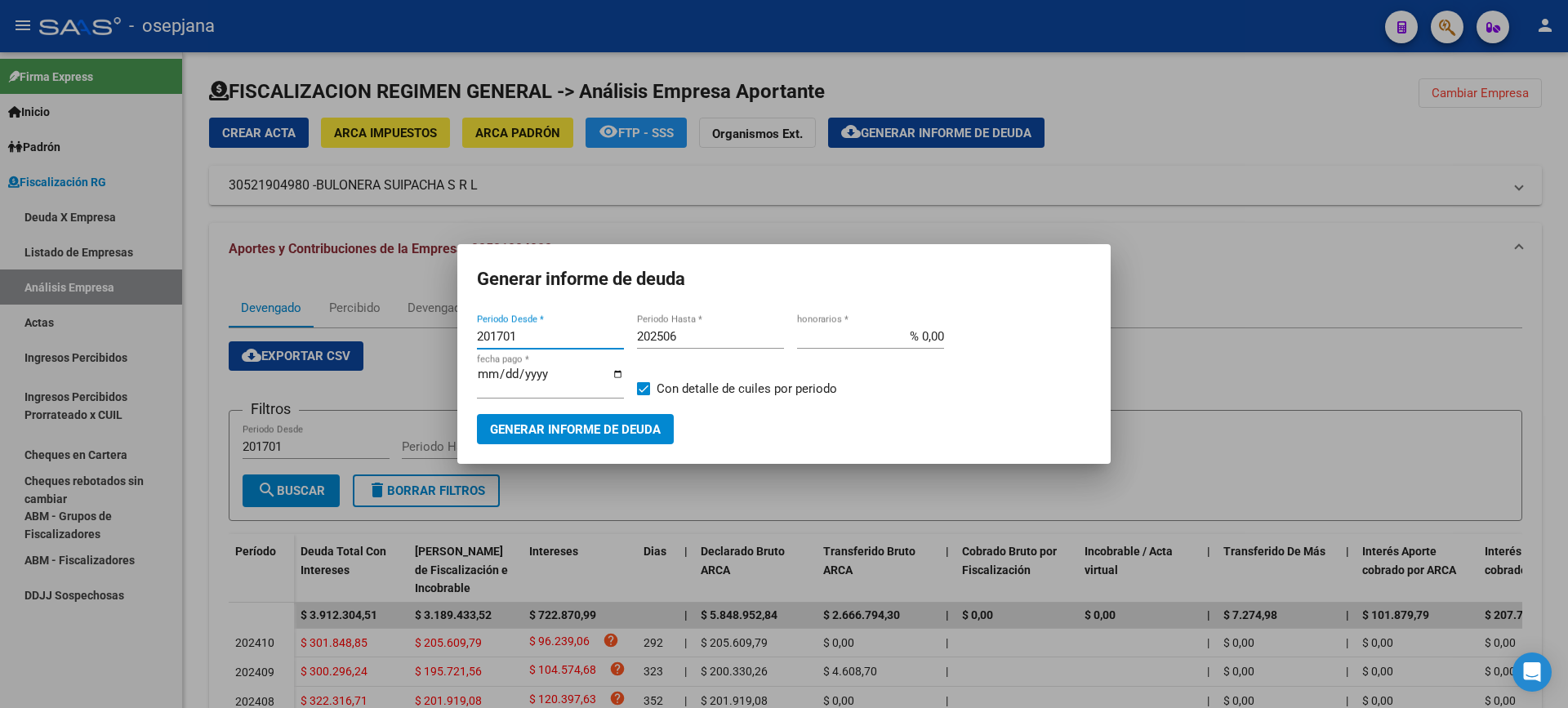
click at [523, 344] on input "201701" at bounding box center [550, 337] width 147 height 15
type input "2"
type input "202408"
click at [682, 344] on input "202506" at bounding box center [710, 337] width 147 height 15
type input "202508"
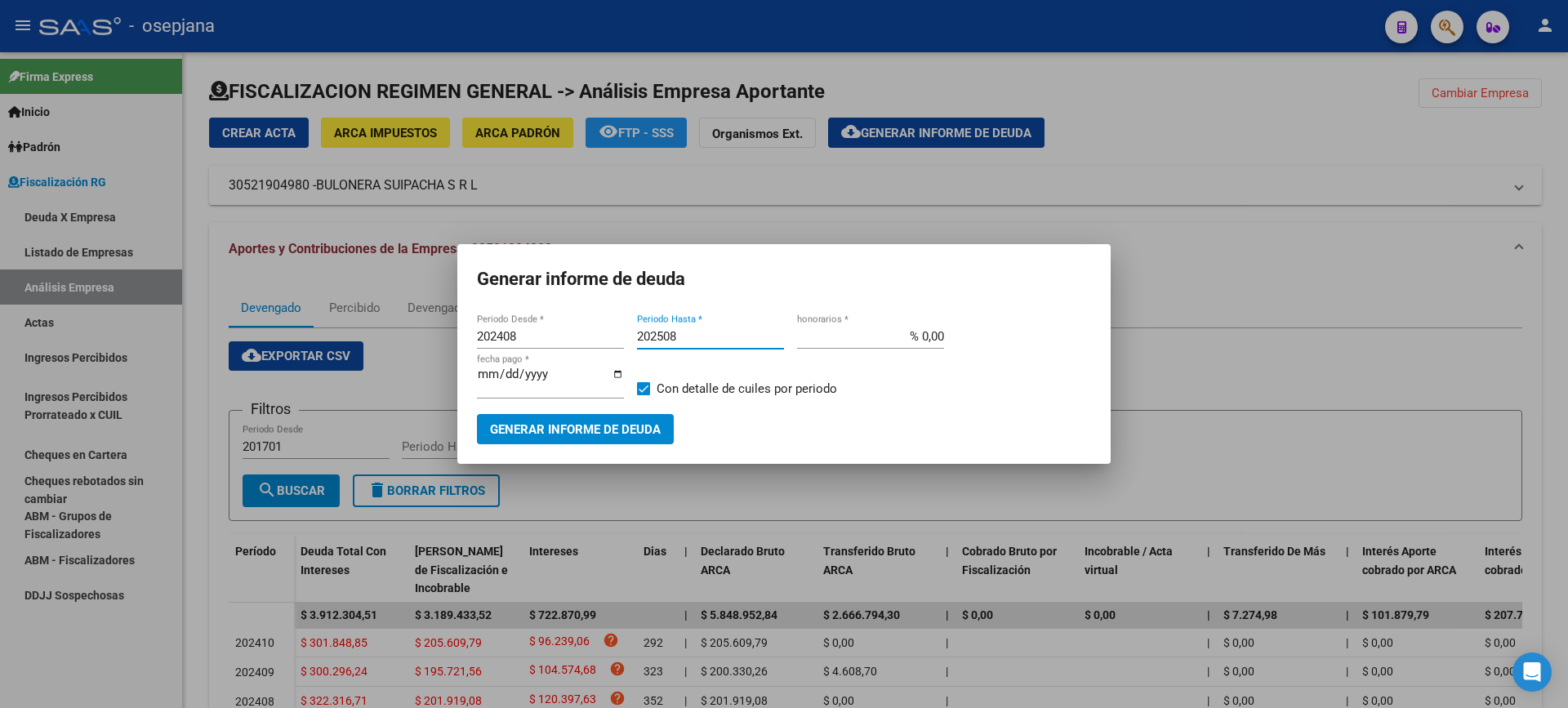
click at [920, 342] on input "% 0,00" at bounding box center [870, 337] width 147 height 15
type input "% 10,00"
click at [501, 383] on input "[DATE]" at bounding box center [550, 380] width 147 height 26
type input "[DATE]"
click at [657, 391] on span "Con detalle de cuiles por periodo" at bounding box center [746, 388] width 181 height 20
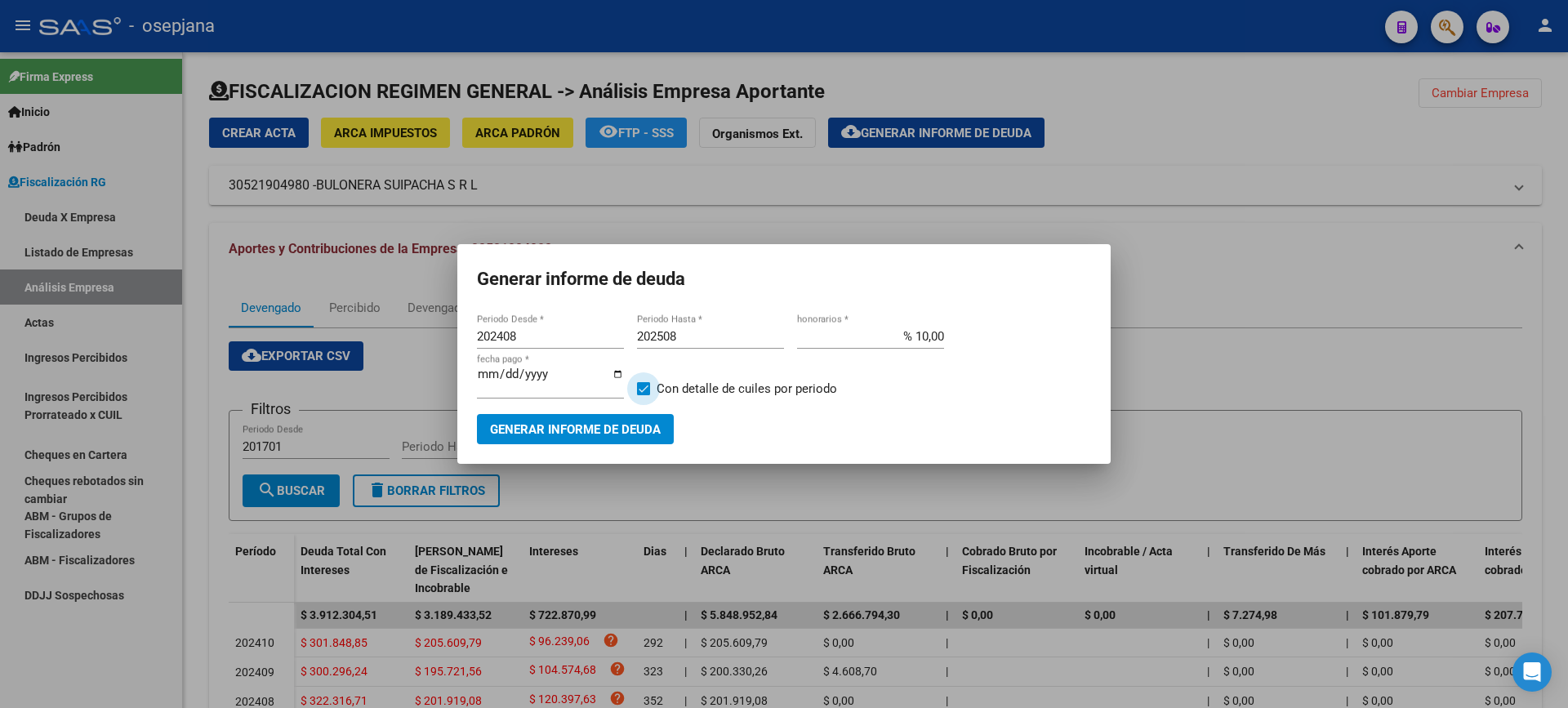
click at [644, 395] on input "Con detalle de cuiles por periodo" at bounding box center [643, 395] width 1 height 1
checkbox input "false"
click at [638, 422] on span "Generar informe de deuda" at bounding box center [575, 429] width 171 height 15
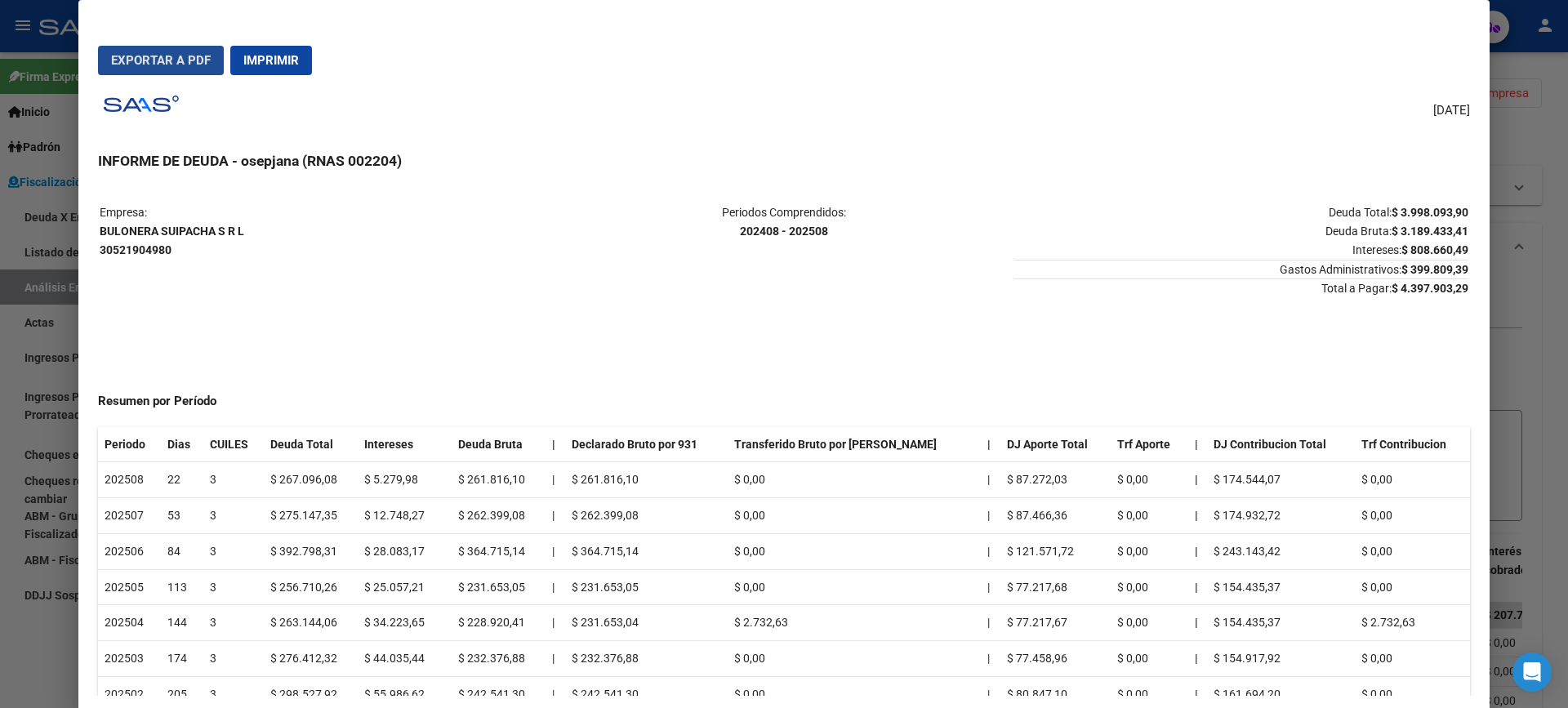
click at [156, 60] on span "Exportar a PDF" at bounding box center [161, 61] width 100 height 15
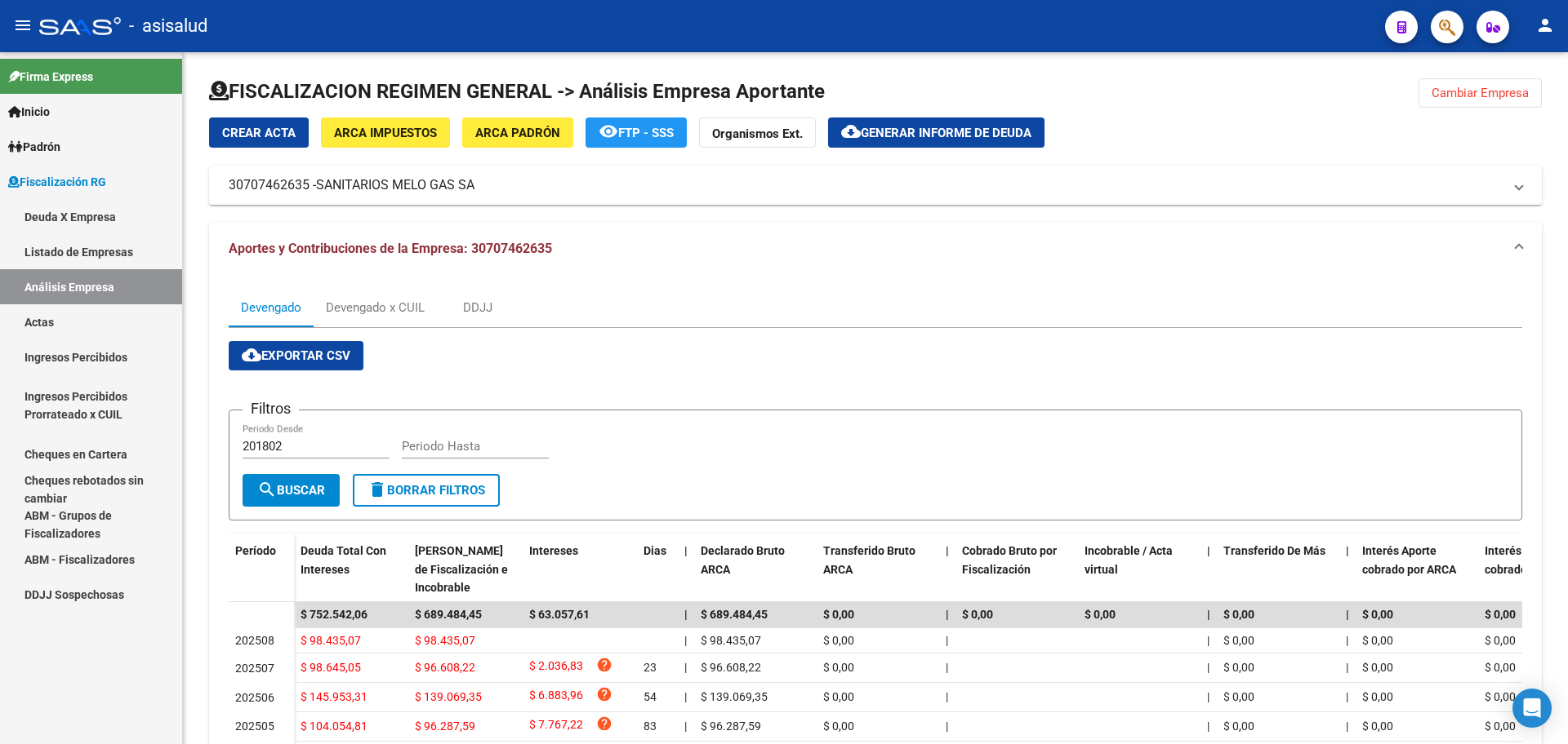
click at [53, 326] on link "Actas" at bounding box center [91, 321] width 182 height 35
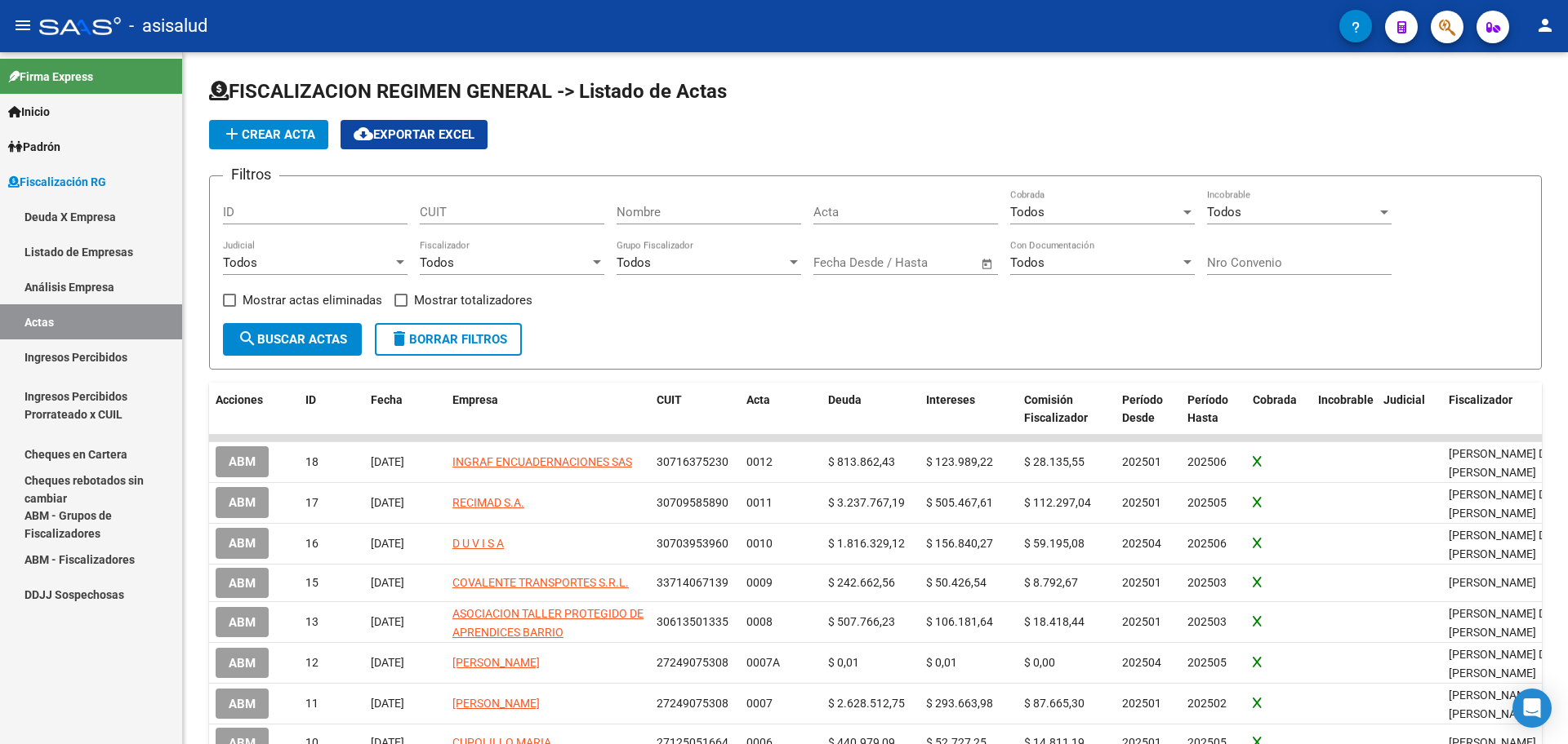
click at [62, 294] on link "Análisis Empresa" at bounding box center [91, 287] width 182 height 35
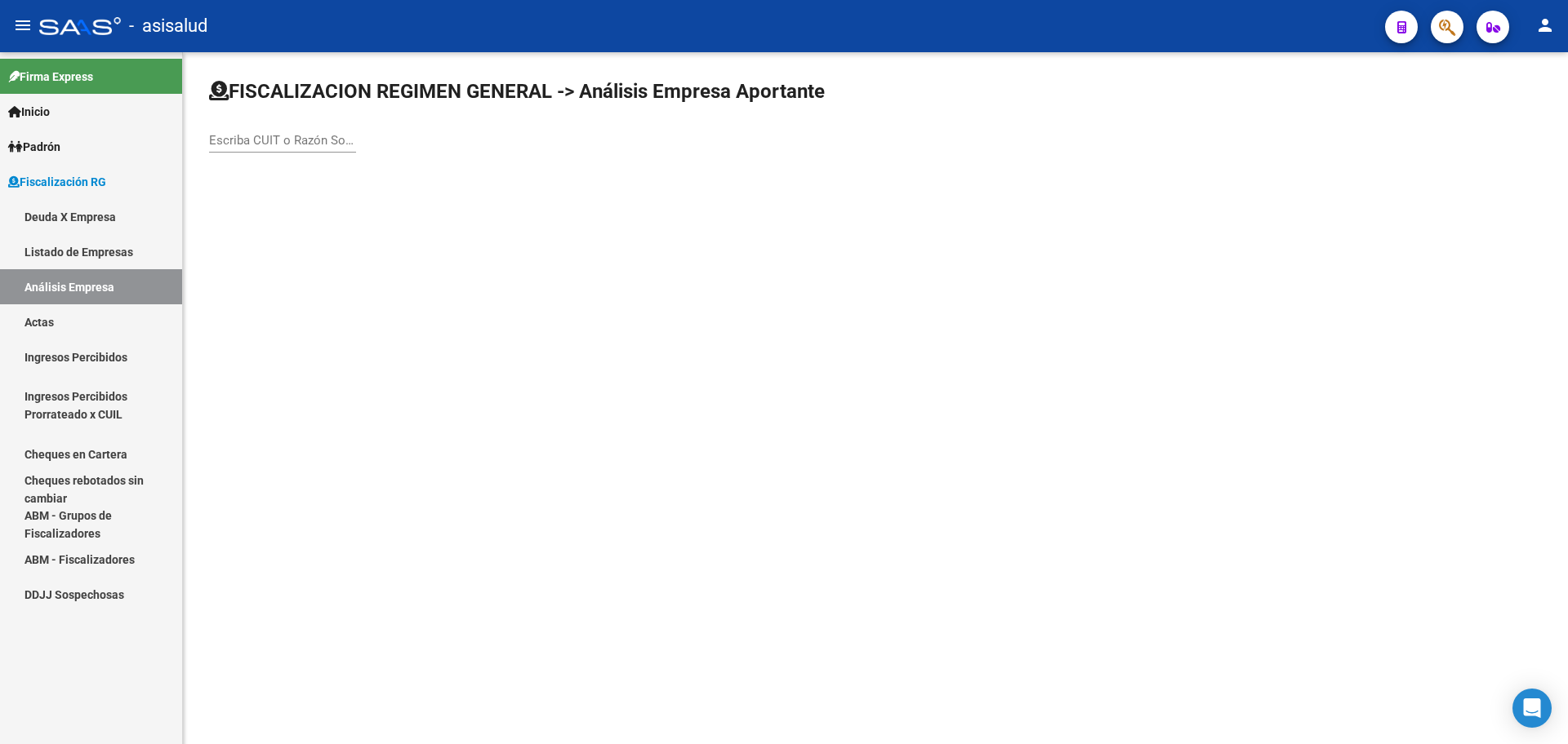
click at [258, 145] on input "Escriba CUIT o Razón Social para buscar" at bounding box center [282, 140] width 147 height 15
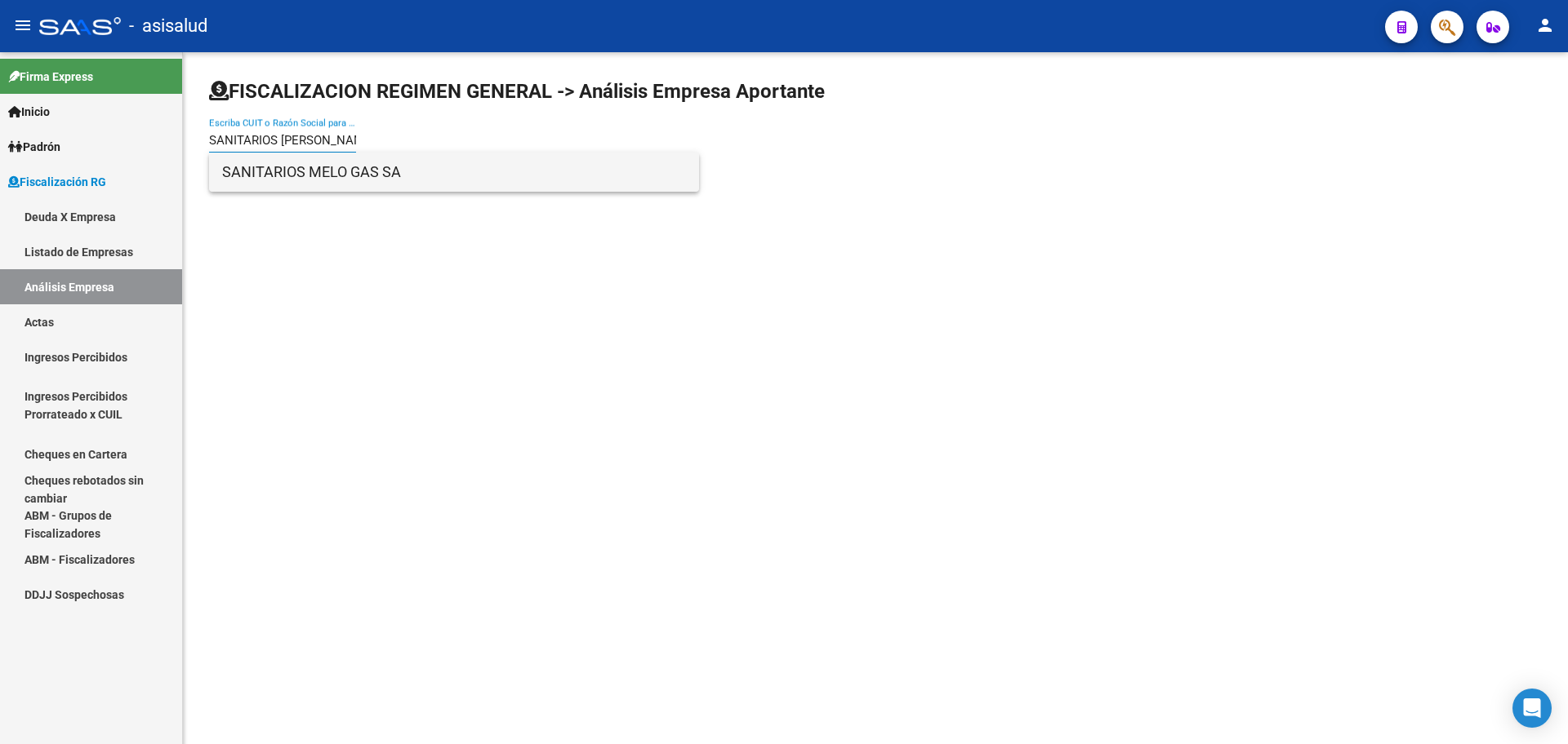
type input "SANITARIOS MELO"
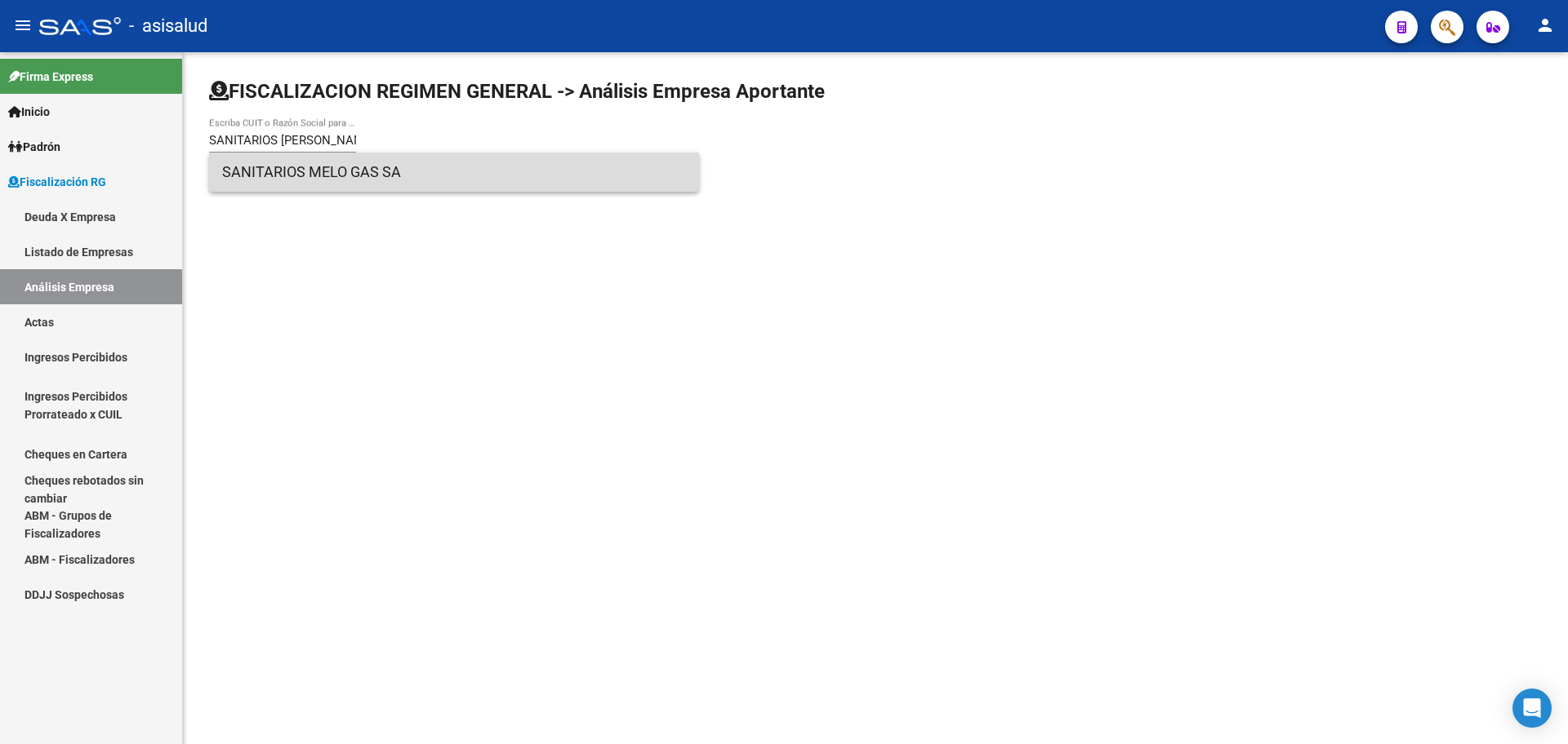
click at [321, 158] on span "SANITARIOS MELO GAS SA" at bounding box center [453, 172] width 464 height 39
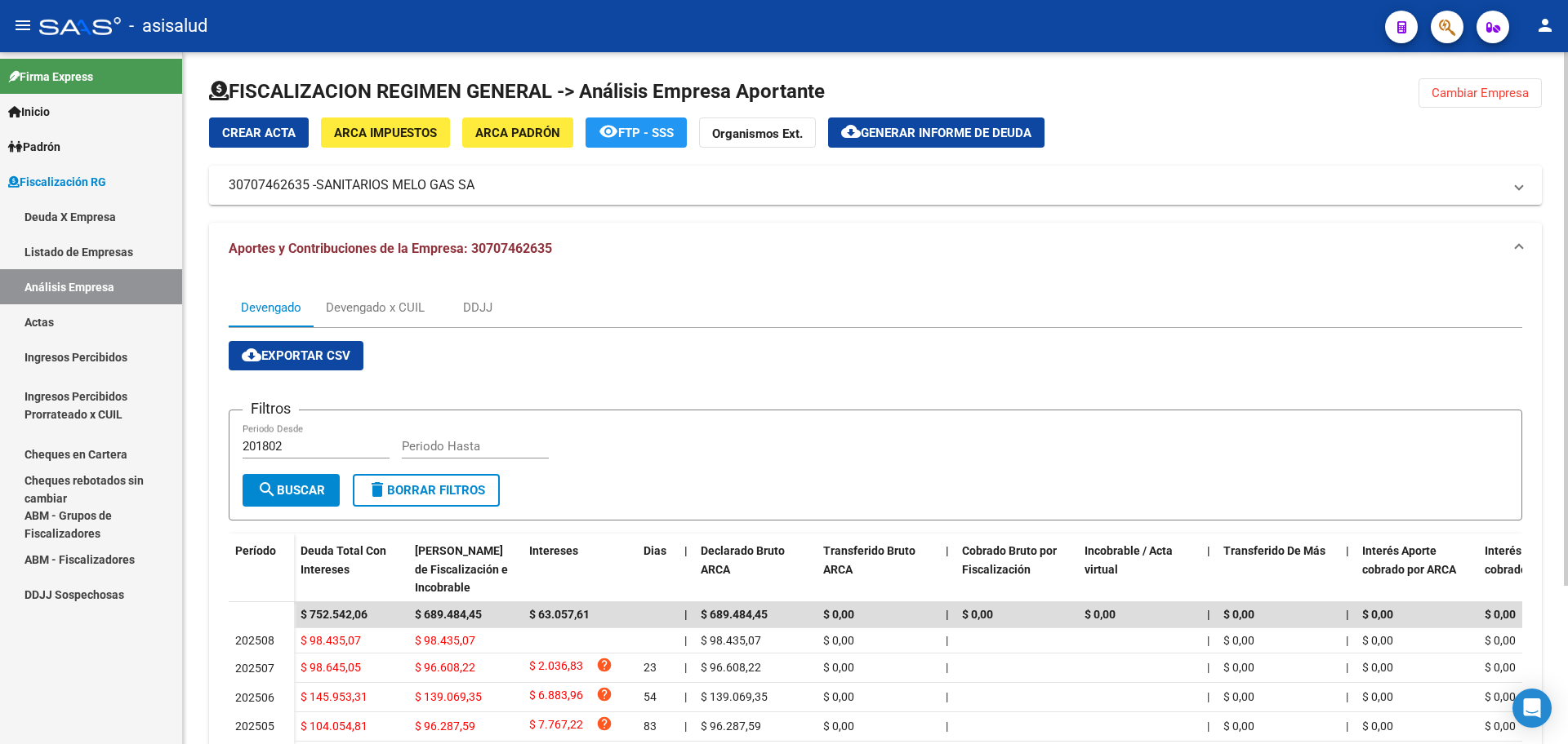
click at [874, 136] on span "Generar informe de deuda" at bounding box center [946, 133] width 171 height 15
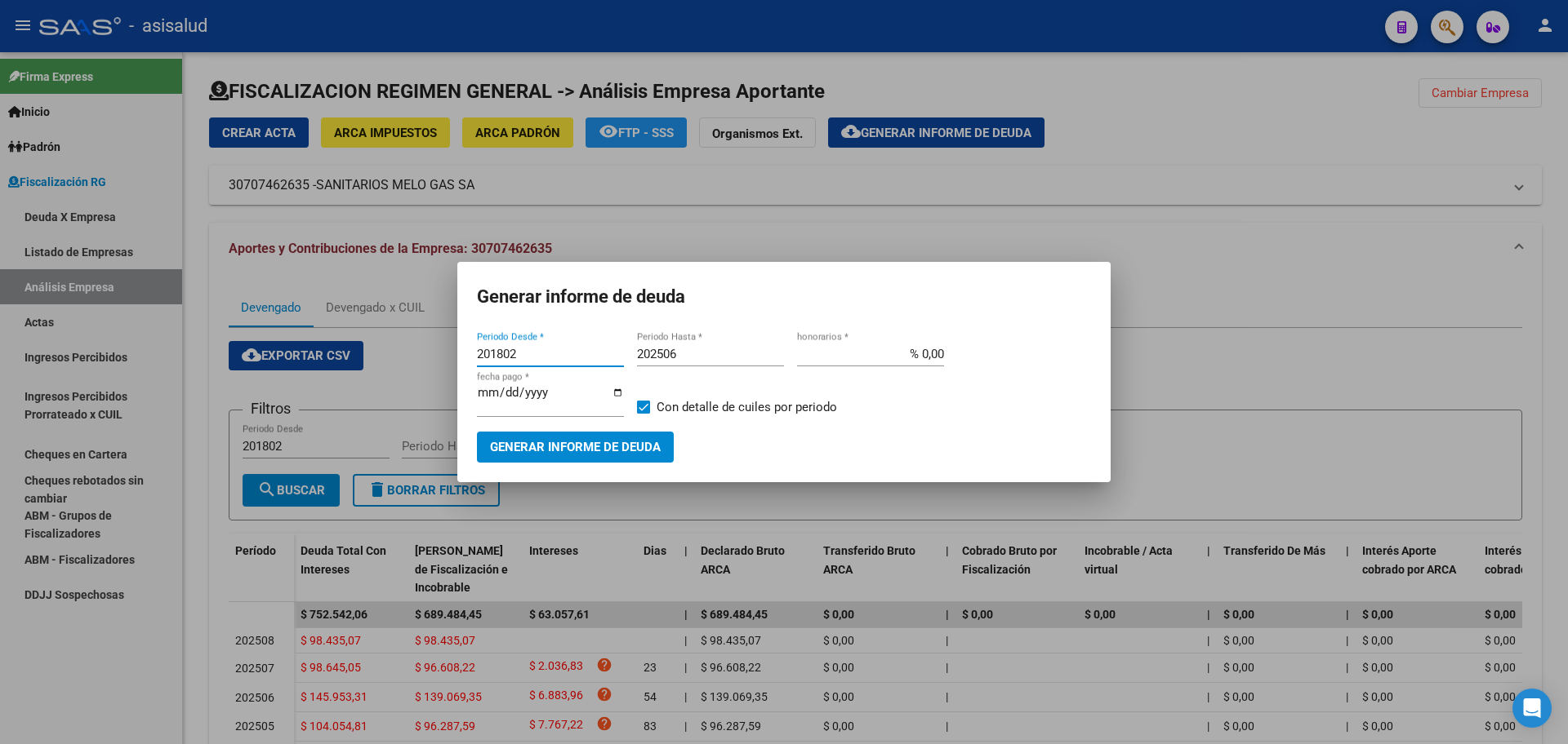
drag, startPoint x: 541, startPoint y: 365, endPoint x: 409, endPoint y: 368, distance: 132.0
click at [409, 368] on div "Generar informe de deuda 201802 Periodo Desde * 202506 Periodo Hasta * % 0,00 h…" at bounding box center [784, 372] width 1568 height 744
type input "202501"
click at [710, 360] on input "202506" at bounding box center [710, 354] width 147 height 15
type input "202508"
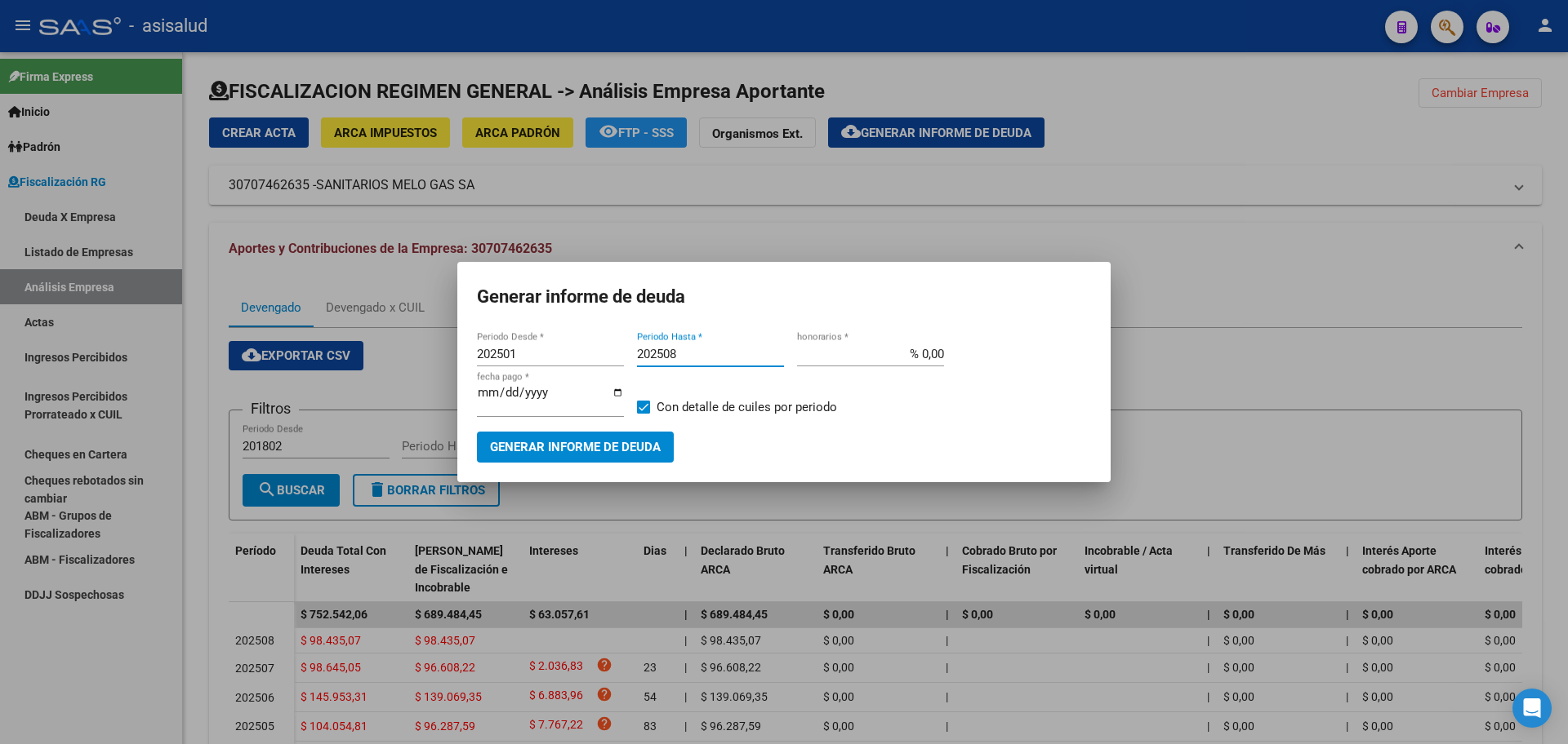
click at [924, 361] on input "% 0,00" at bounding box center [870, 354] width 147 height 15
type input "% 10,00"
click at [507, 400] on input "[DATE]" at bounding box center [550, 399] width 147 height 26
type input "[DATE]"
click at [644, 400] on span at bounding box center [643, 407] width 13 height 13
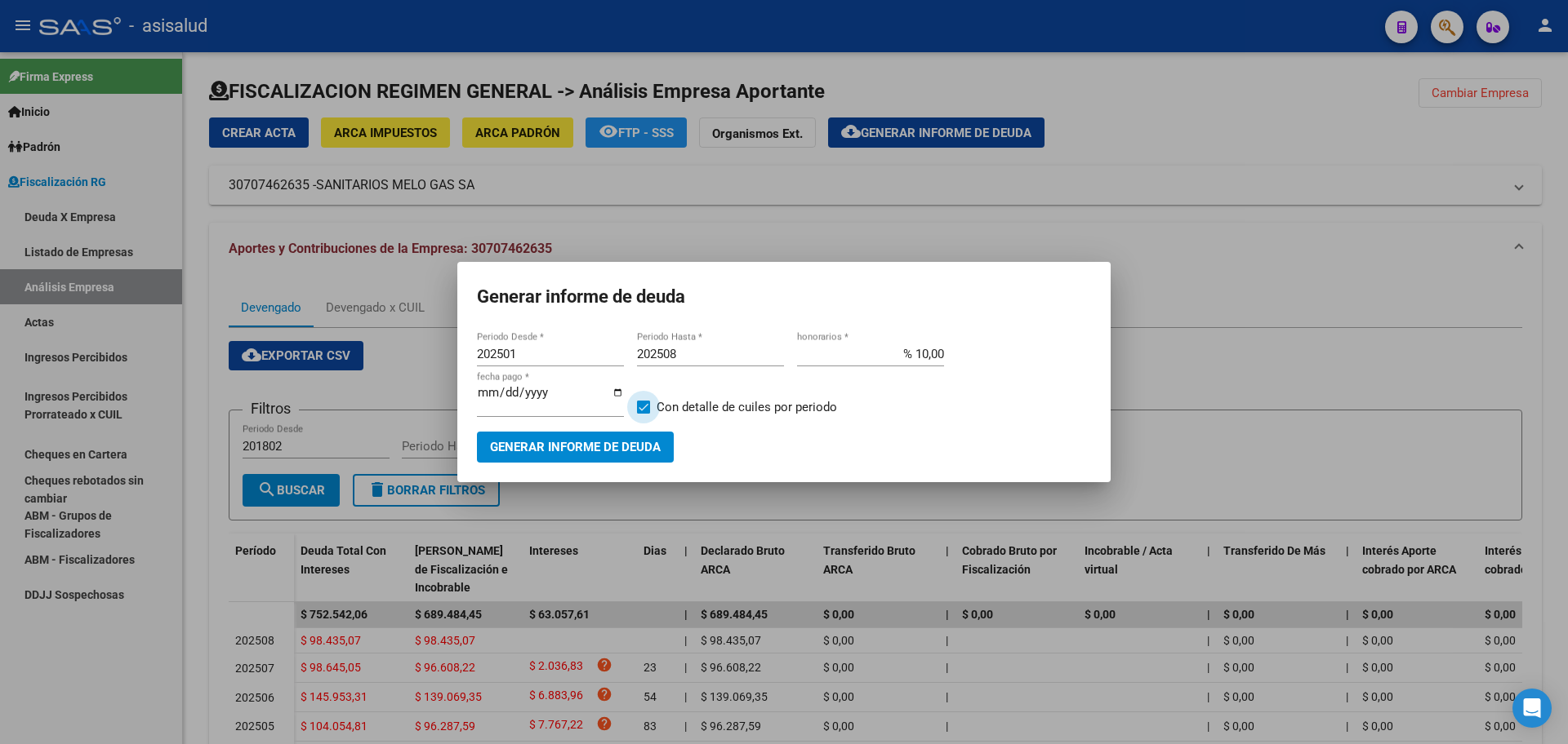
click at [644, 414] on input "Con detalle de cuiles por periodo" at bounding box center [643, 414] width 1 height 1
checkbox input "false"
click at [635, 441] on span "Generar informe de deuda" at bounding box center [575, 448] width 171 height 15
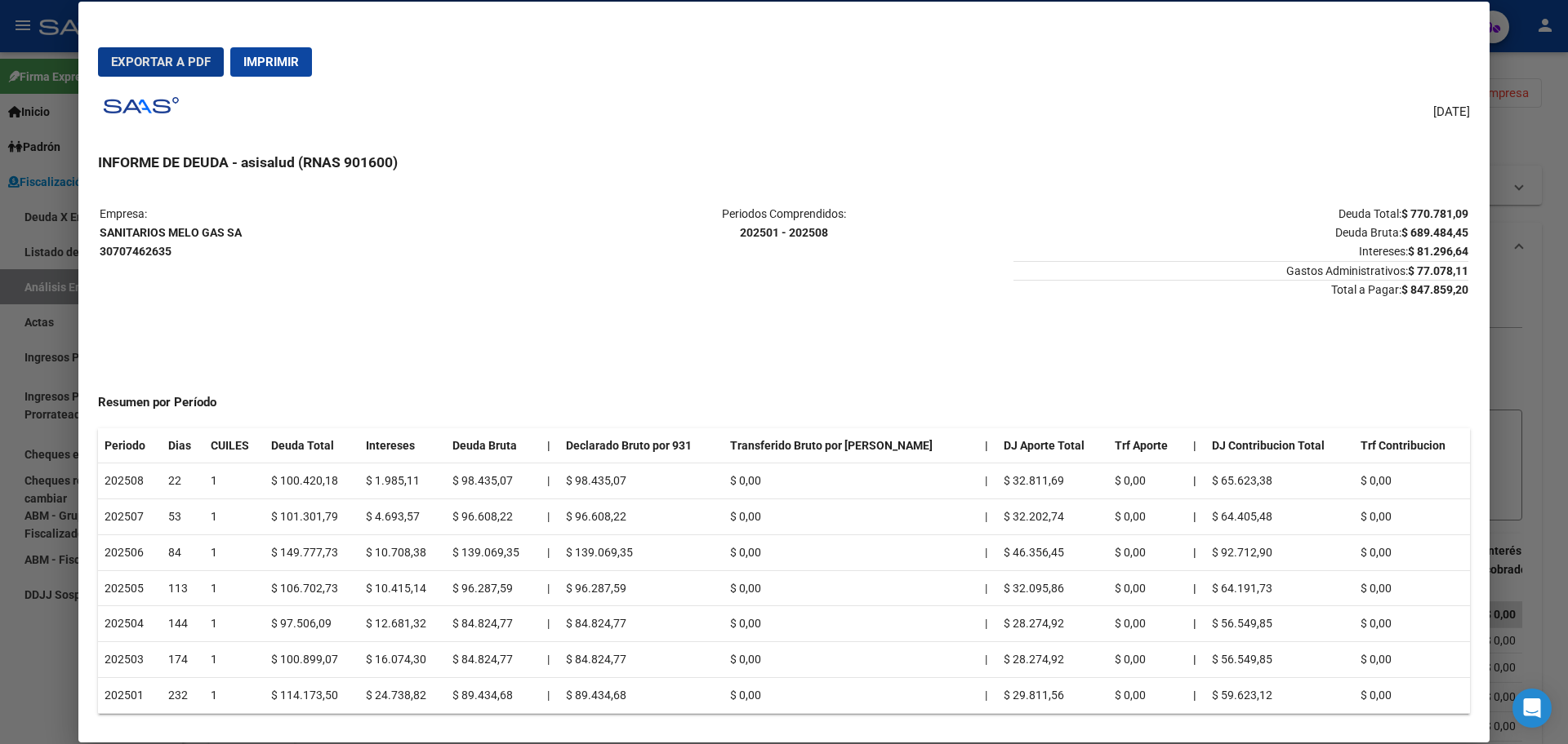
click at [166, 54] on span "Exportar a PDF" at bounding box center [161, 61] width 100 height 15
click at [0, 482] on div at bounding box center [784, 372] width 1568 height 744
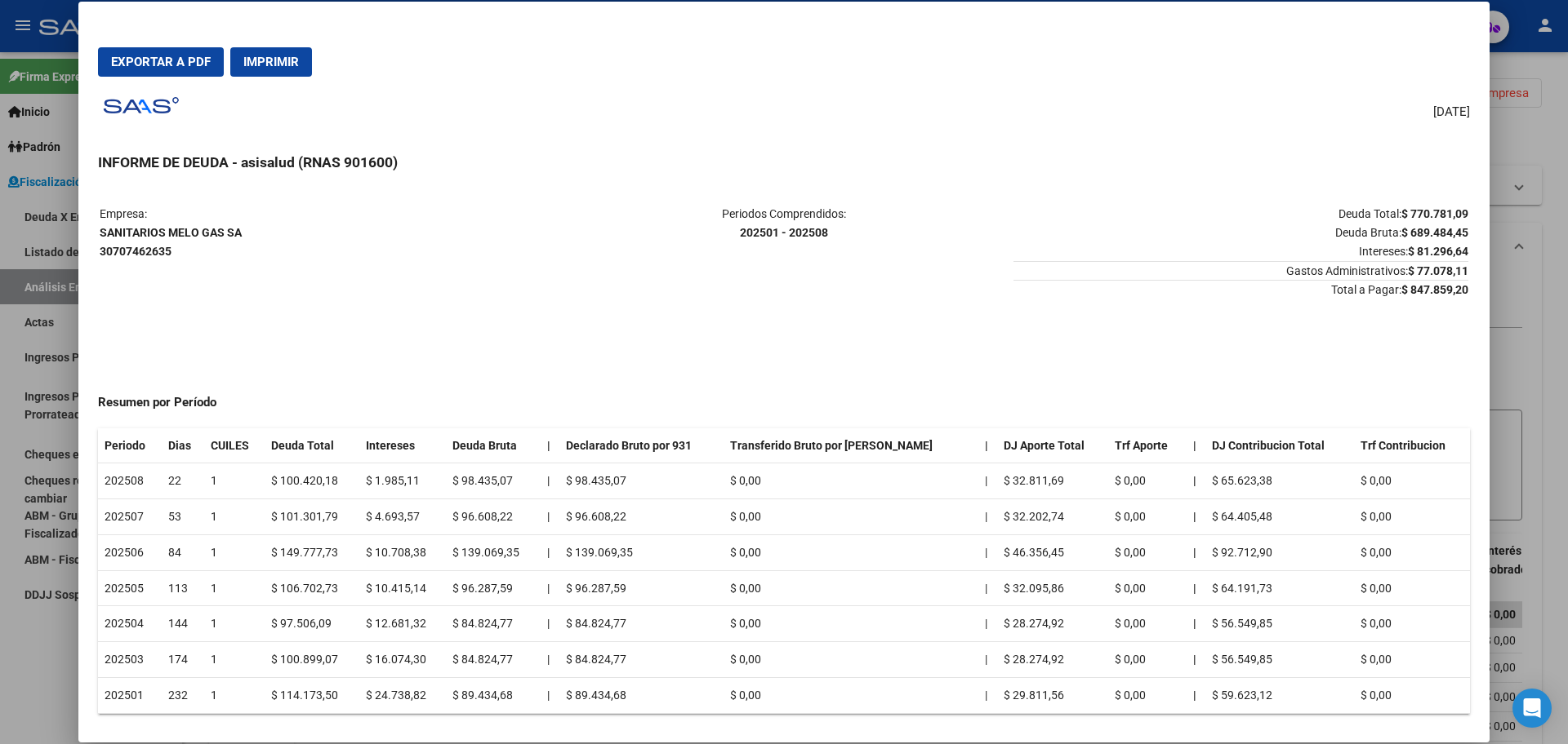
click at [69, 360] on div at bounding box center [784, 372] width 1568 height 744
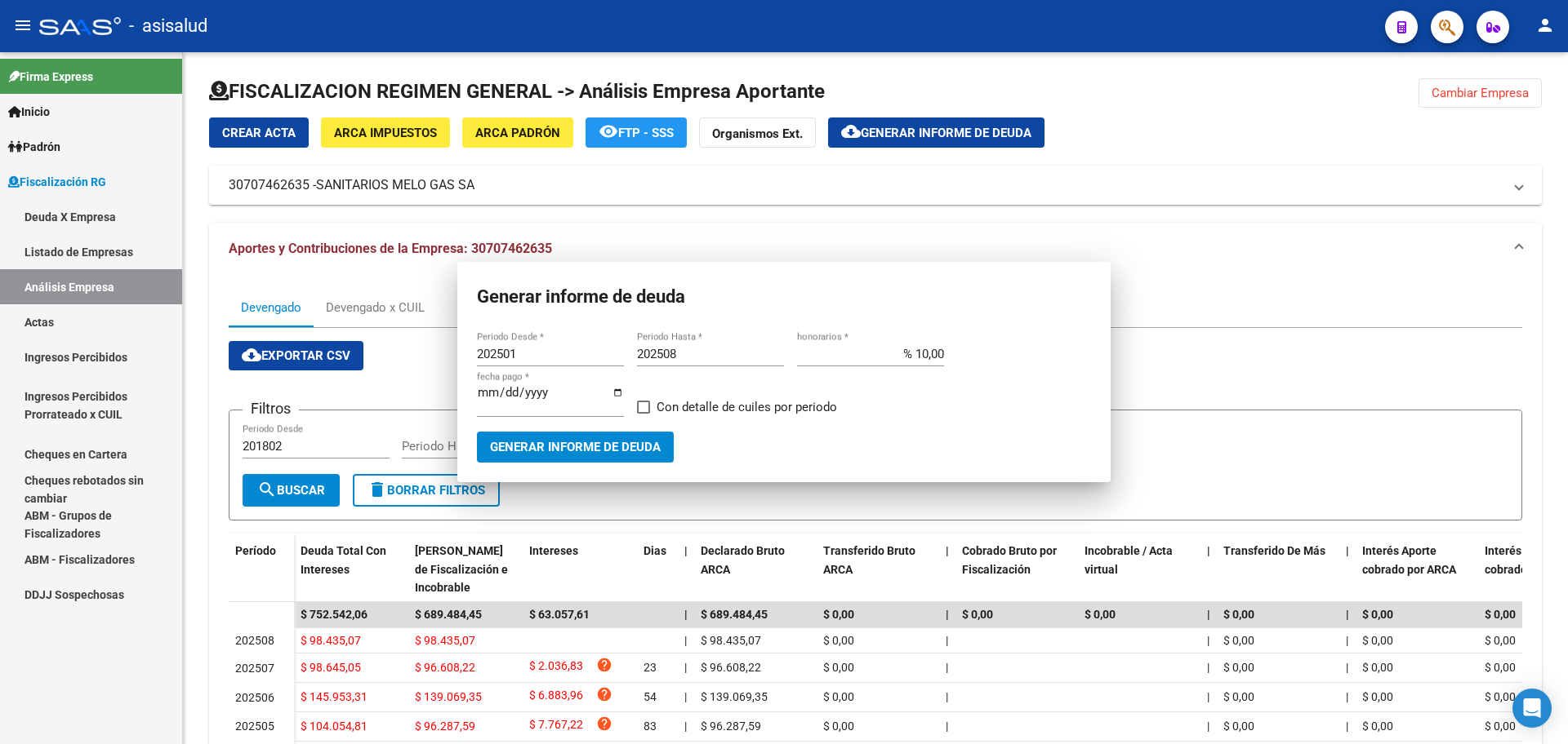
click at [71, 322] on link "Actas" at bounding box center [91, 321] width 182 height 35
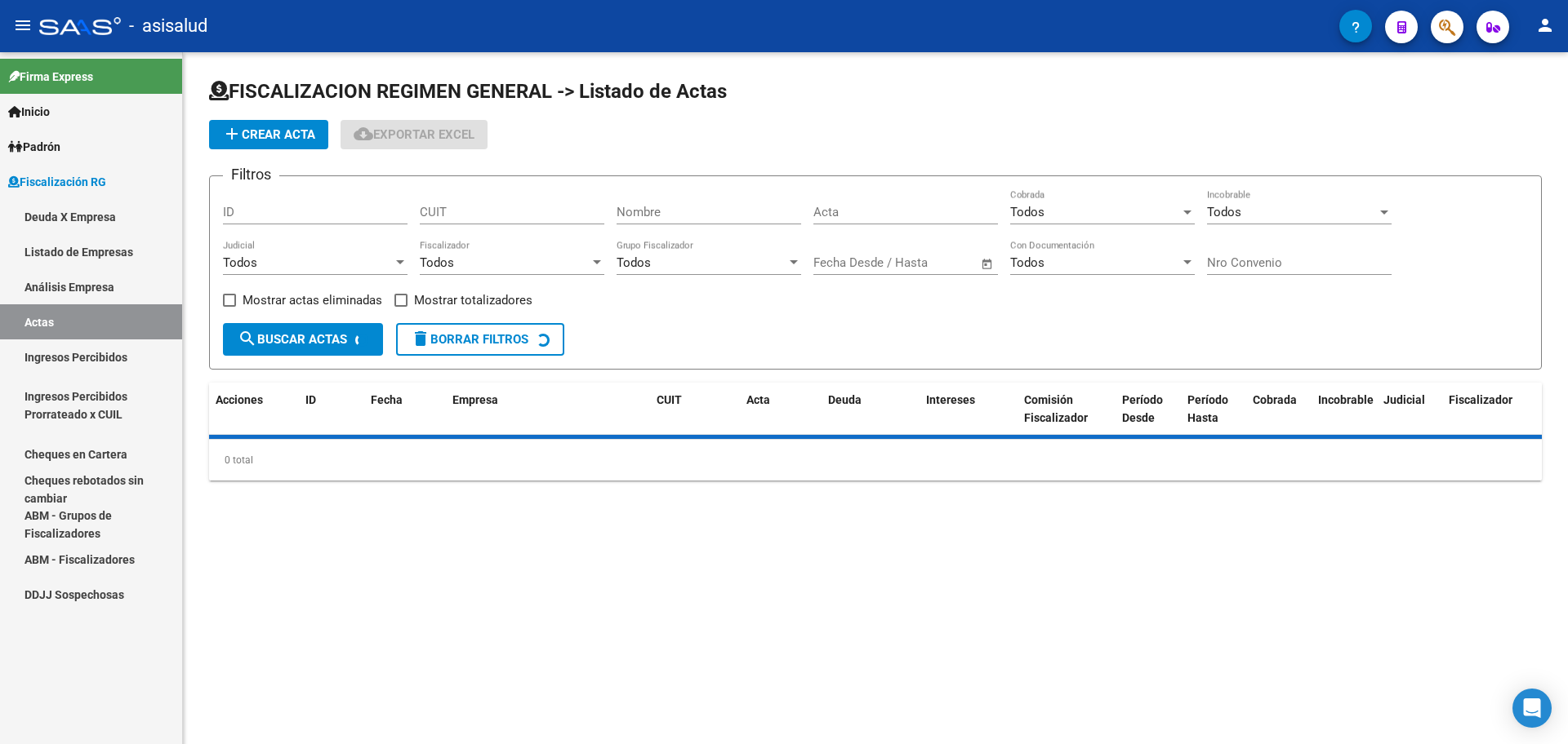
click at [90, 291] on link "Análisis Empresa" at bounding box center [91, 287] width 182 height 35
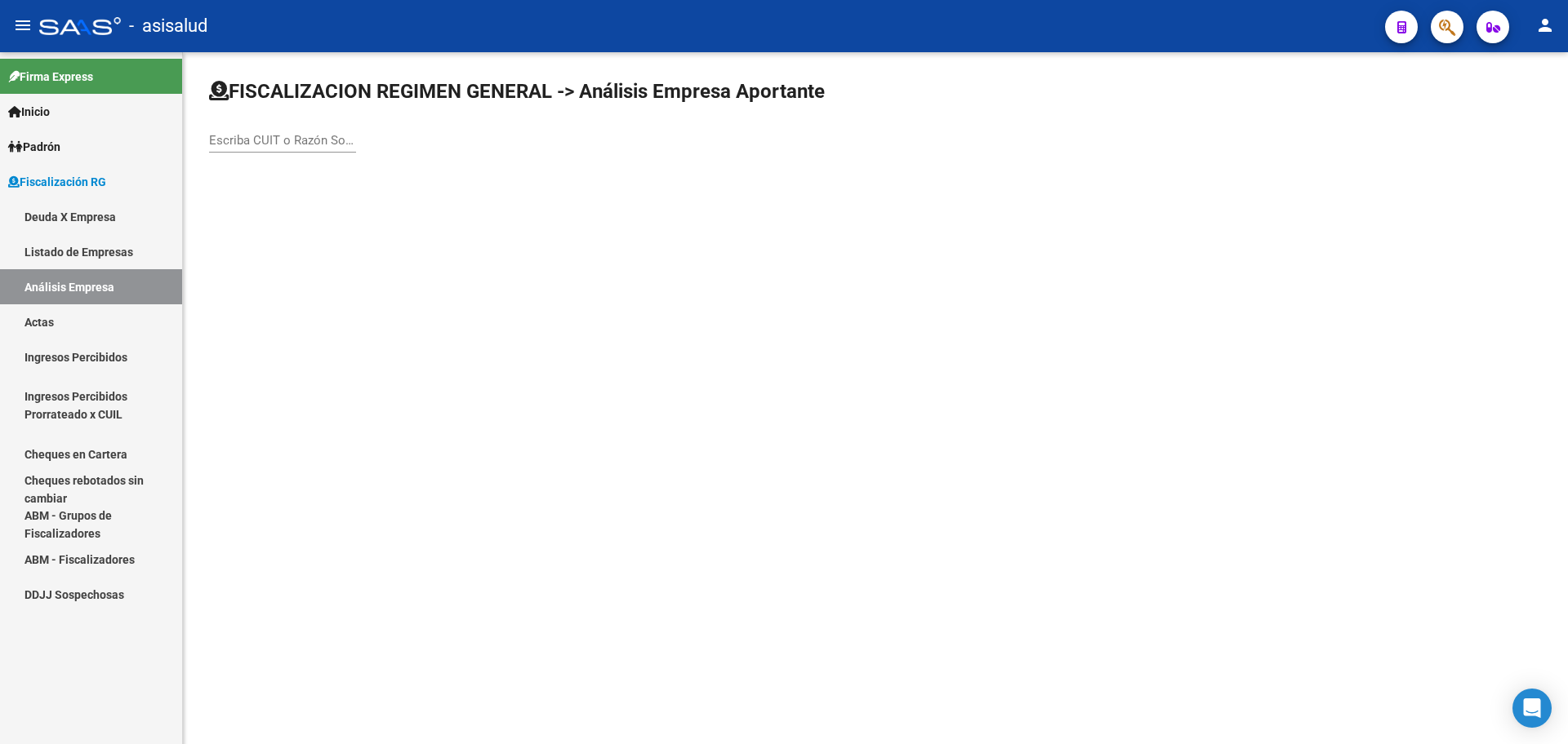
click at [252, 134] on input "Escriba CUIT o Razón Social para buscar" at bounding box center [282, 140] width 147 height 15
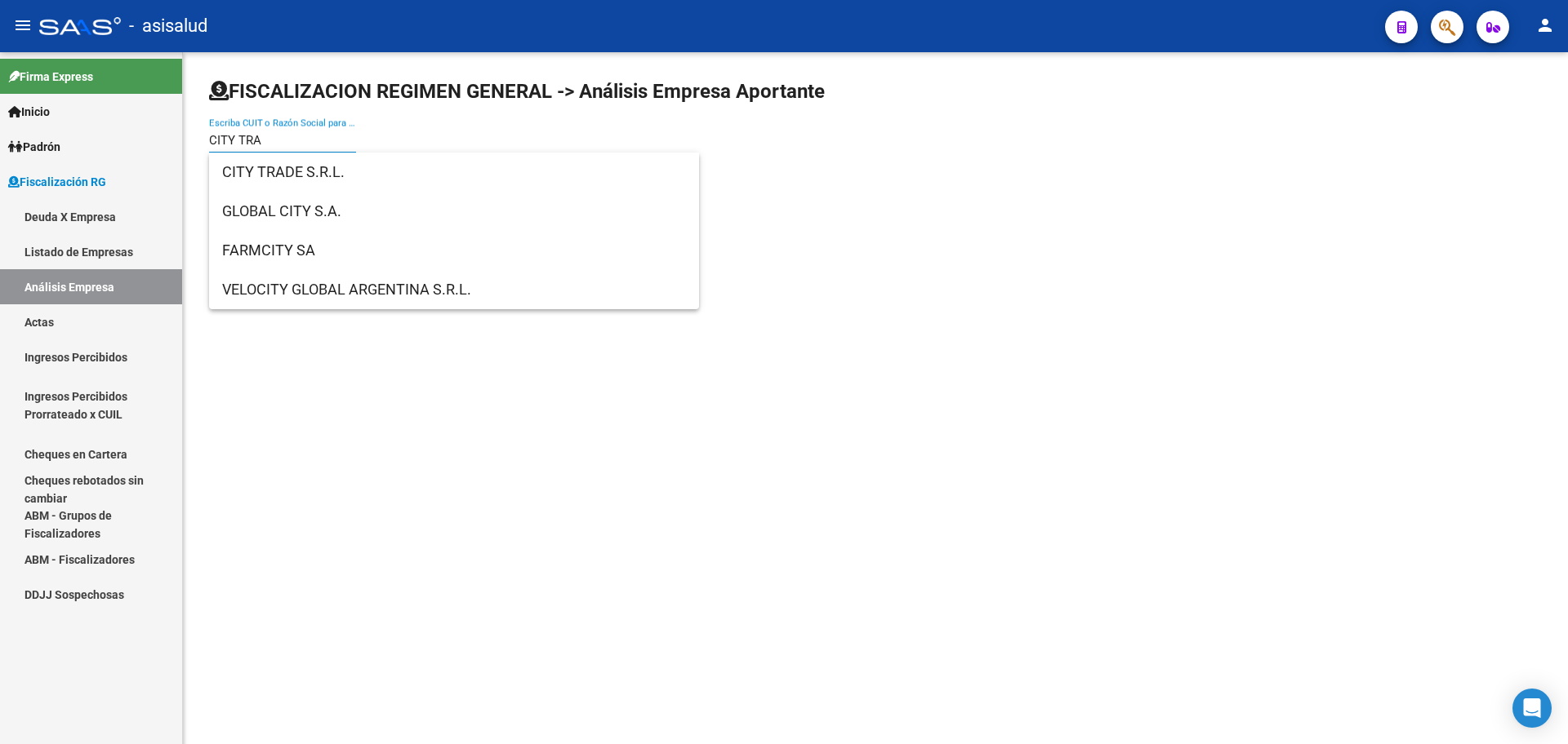
type input "CITY TRAD"
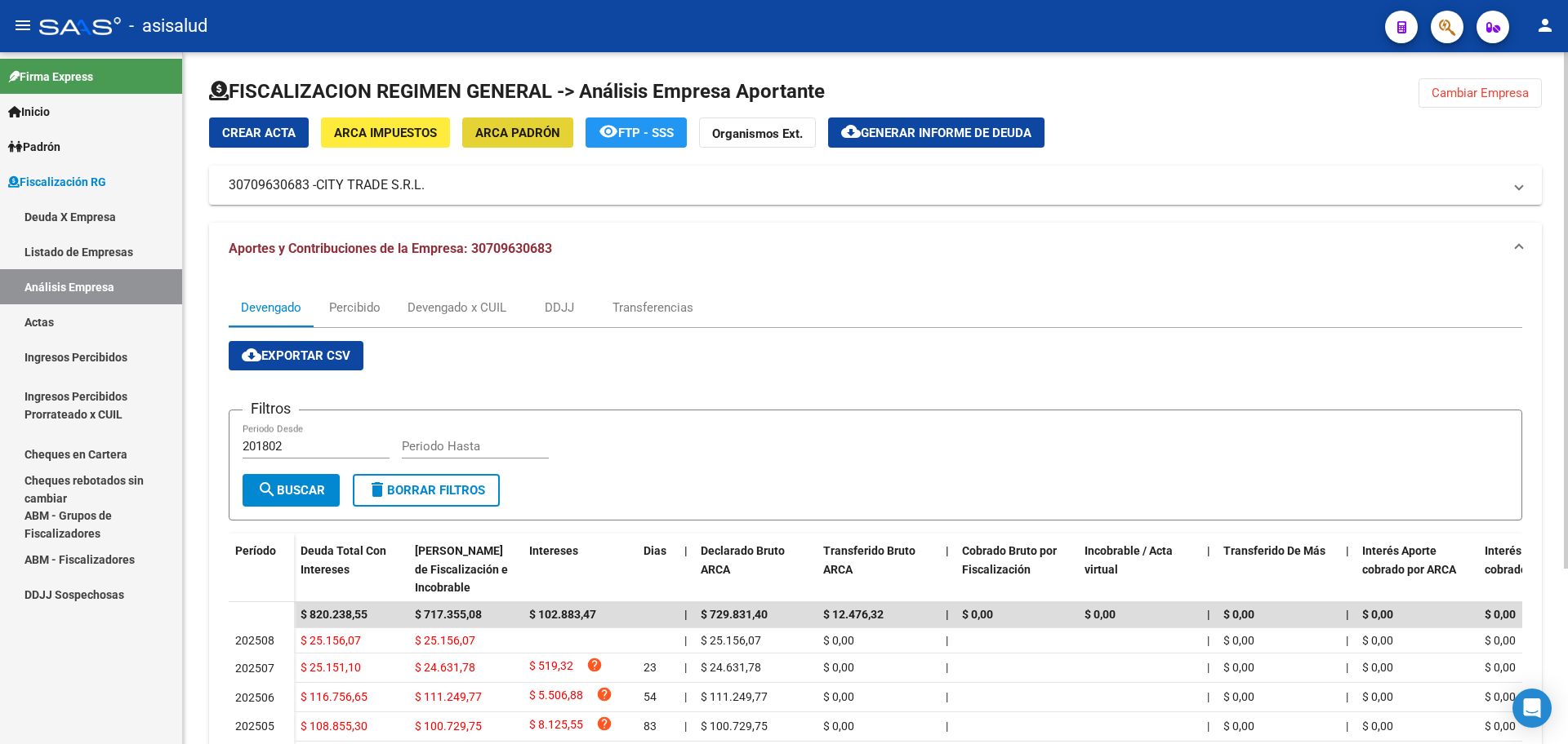
click at [506, 129] on span "ARCA Padrón" at bounding box center [517, 133] width 85 height 15
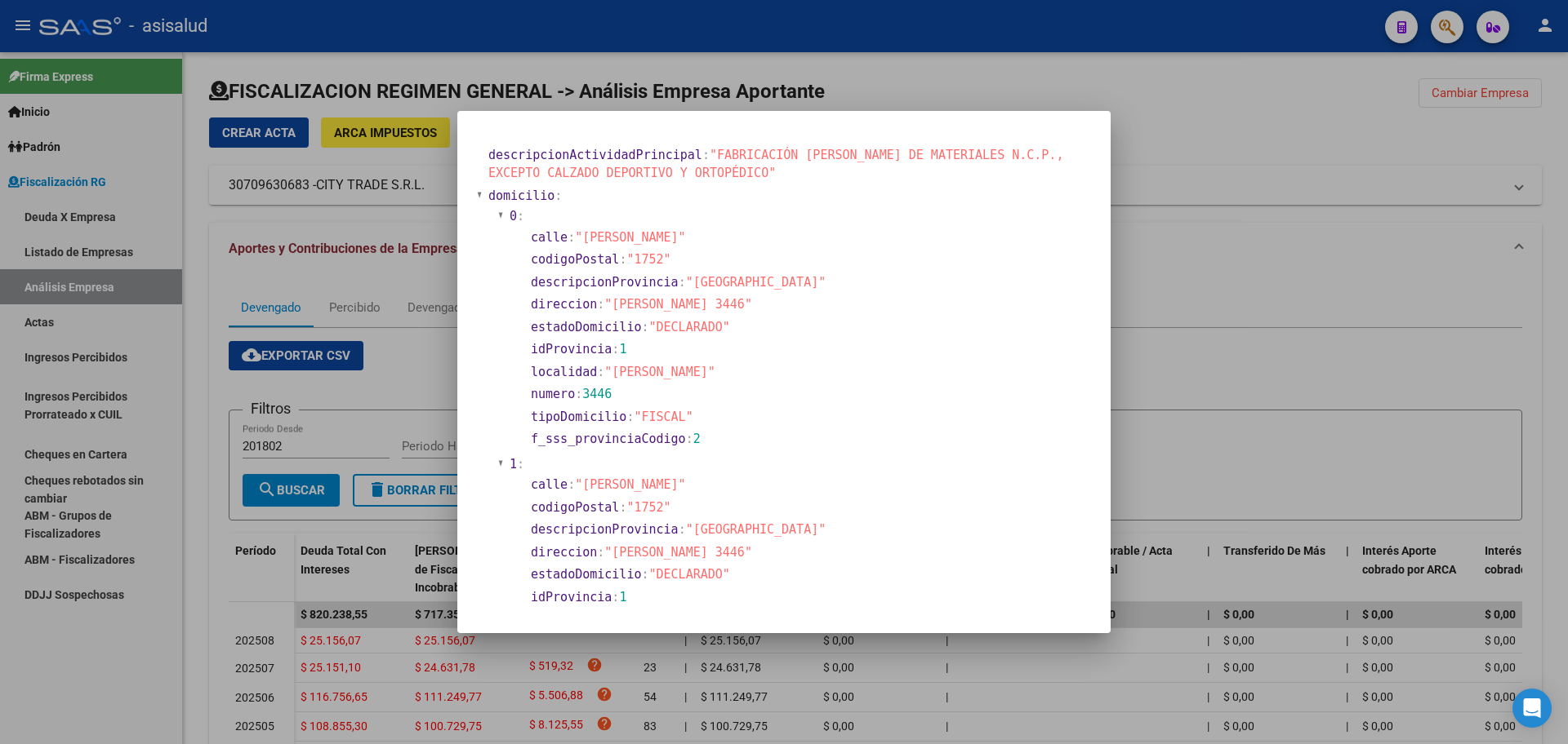
click at [184, 288] on div at bounding box center [784, 372] width 1568 height 744
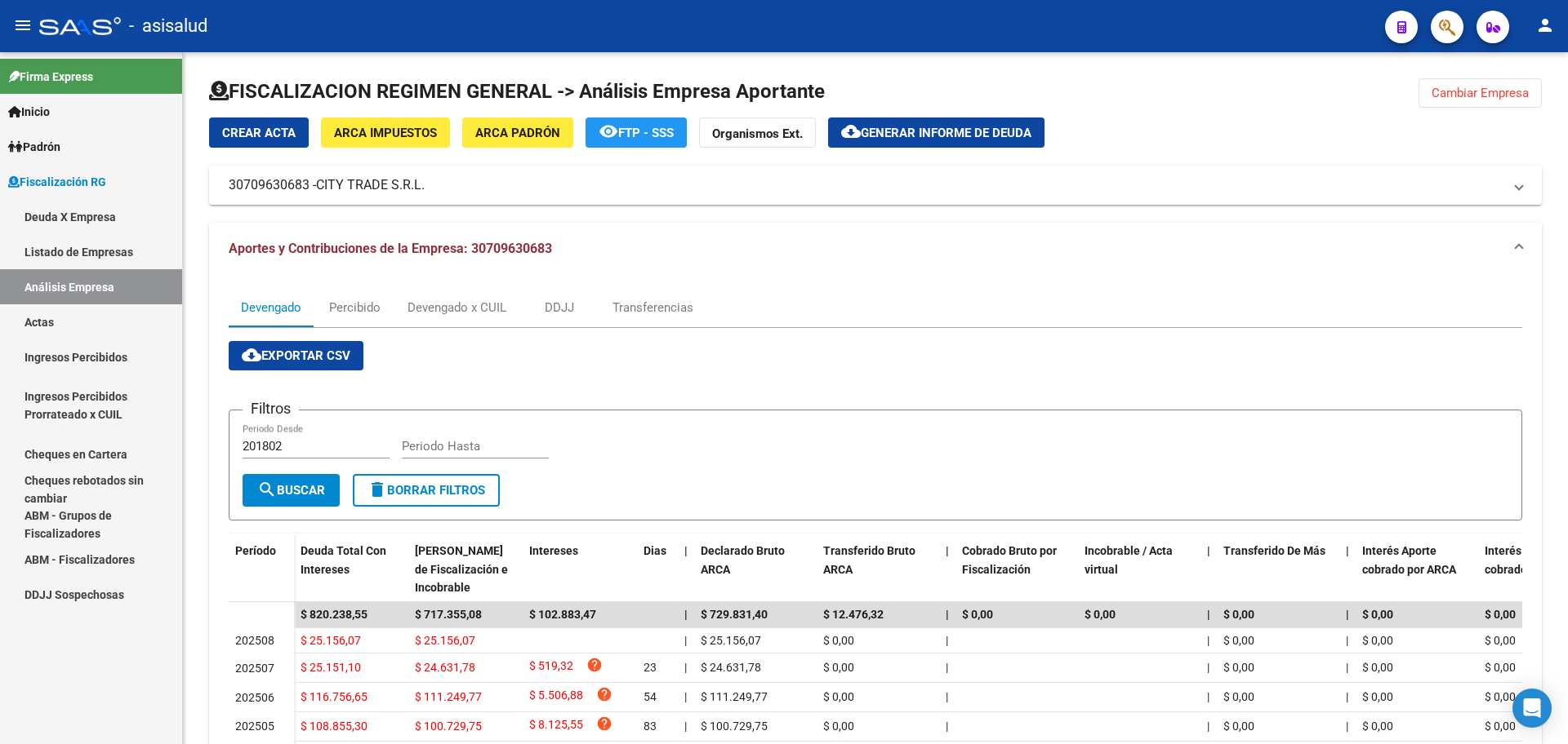
click at [93, 261] on link "Listado de Empresas" at bounding box center [91, 251] width 182 height 35
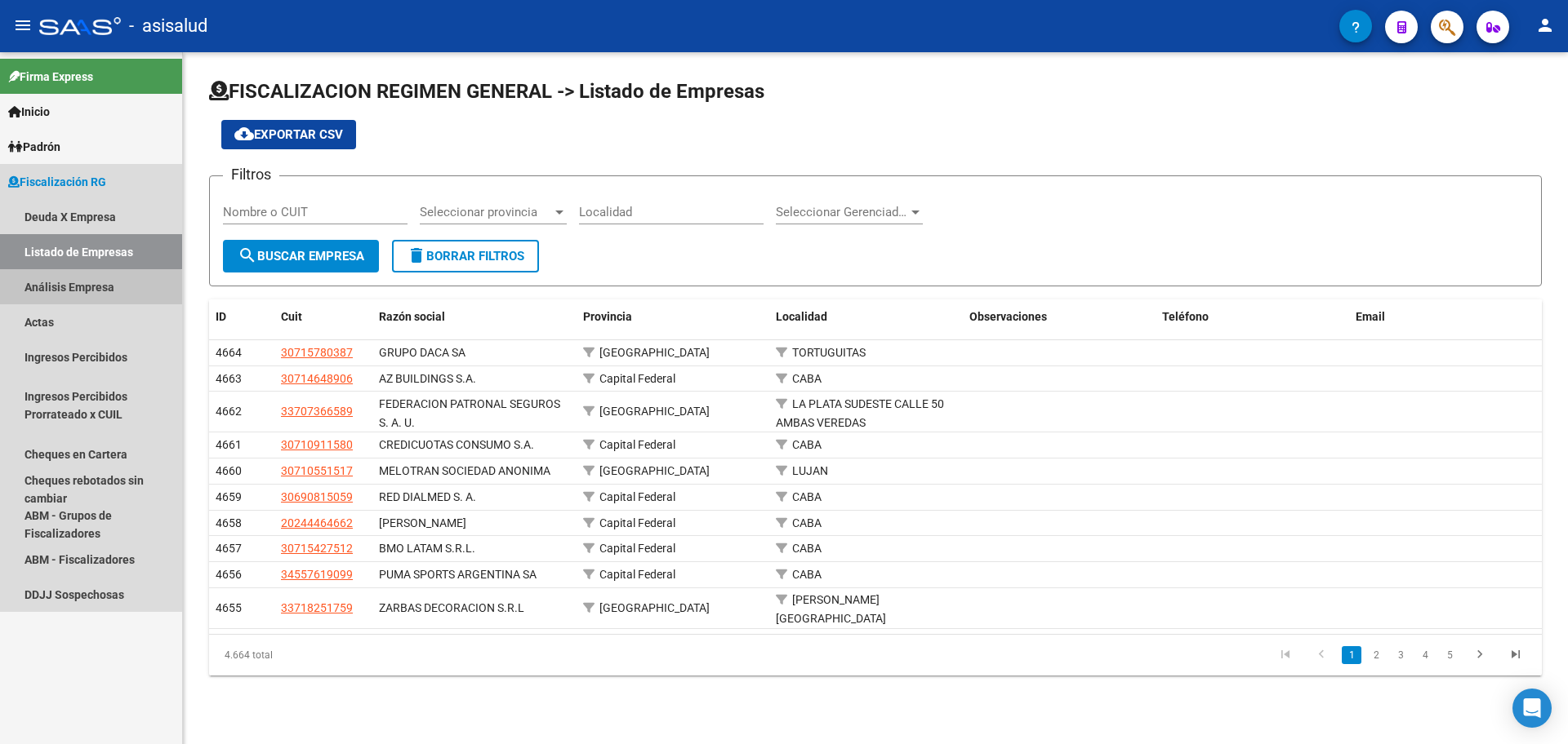
click at [86, 292] on link "Análisis Empresa" at bounding box center [91, 287] width 182 height 35
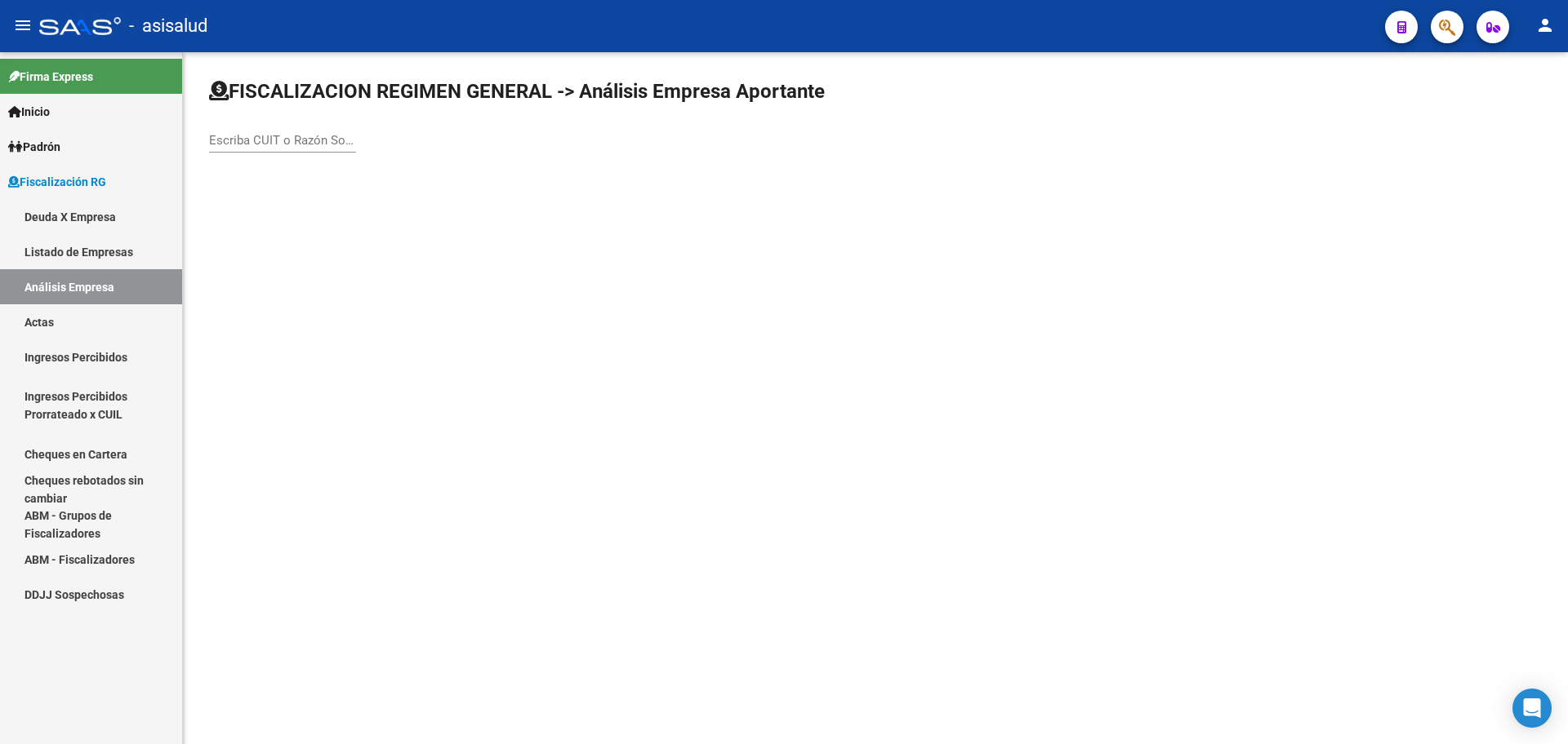
click at [80, 324] on link "Actas" at bounding box center [91, 321] width 182 height 35
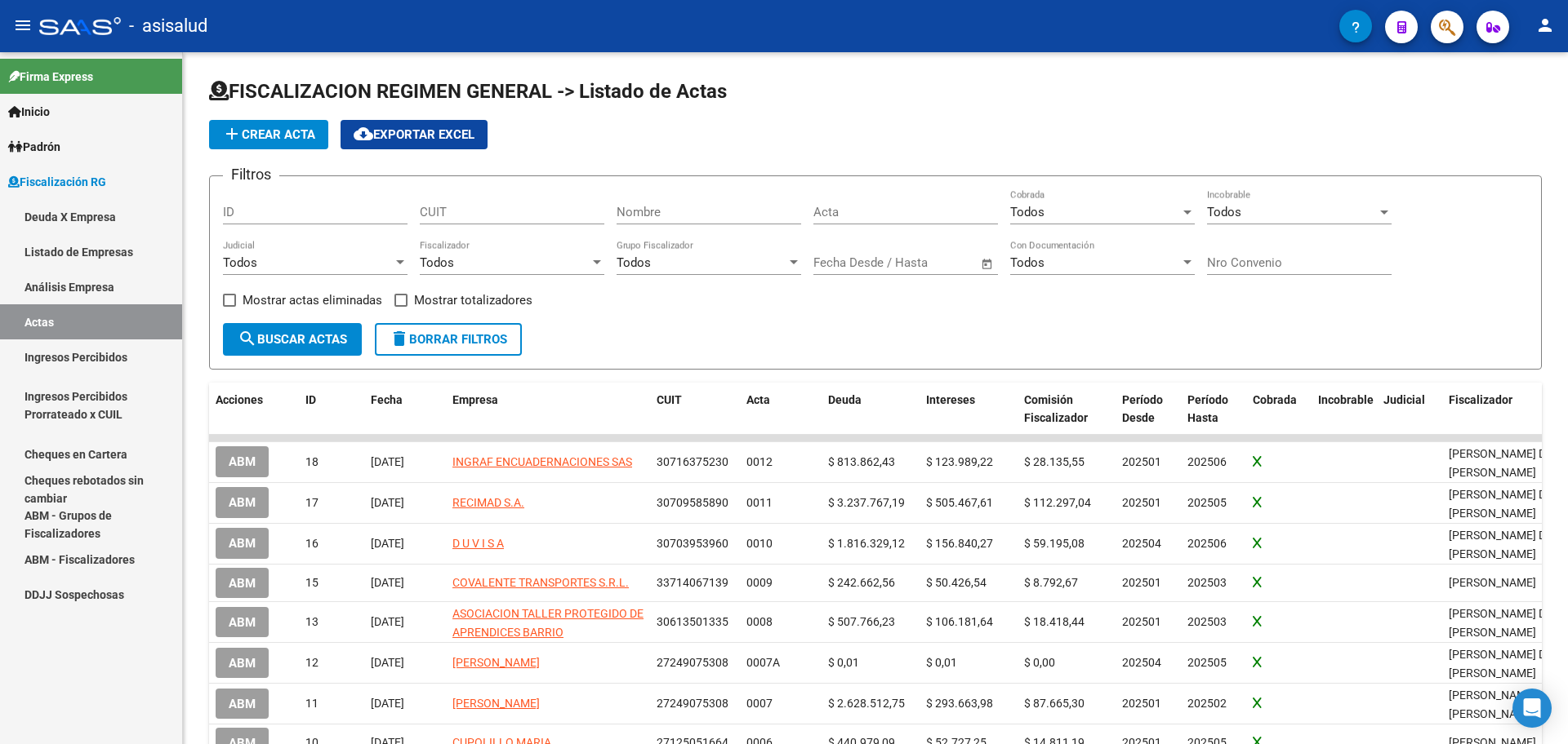
click at [95, 290] on link "Análisis Empresa" at bounding box center [91, 287] width 182 height 35
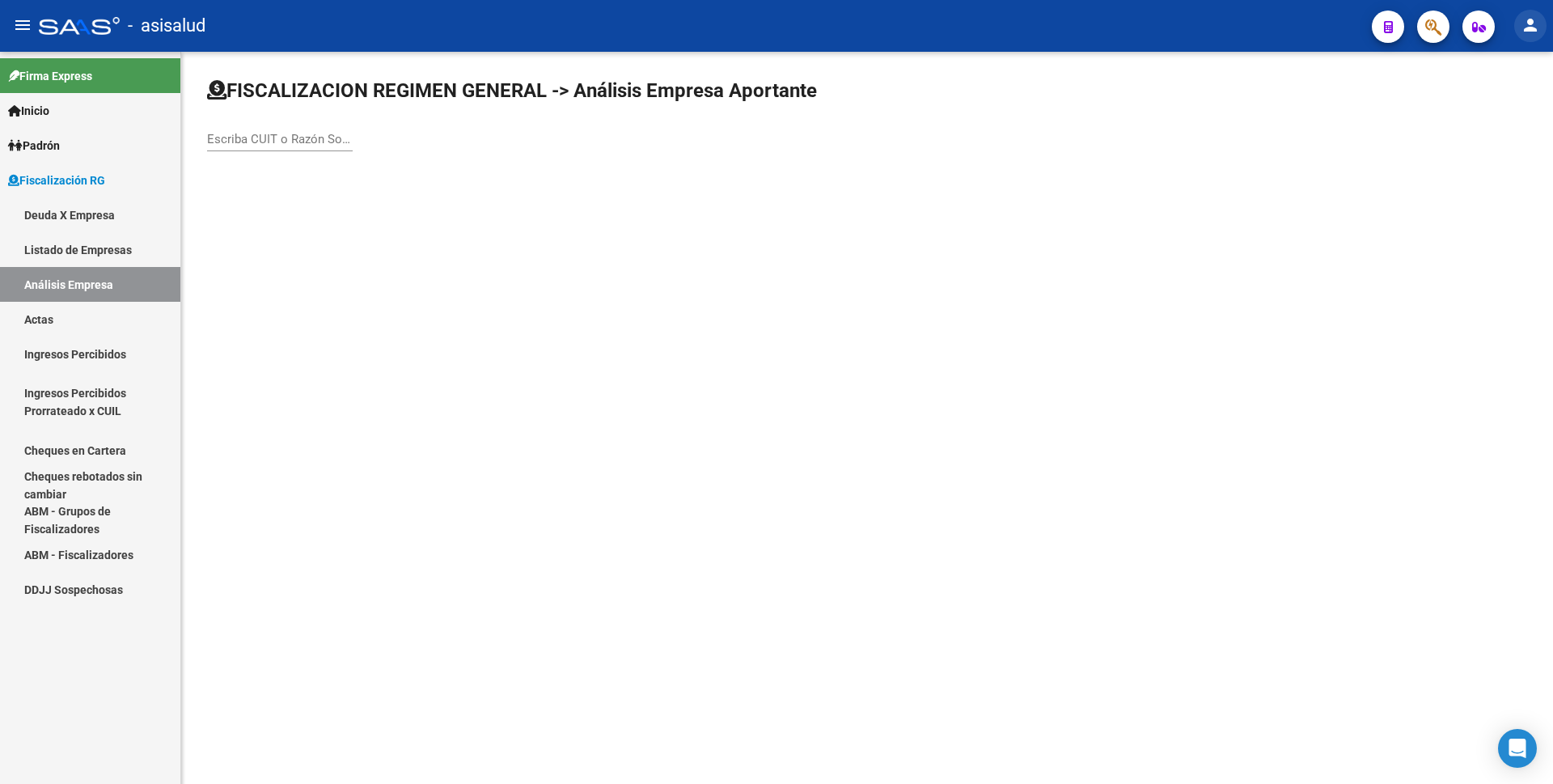
click at [1527, 31] on mat-icon "person" at bounding box center [1530, 25] width 19 height 19
click at [1498, 109] on button "exit_to_app Salir" at bounding box center [1497, 107] width 99 height 39
